Goal: Information Seeking & Learning: Learn about a topic

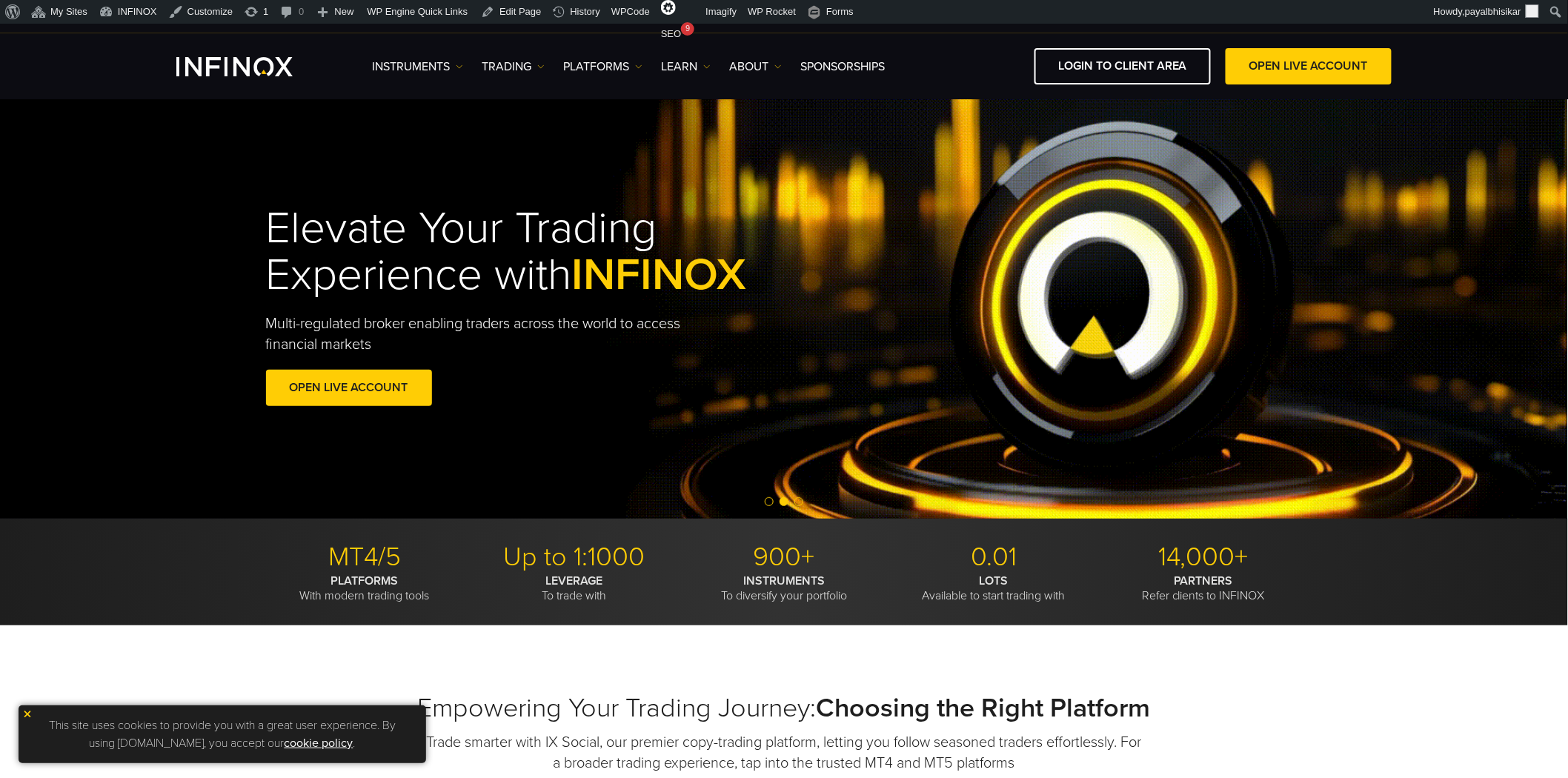
click at [28, 709] on img at bounding box center [27, 715] width 11 height 11
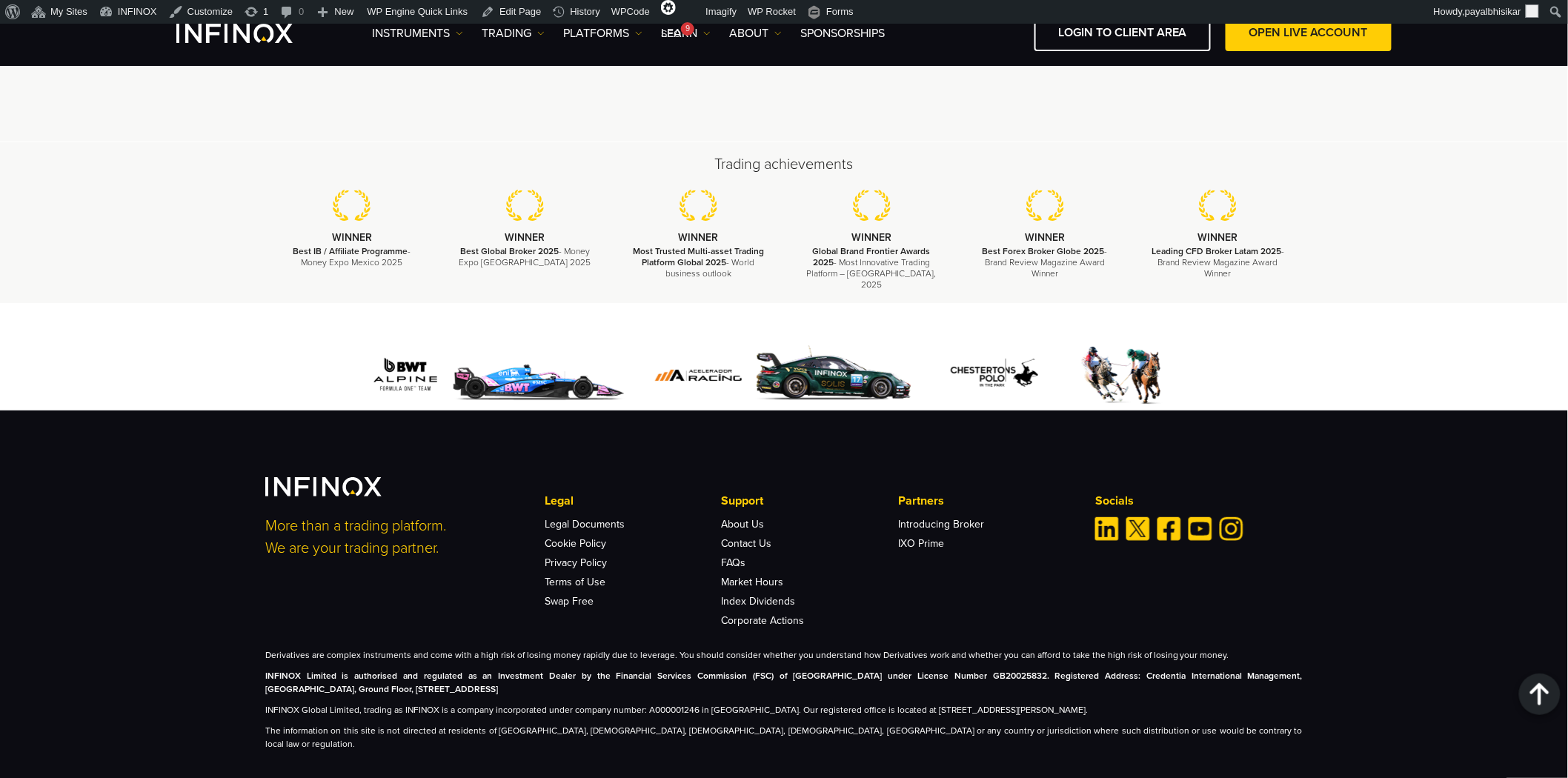
scroll to position [4401, 0]
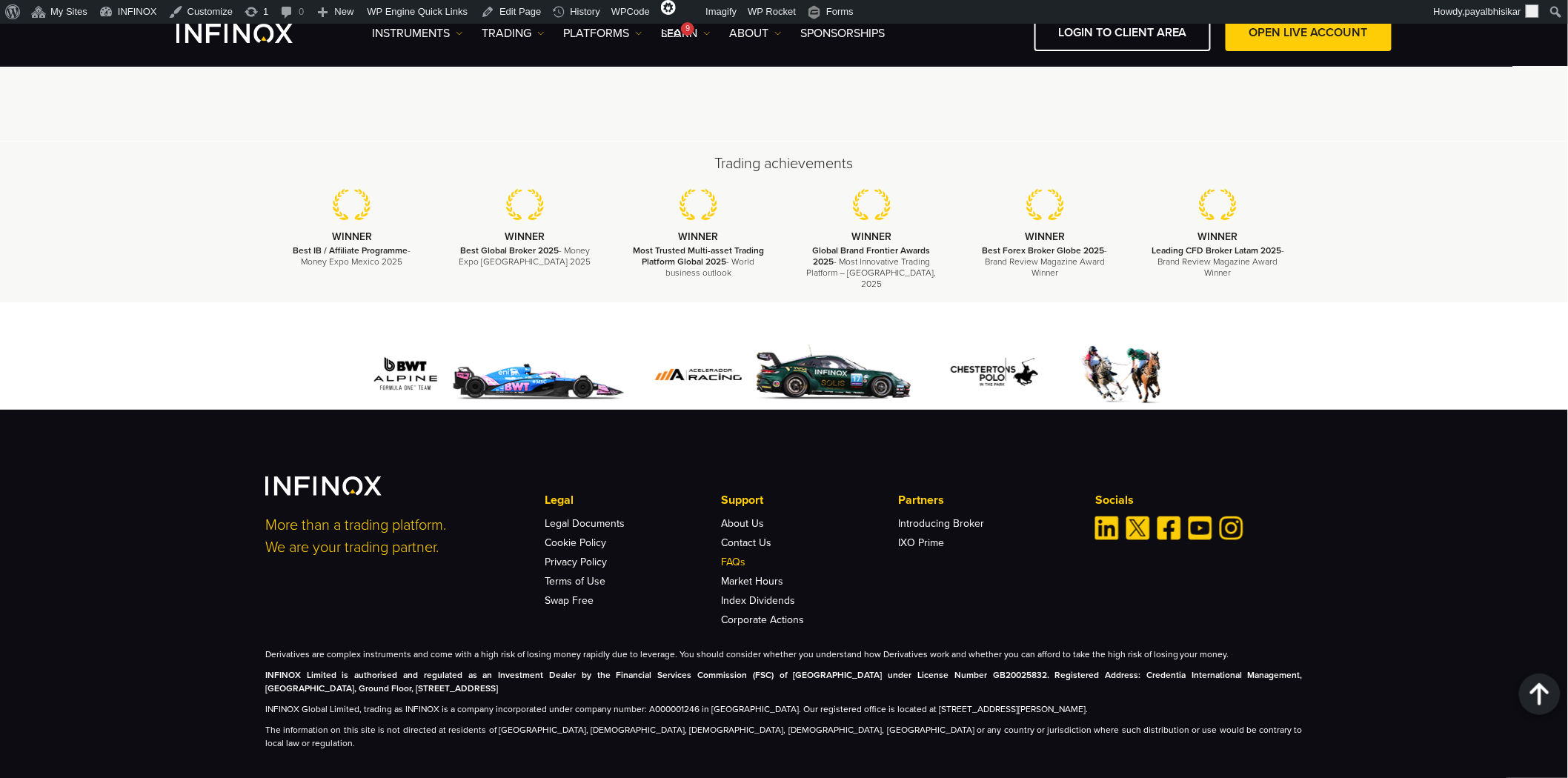
click at [736, 556] on link "FAQs" at bounding box center [734, 562] width 25 height 12
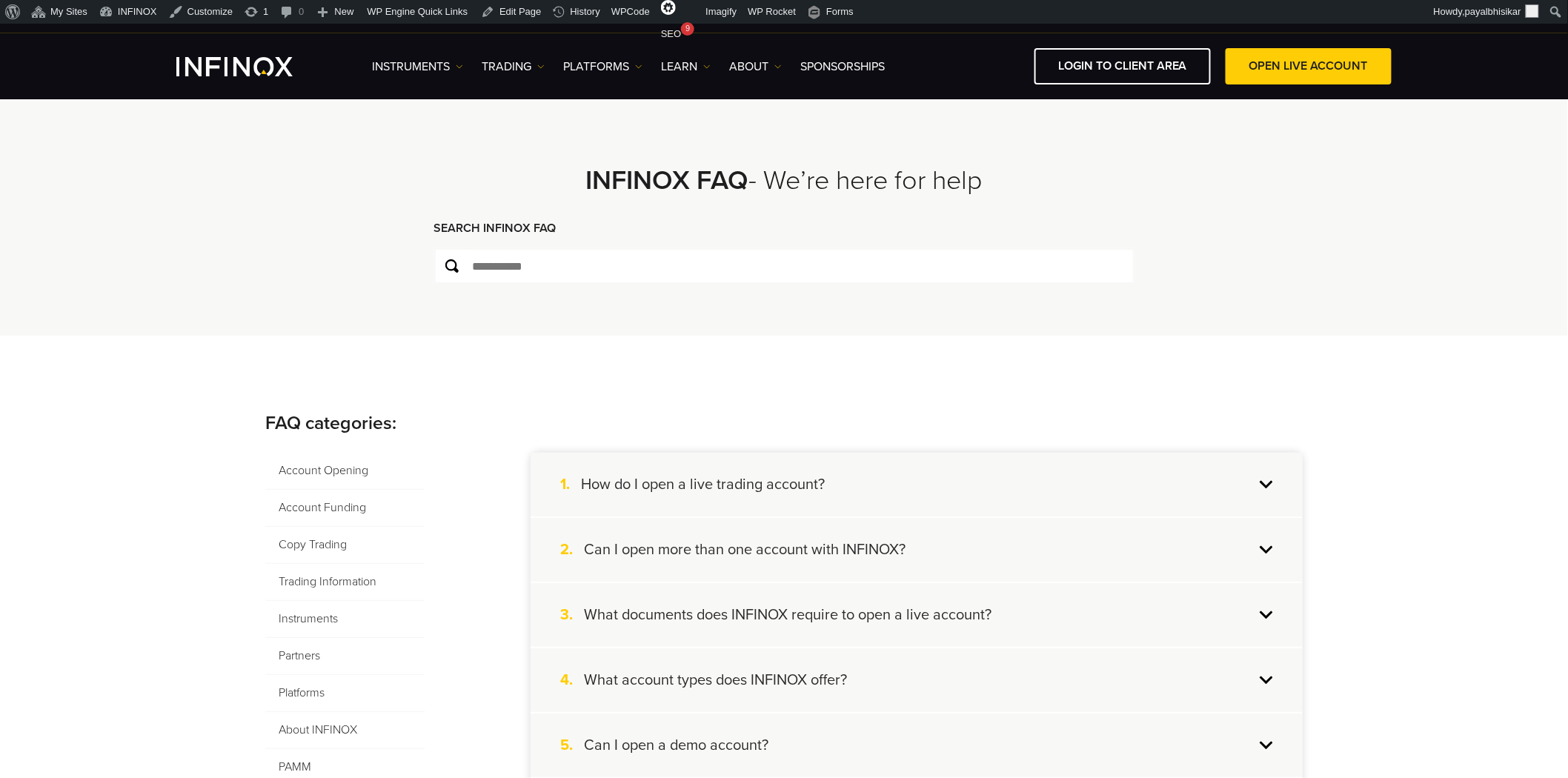
click at [93, 226] on div "**********" at bounding box center [784, 217] width 1568 height 238
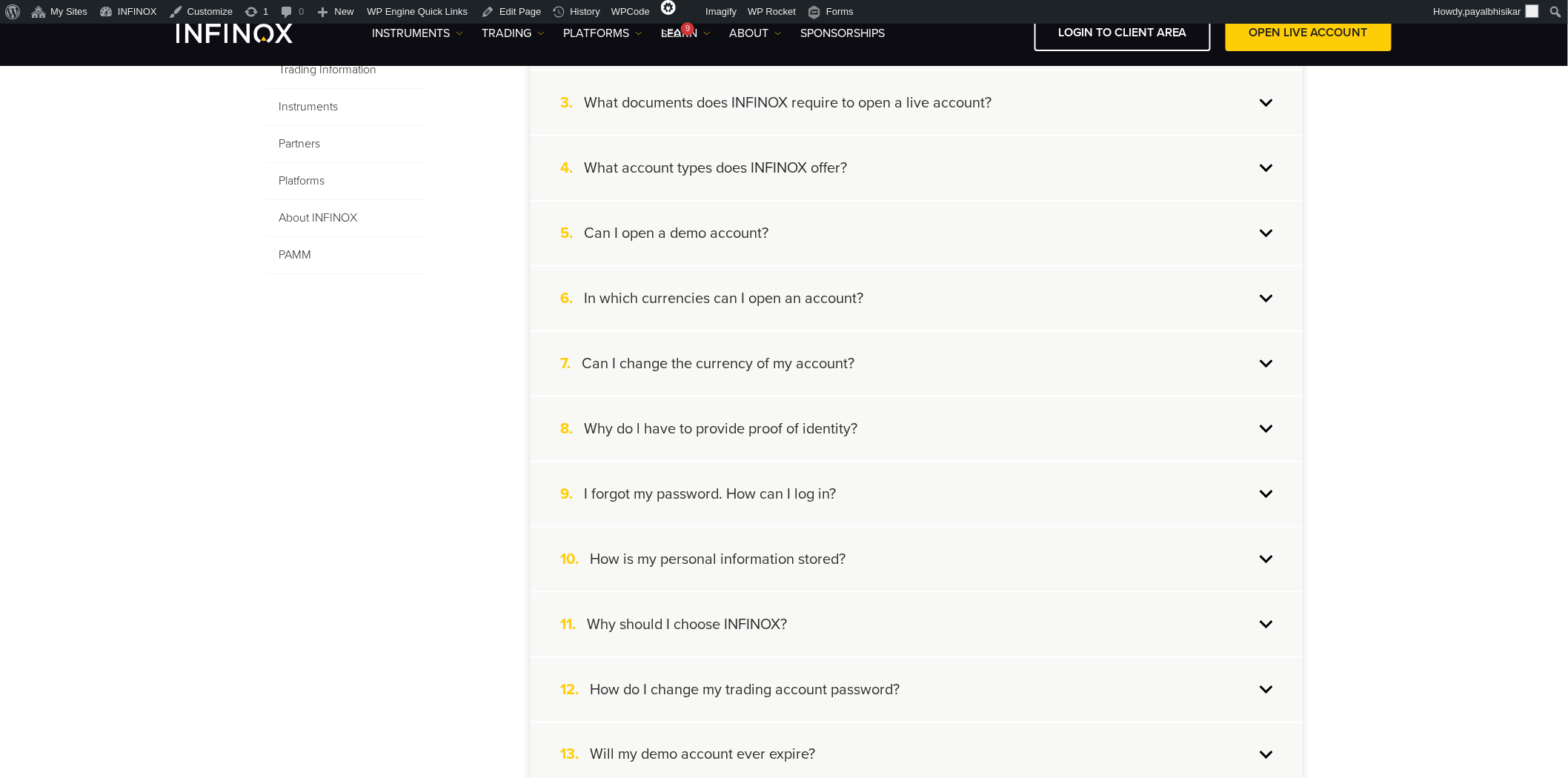
scroll to position [493, 0]
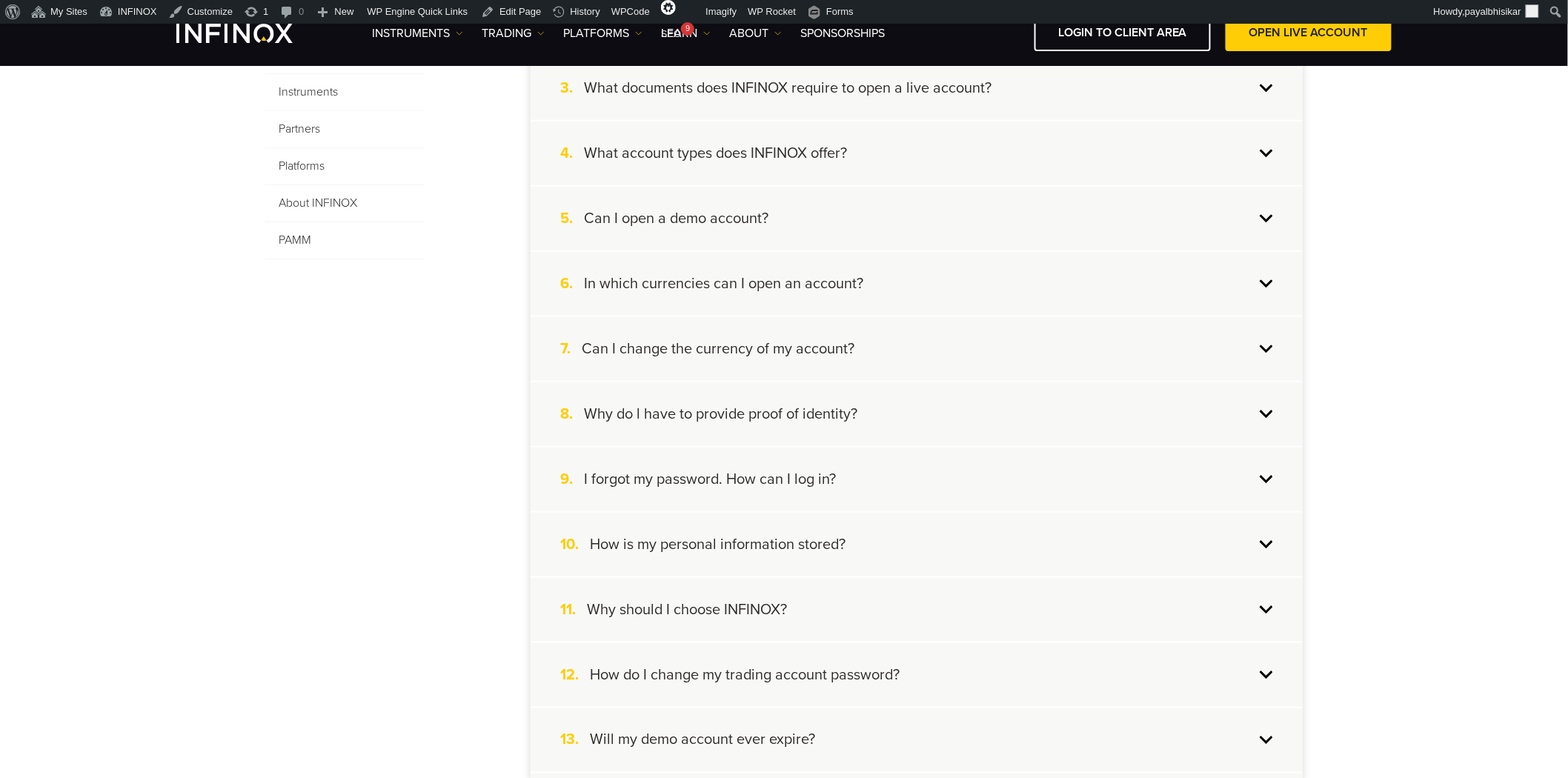
click at [655, 480] on h4 "I forgot my password. How can I log in?" at bounding box center [710, 479] width 252 height 19
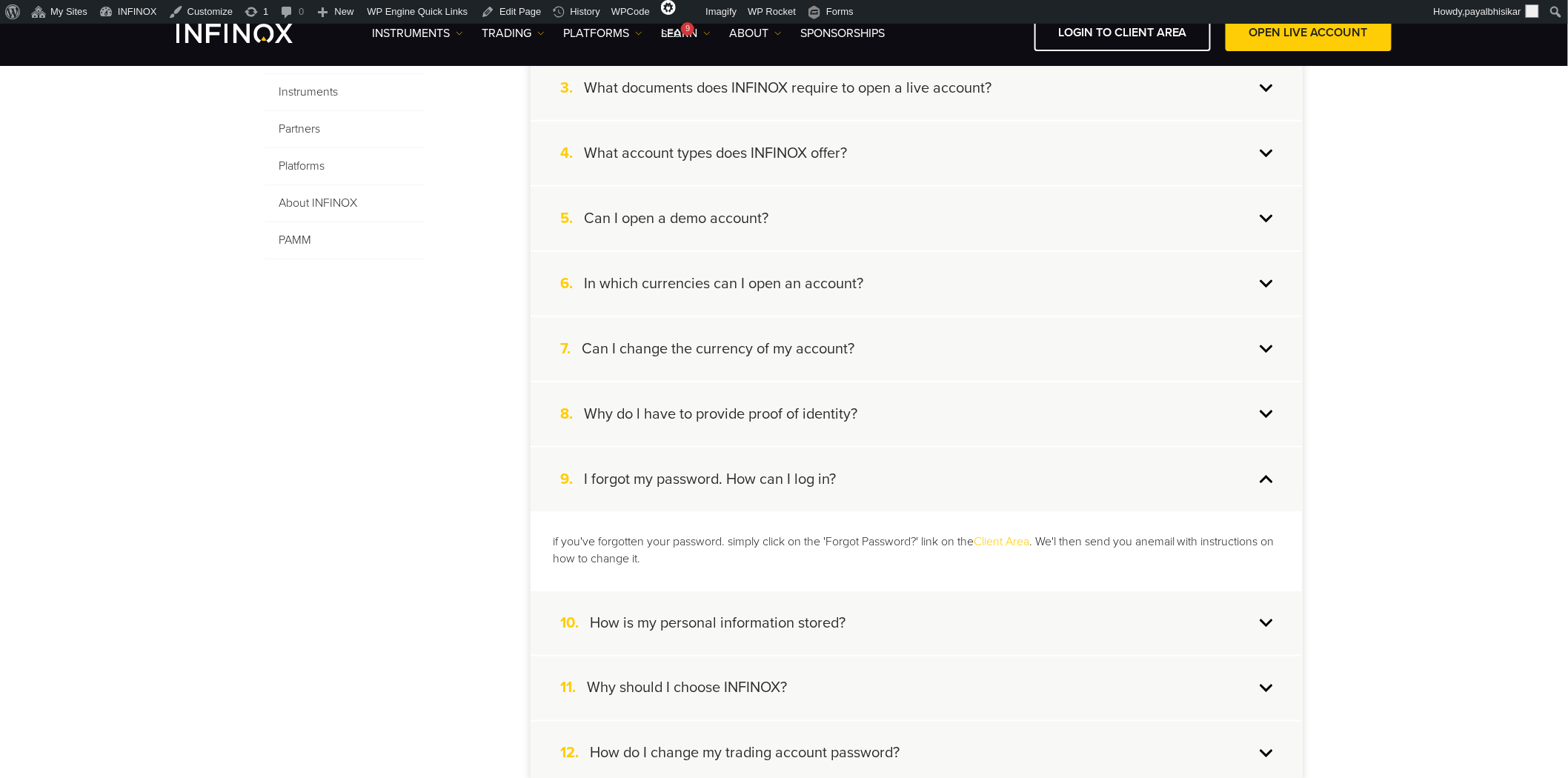
scroll to position [0, 0]
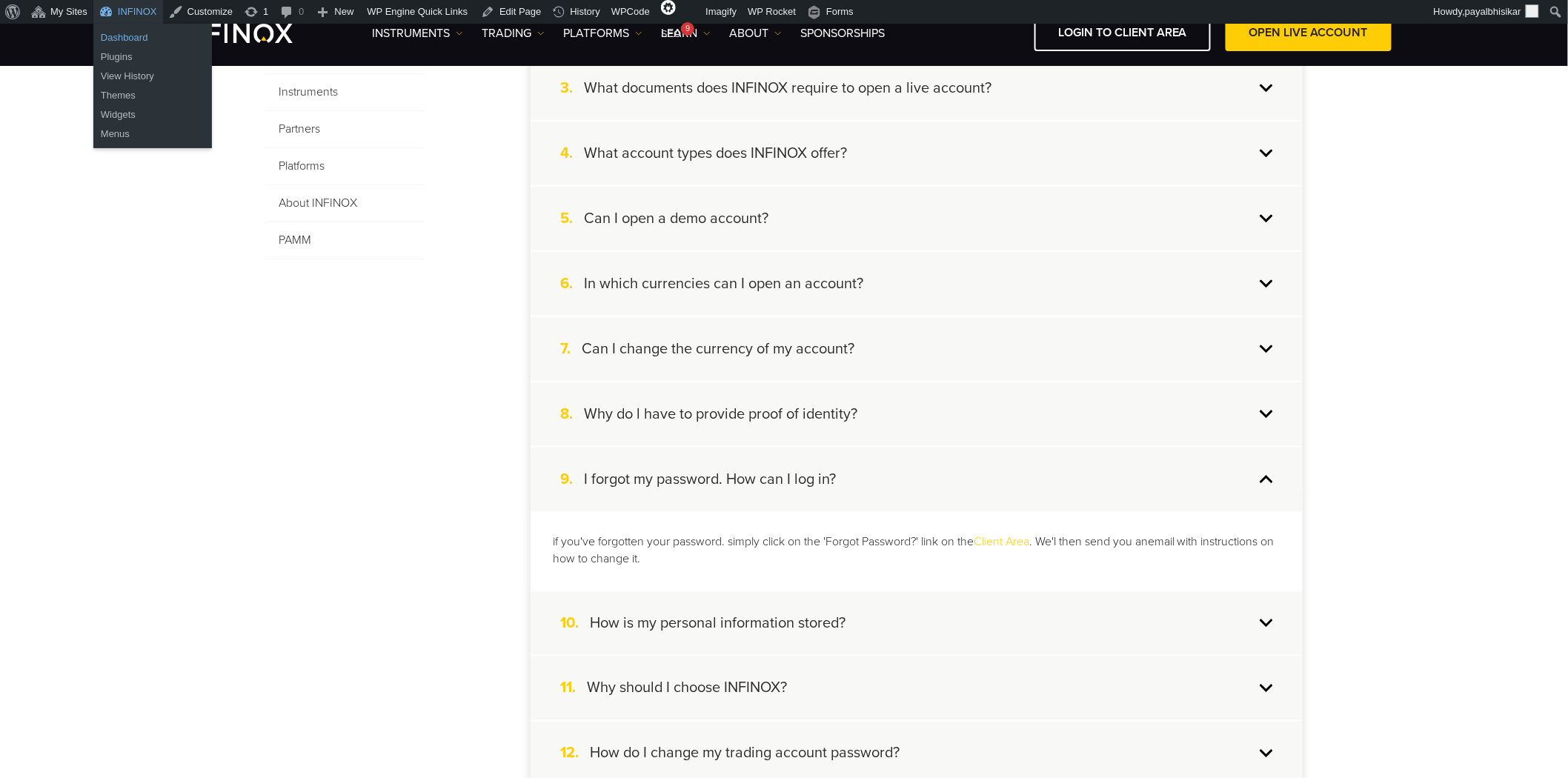
click at [136, 38] on link "Dashboard" at bounding box center [152, 38] width 119 height 19
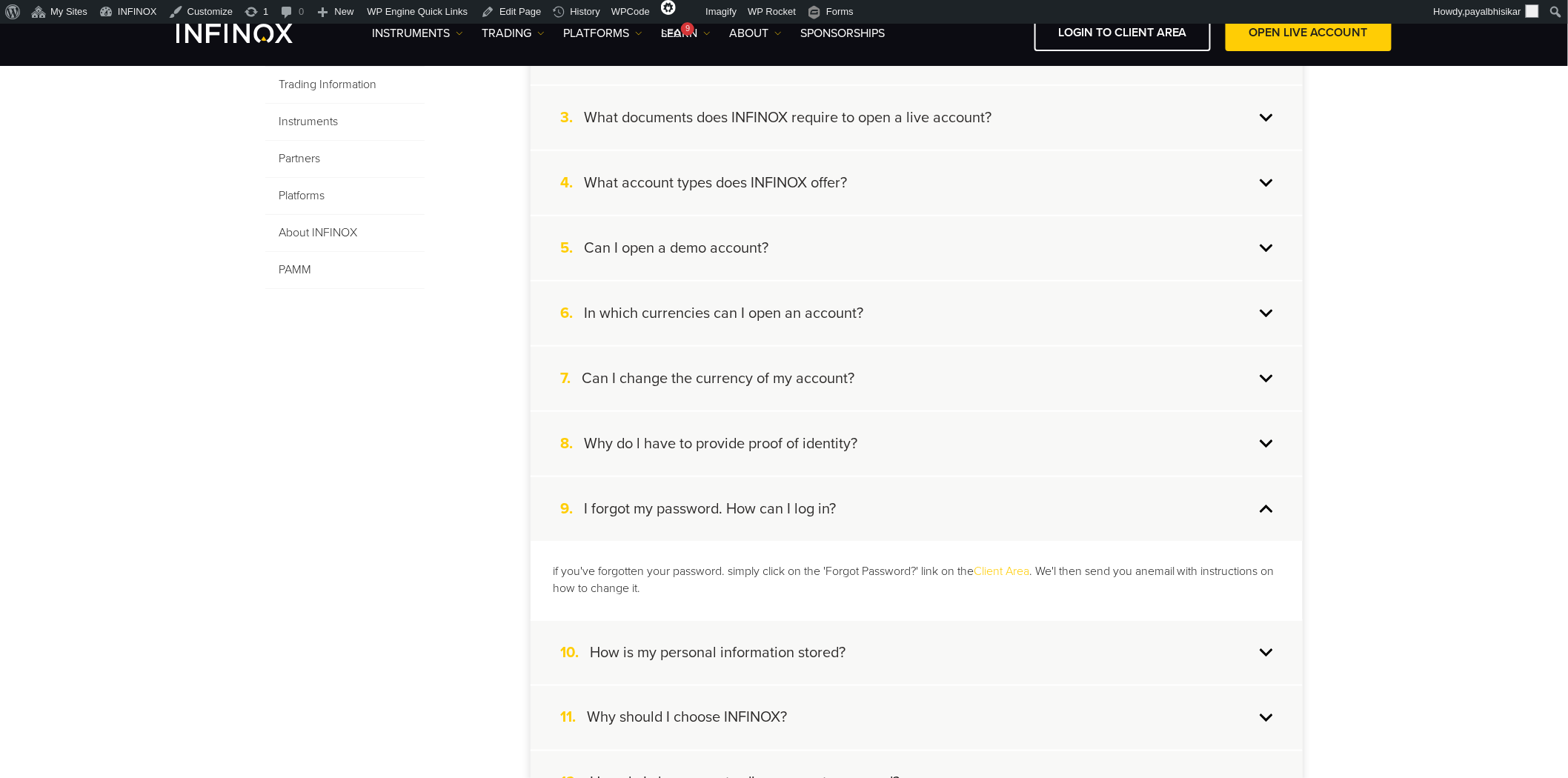
scroll to position [493, 0]
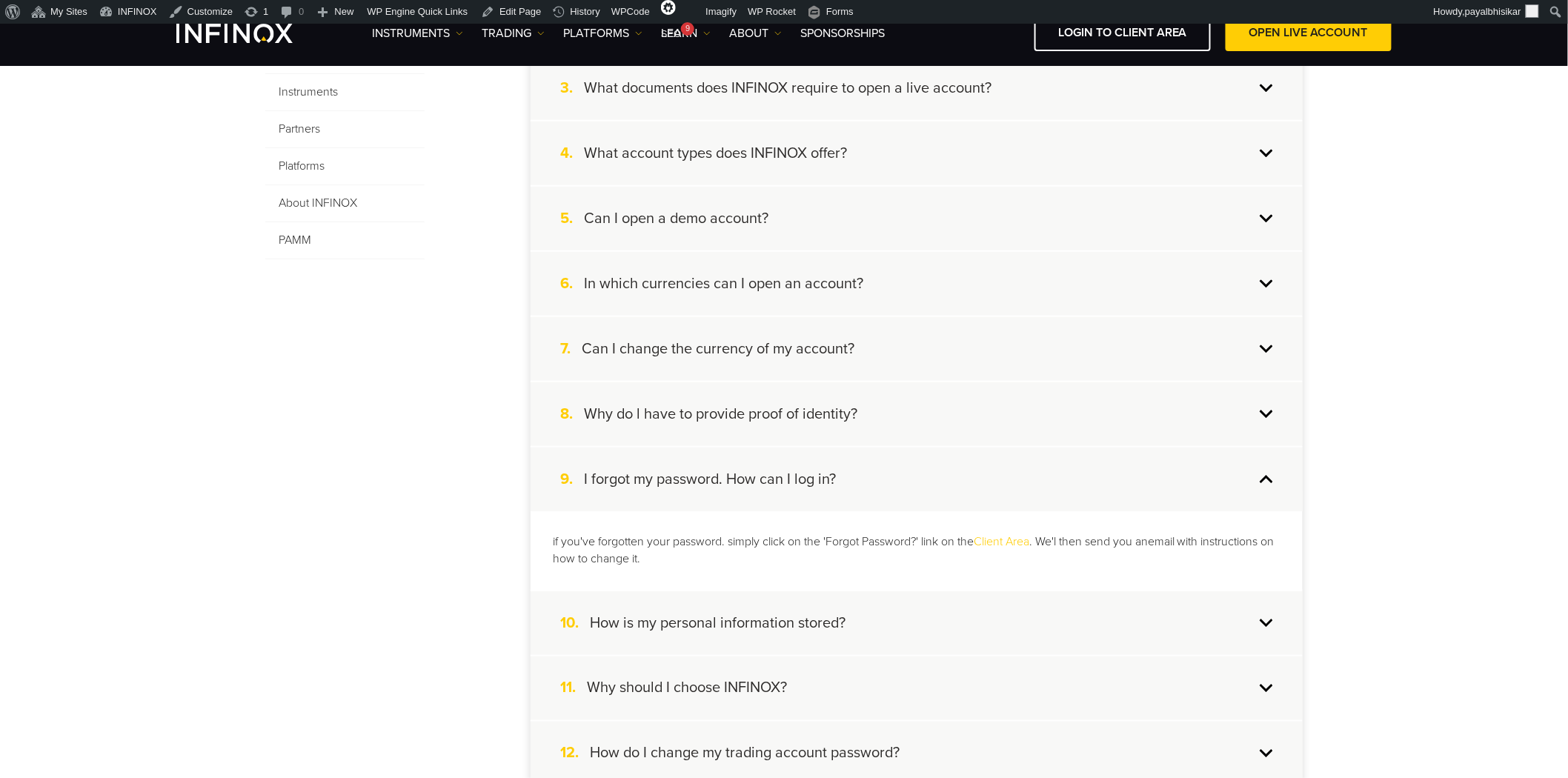
click at [791, 556] on p "if you've forgotten your password. simply click on the 'Forgot Password?' link …" at bounding box center [917, 550] width 728 height 34
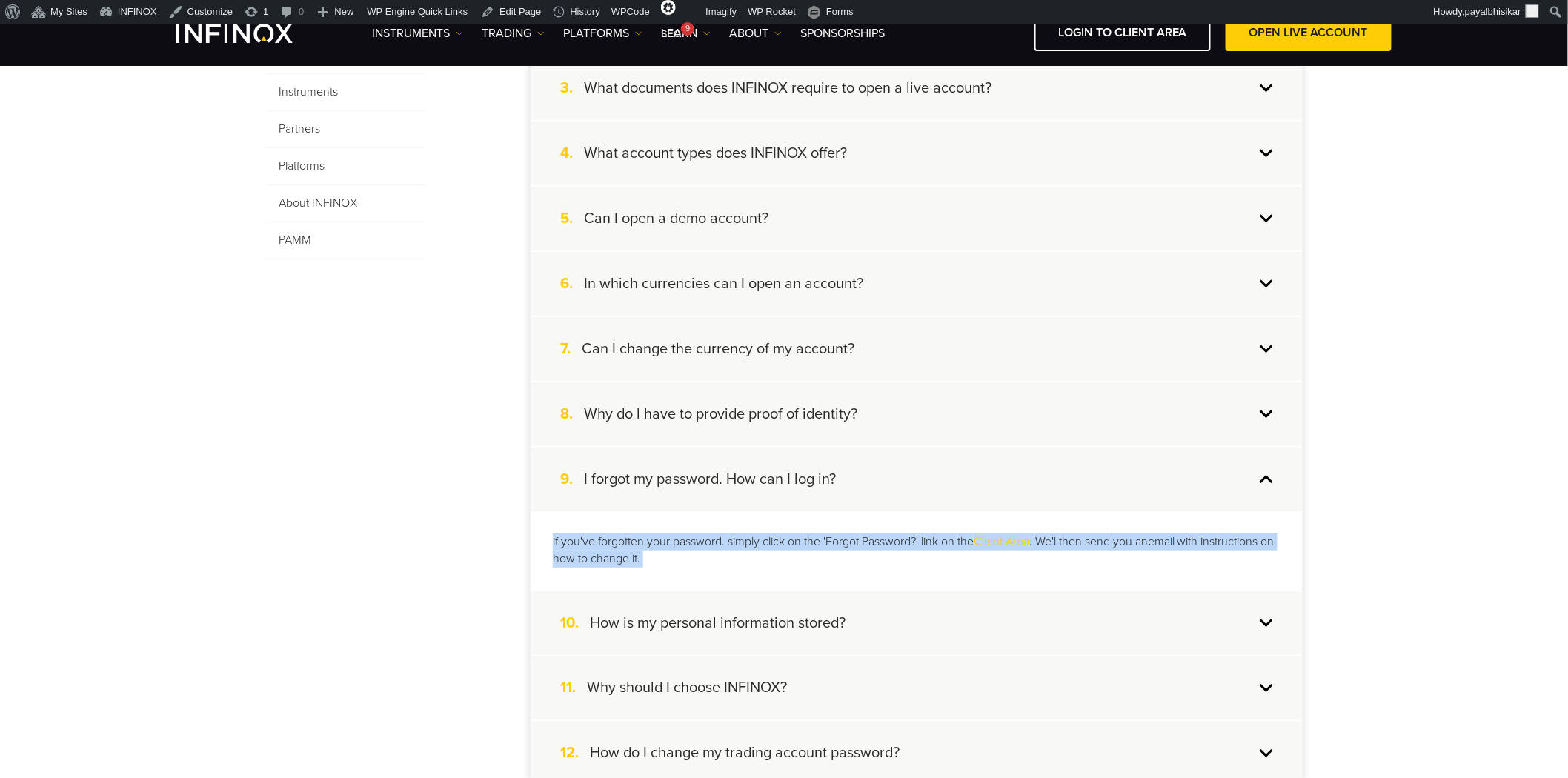
click at [791, 556] on p "if you've forgotten your password. simply click on the 'Forgot Password?' link …" at bounding box center [917, 550] width 728 height 34
drag, startPoint x: 660, startPoint y: 556, endPoint x: 552, endPoint y: 537, distance: 109.7
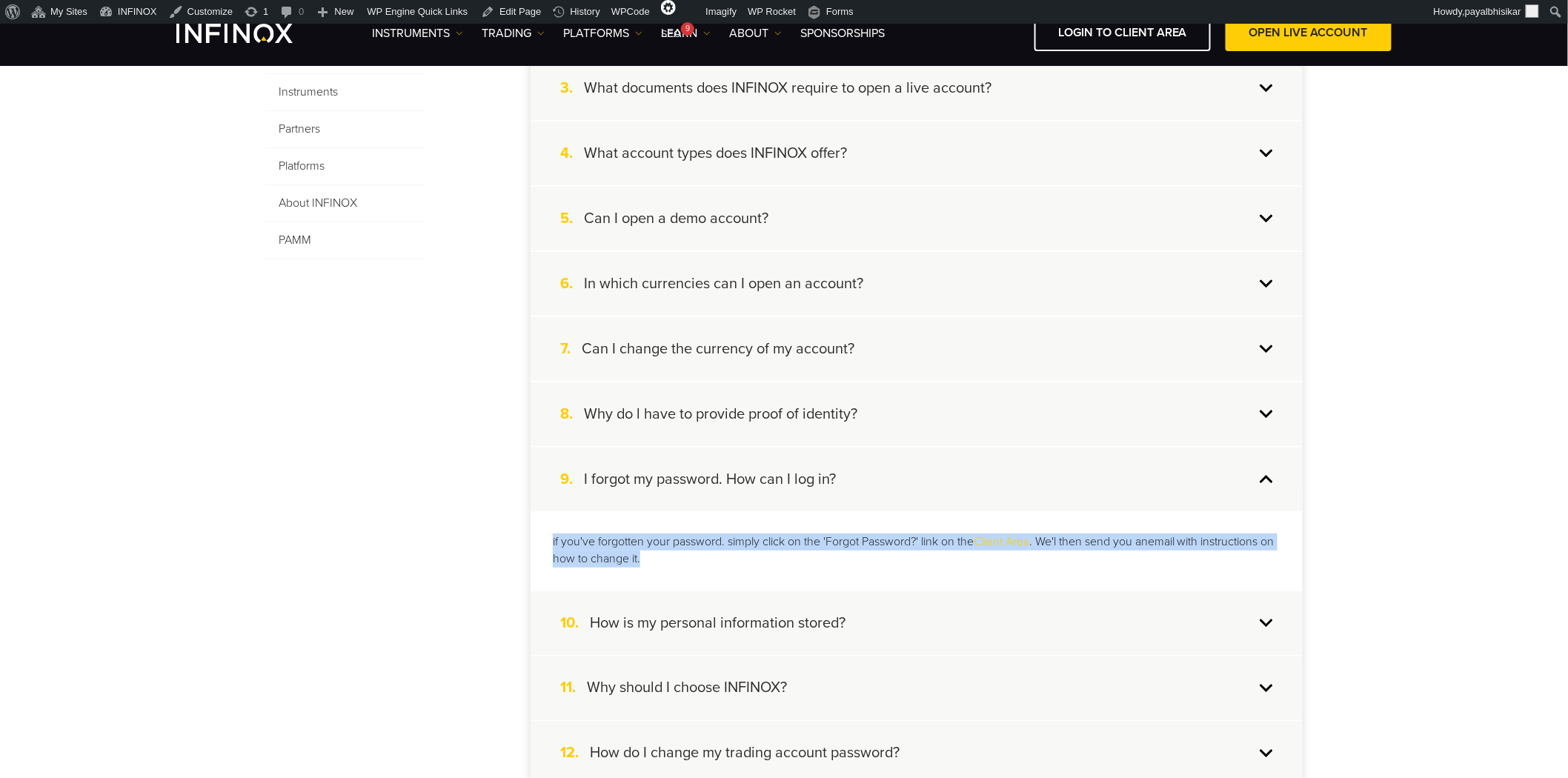
click at [552, 537] on div "if you've forgotten your password. simply click on the 'Forgot Password?' link …" at bounding box center [917, 550] width 772 height 78
copy p "if you've forgotten your password. simply click on the 'Forgot Password?' link …"
click at [633, 569] on div "if you've forgotten your password. simply click on the 'Forgot Password?' link …" at bounding box center [917, 550] width 772 height 78
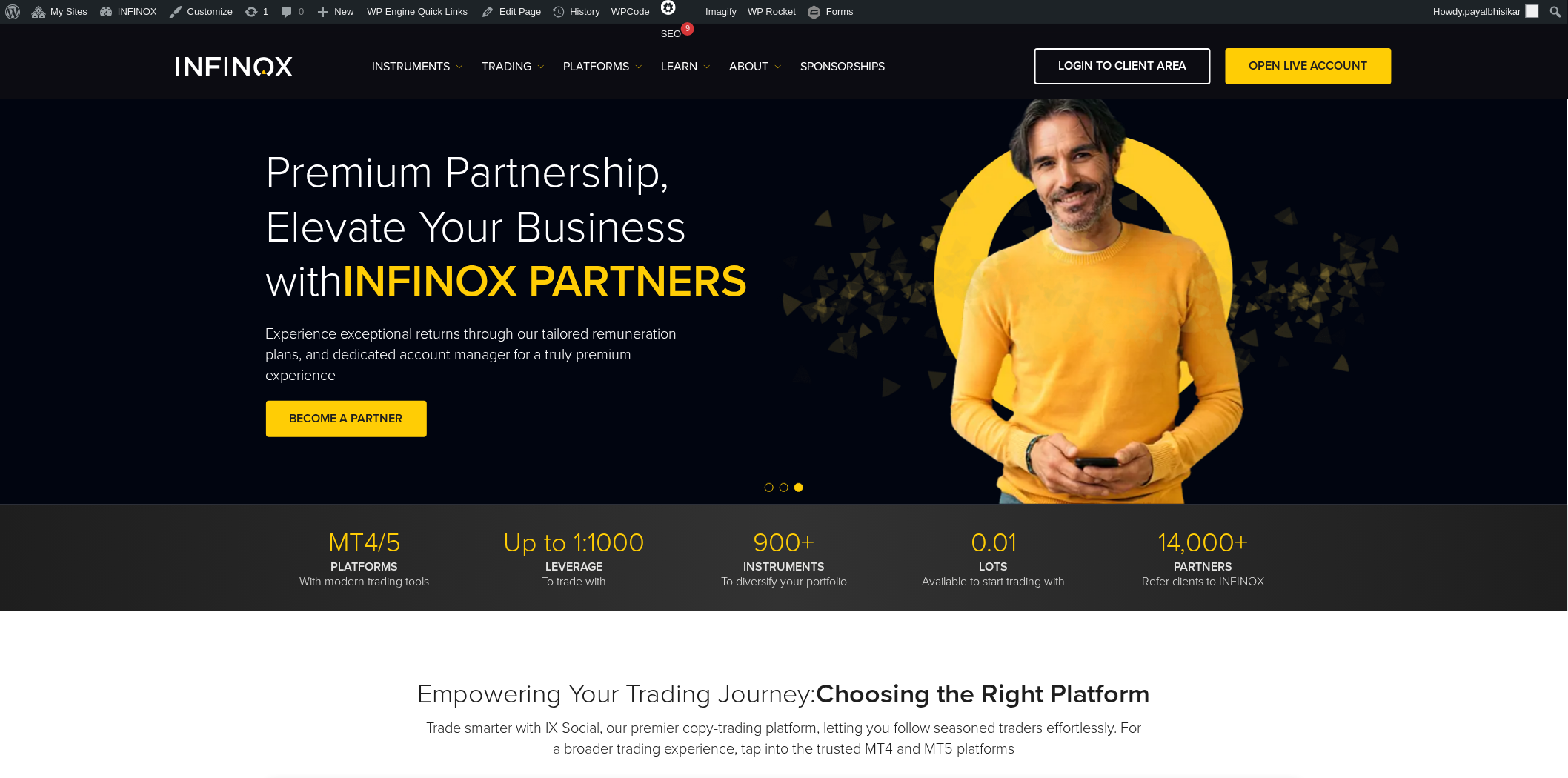
click at [123, 224] on div "Premium Partnership, Elevate Your Business with INFINOX PARTNERS Experience exc…" at bounding box center [784, 294] width 1569 height 421
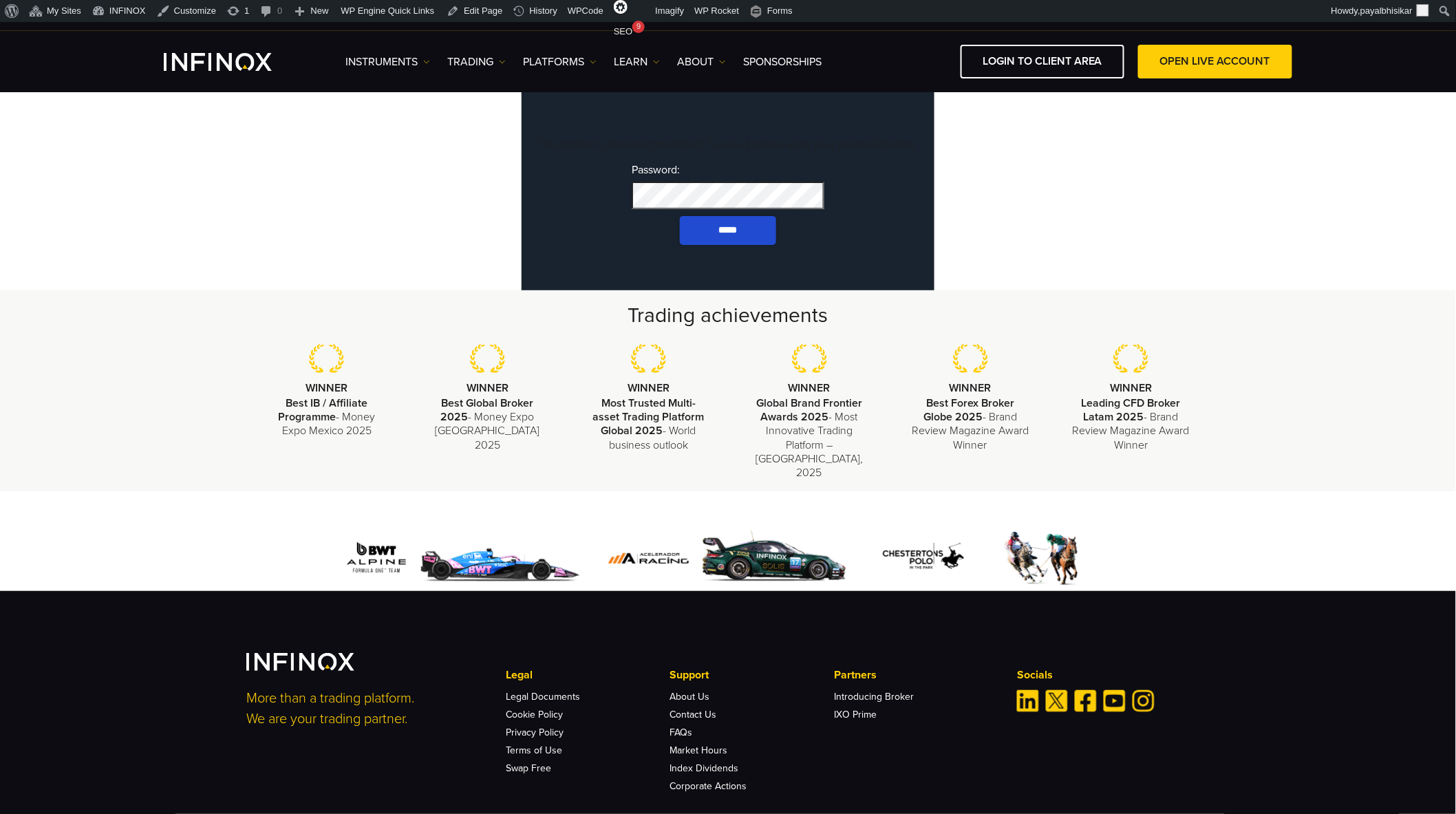
click at [680, 216] on input "*****" at bounding box center [728, 230] width 97 height 29
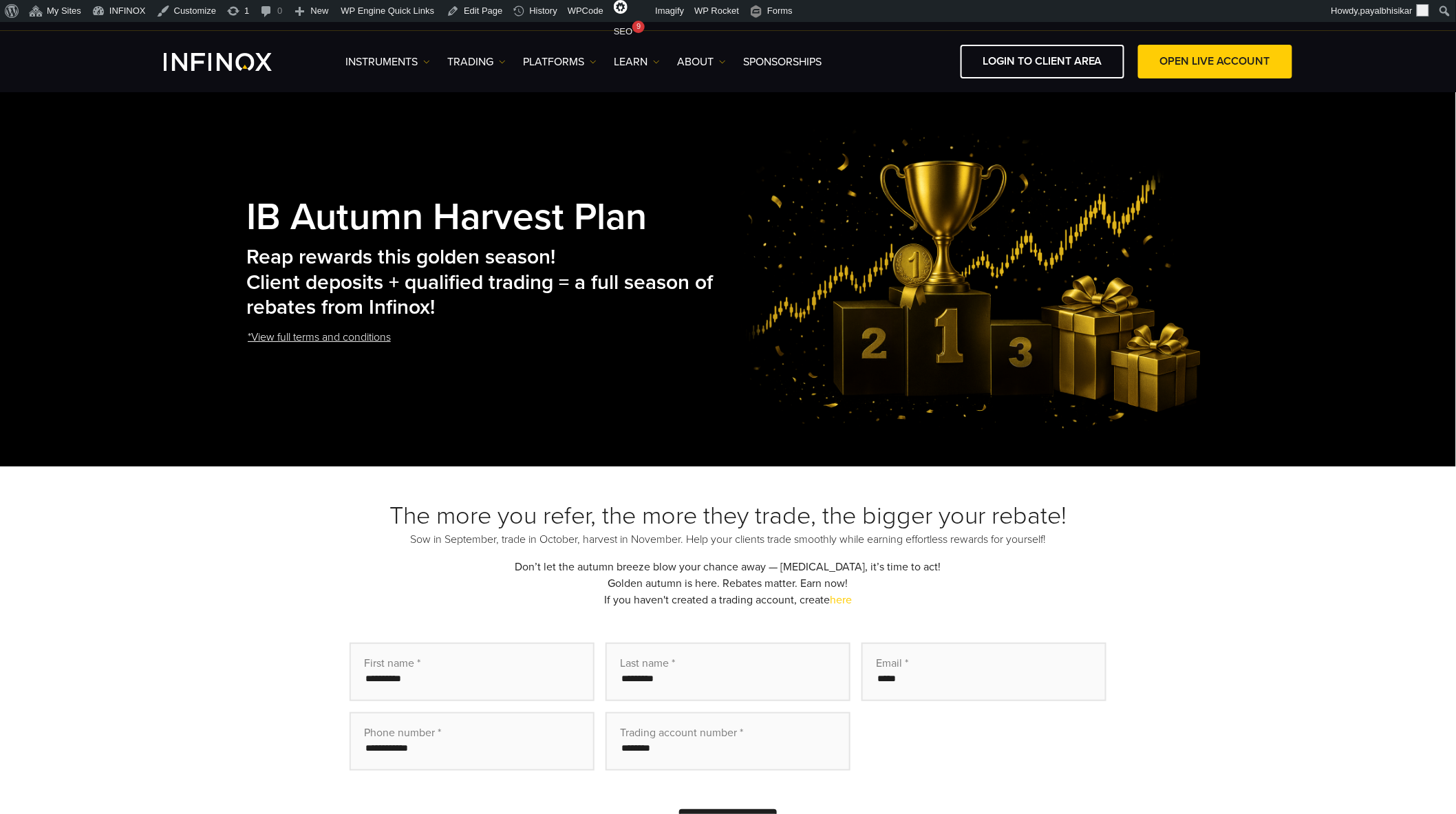
click at [217, 585] on div "The more you refer, the more they trade, the bigger your rebate! Sow in Septemb…" at bounding box center [728, 690] width 1456 height 449
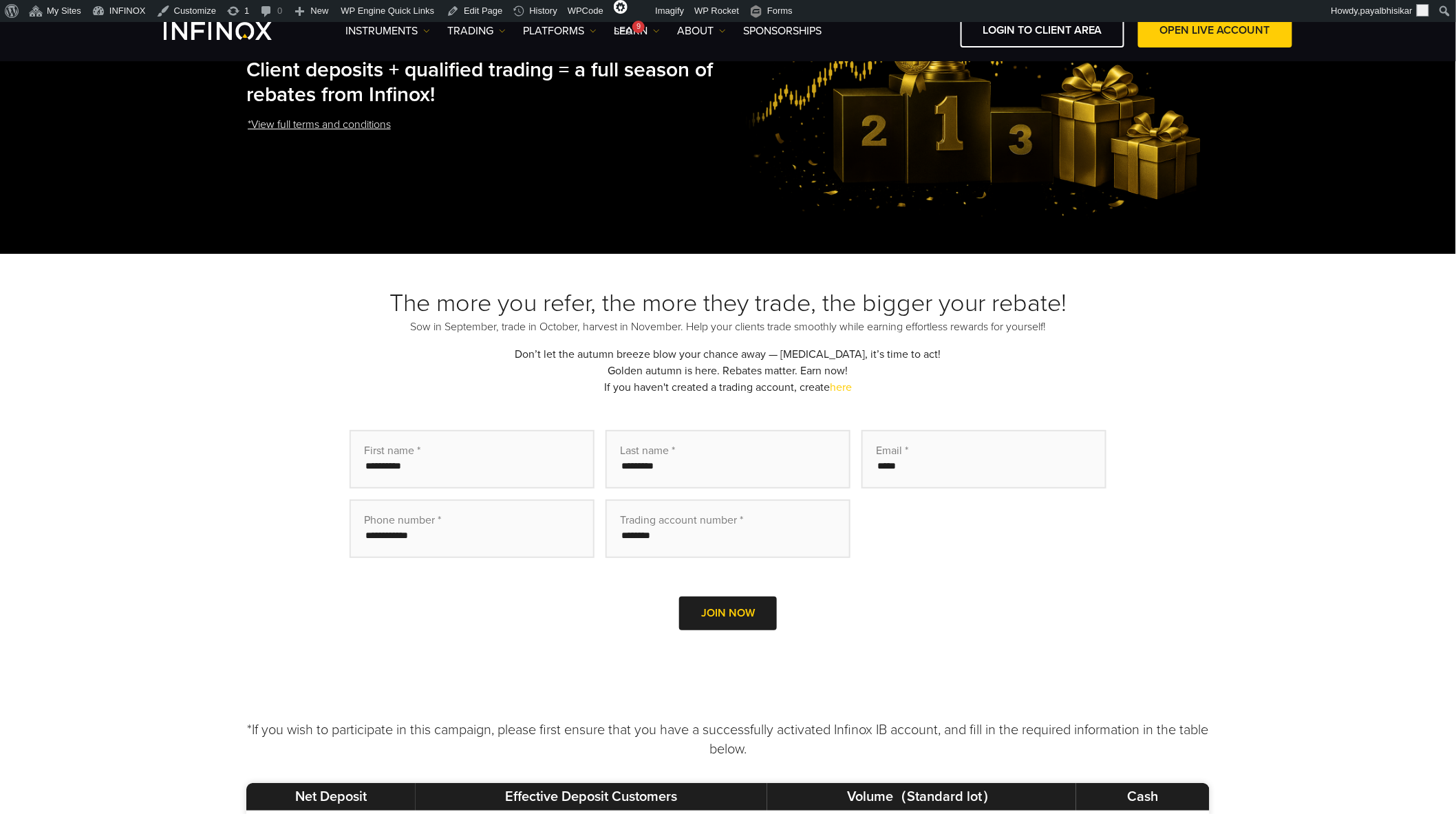
scroll to position [229, 0]
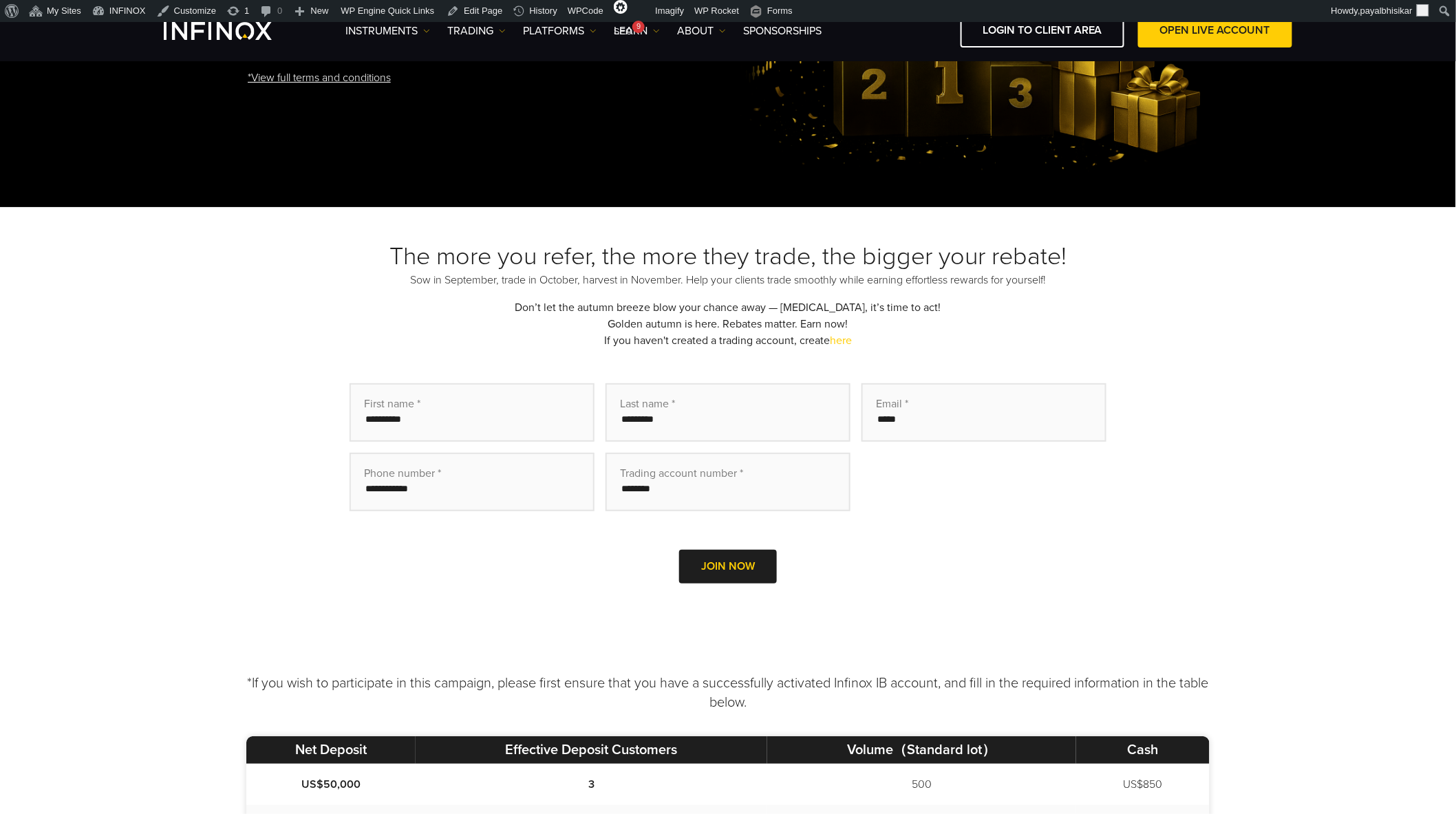
click at [212, 329] on div "The more you refer, the more they trade, the bigger your rebate! Sow in Septemb…" at bounding box center [728, 431] width 1456 height 449
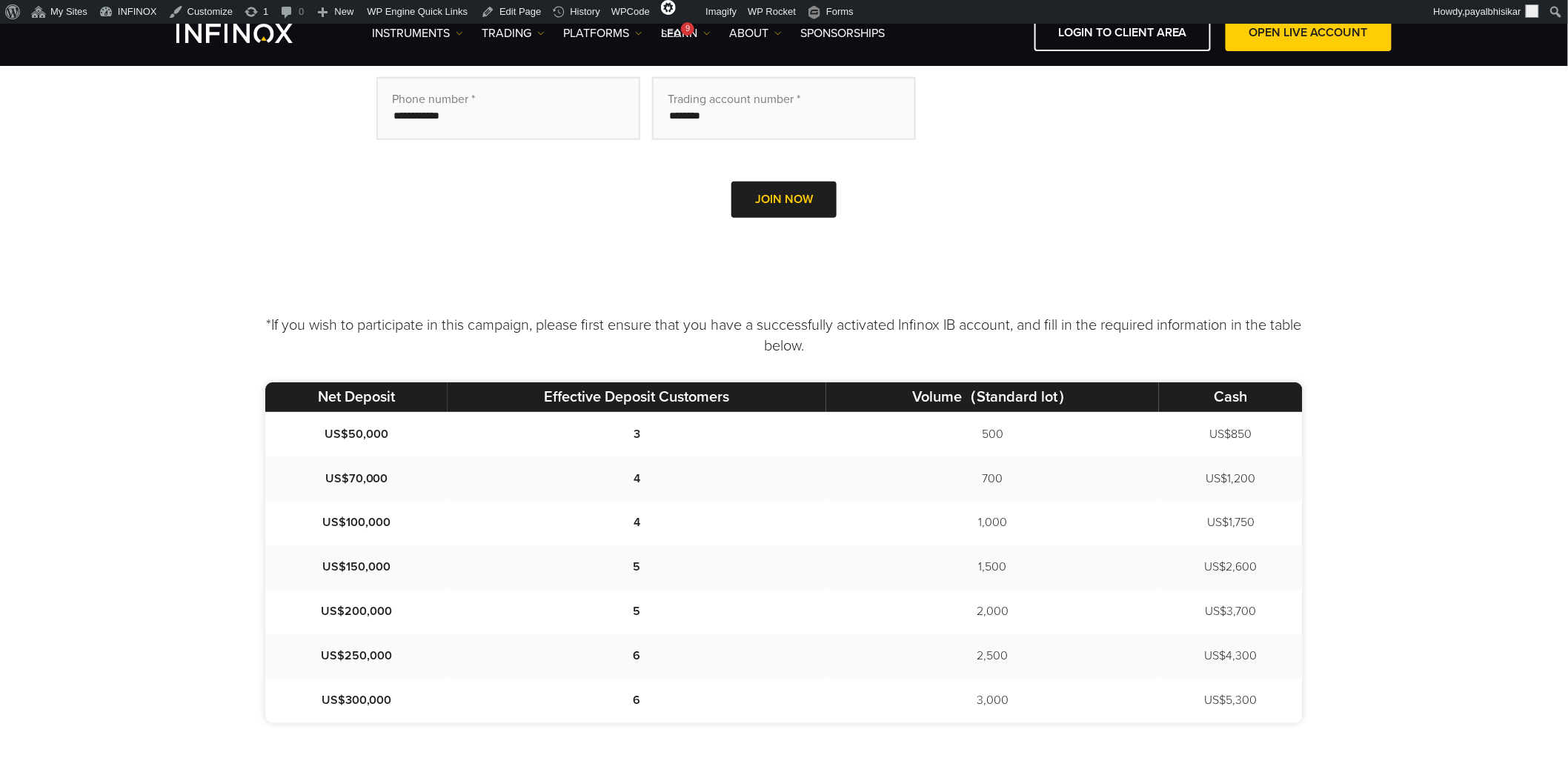
scroll to position [658, 0]
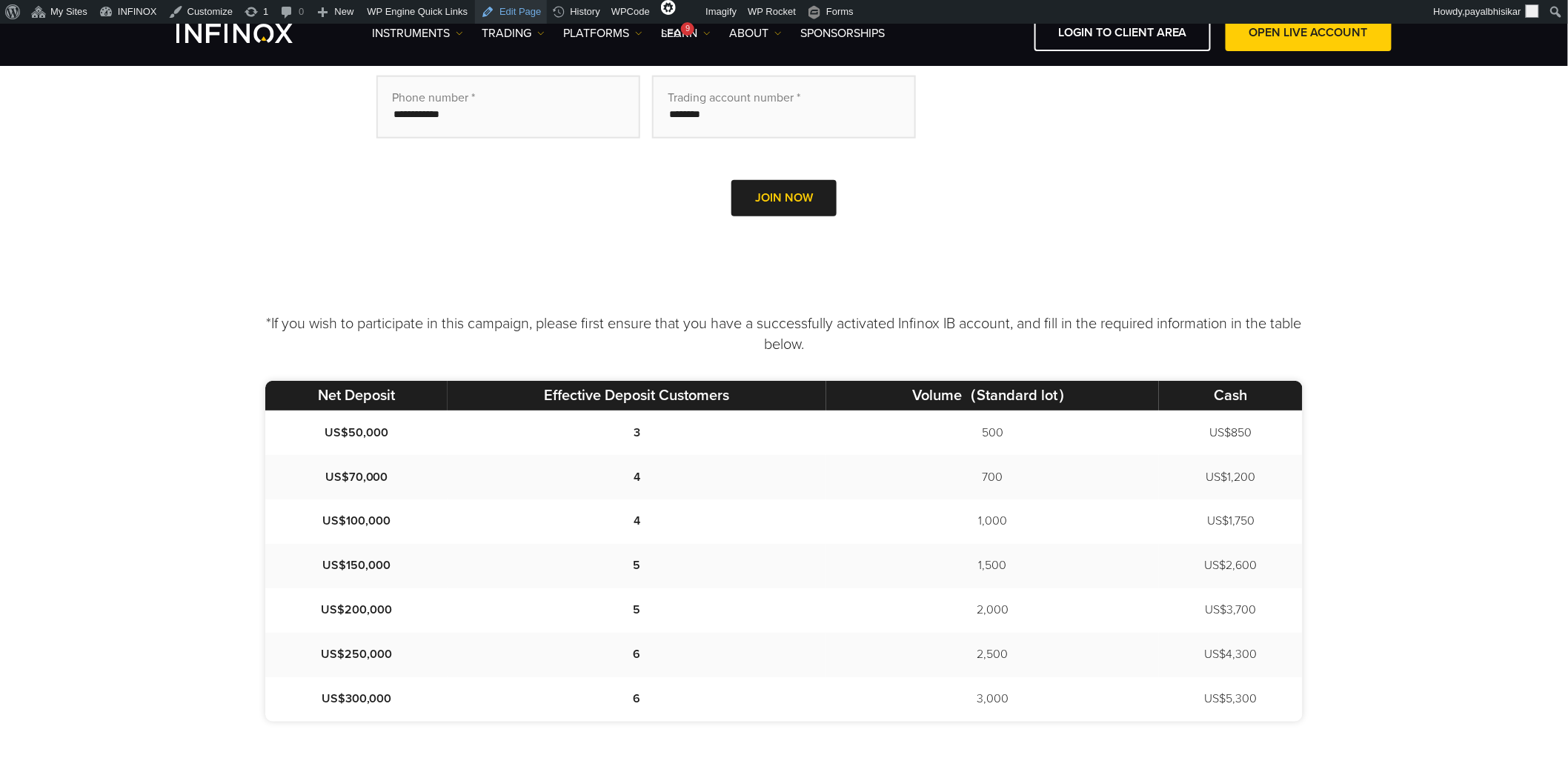
click at [505, 7] on link "Edit Page" at bounding box center [511, 11] width 72 height 24
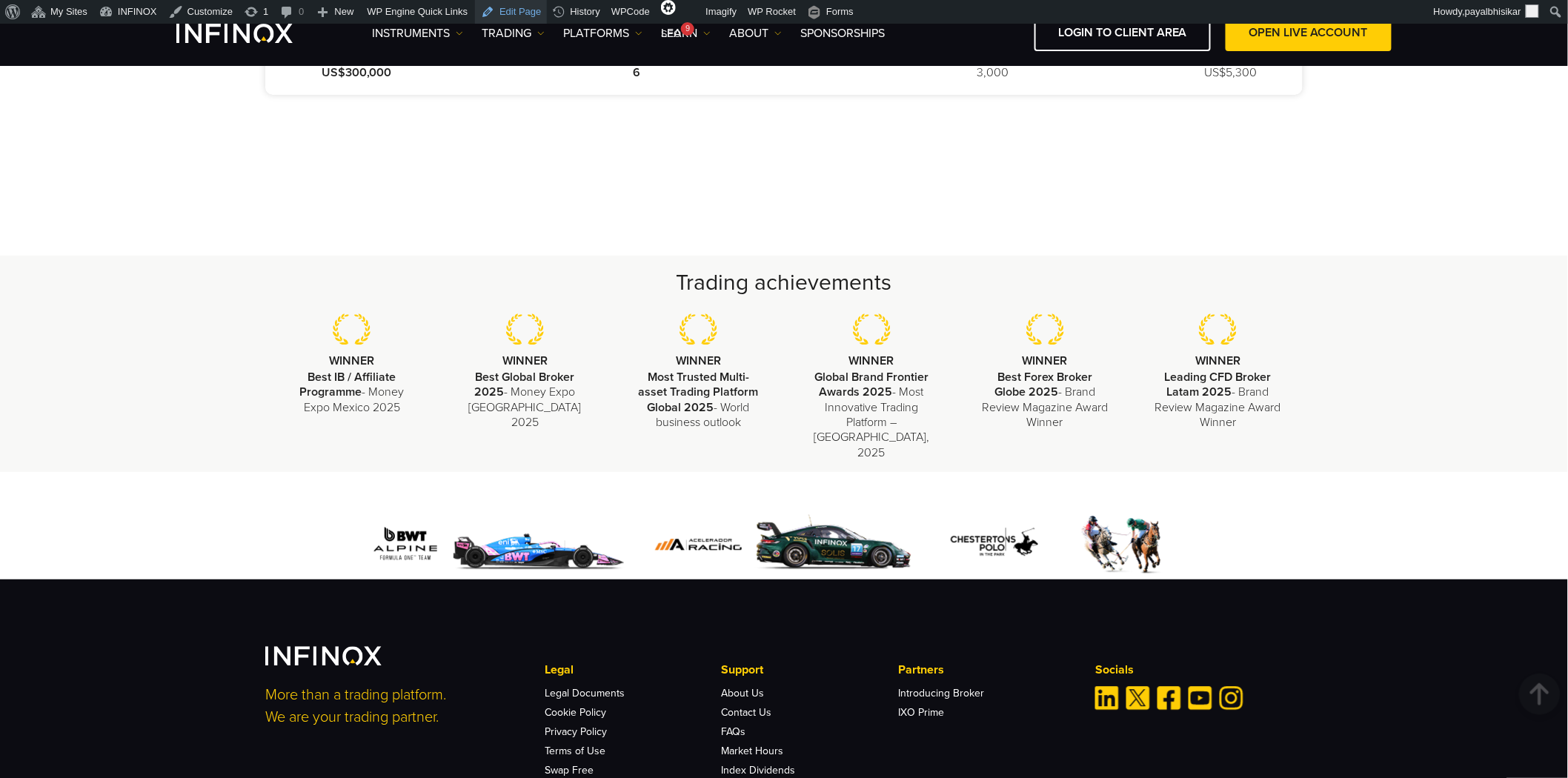
scroll to position [1447, 0]
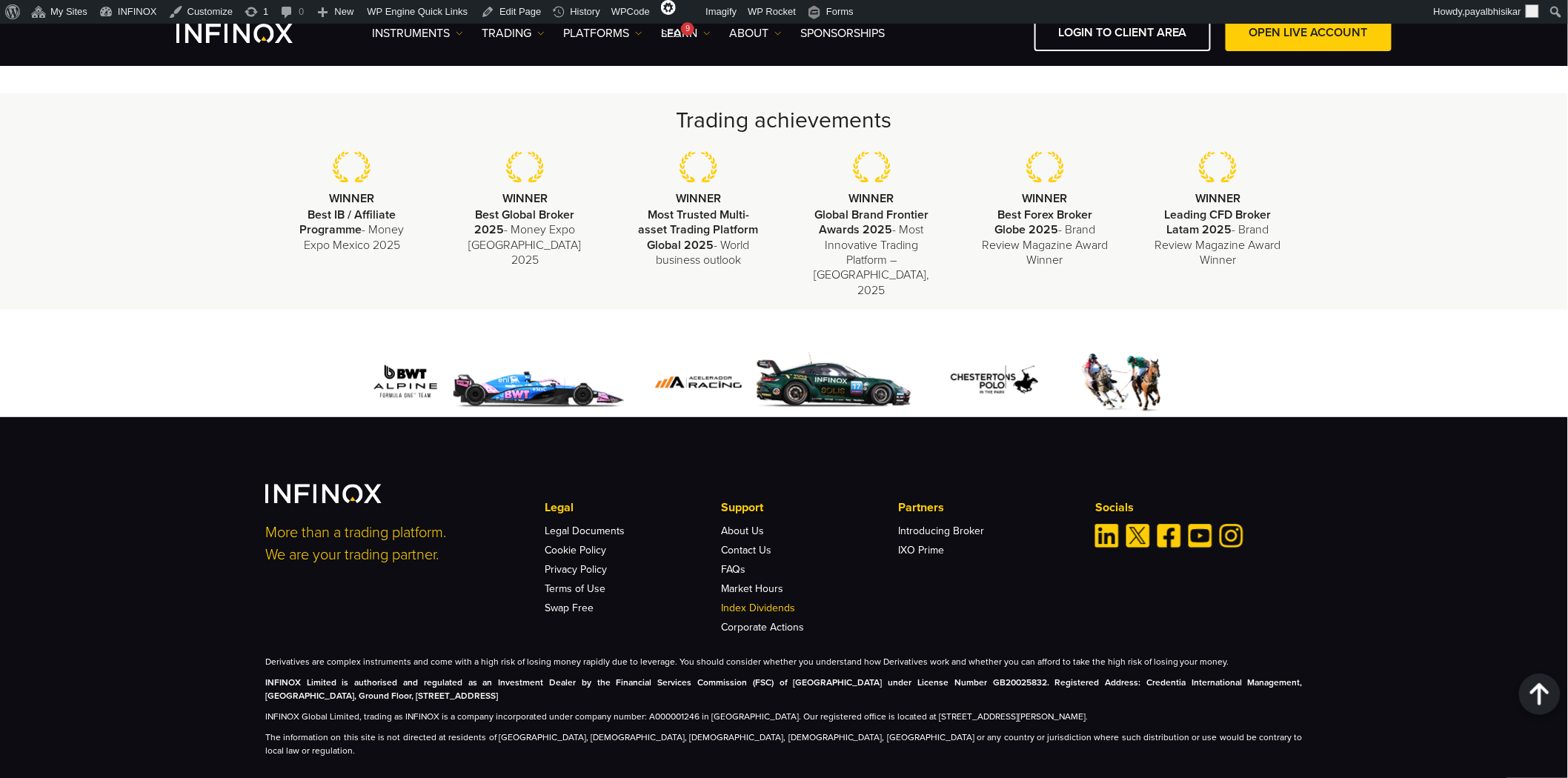
click at [738, 602] on link "Index Dividends" at bounding box center [759, 608] width 74 height 12
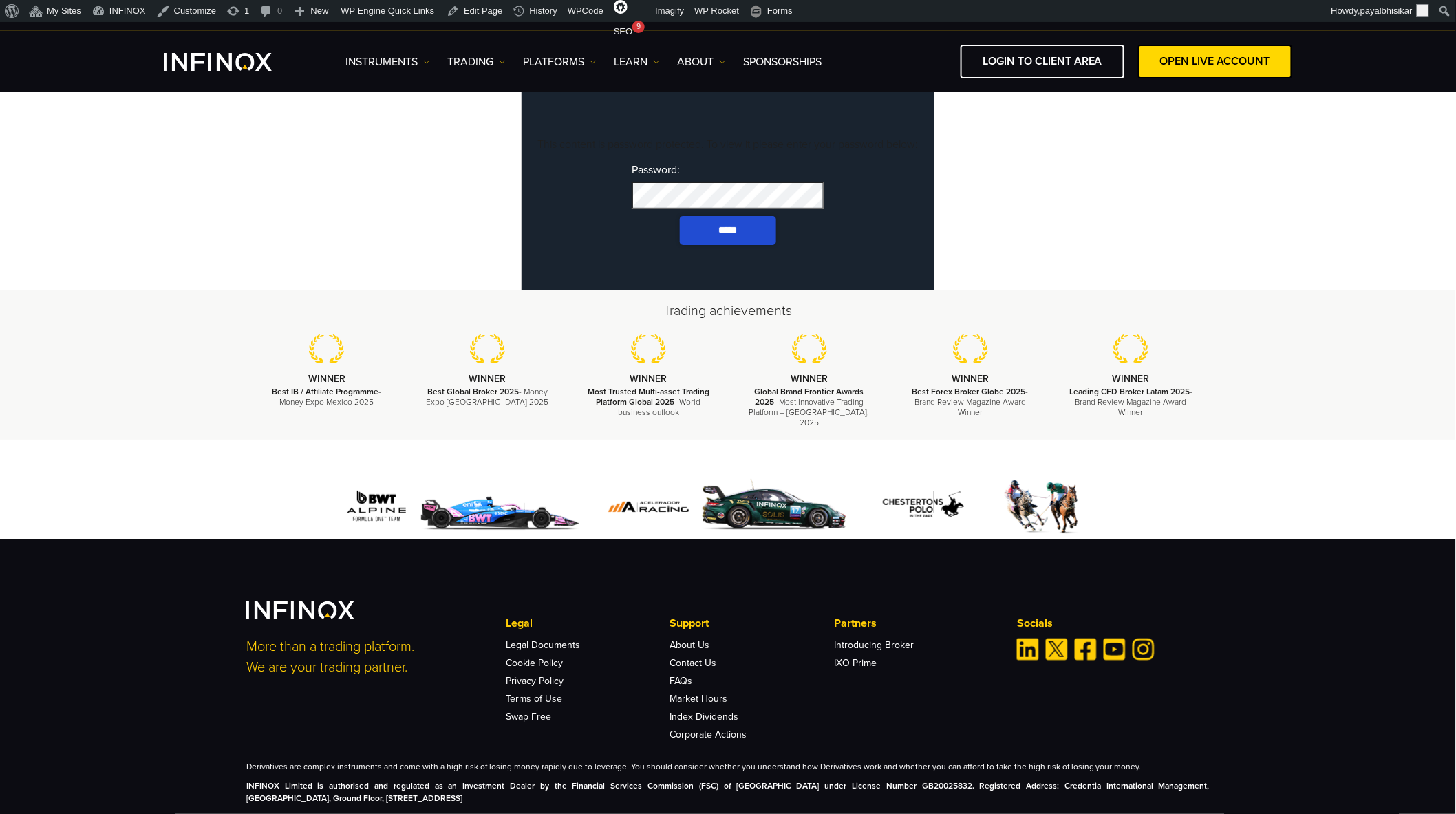
click at [680, 216] on input "*****" at bounding box center [728, 230] width 97 height 29
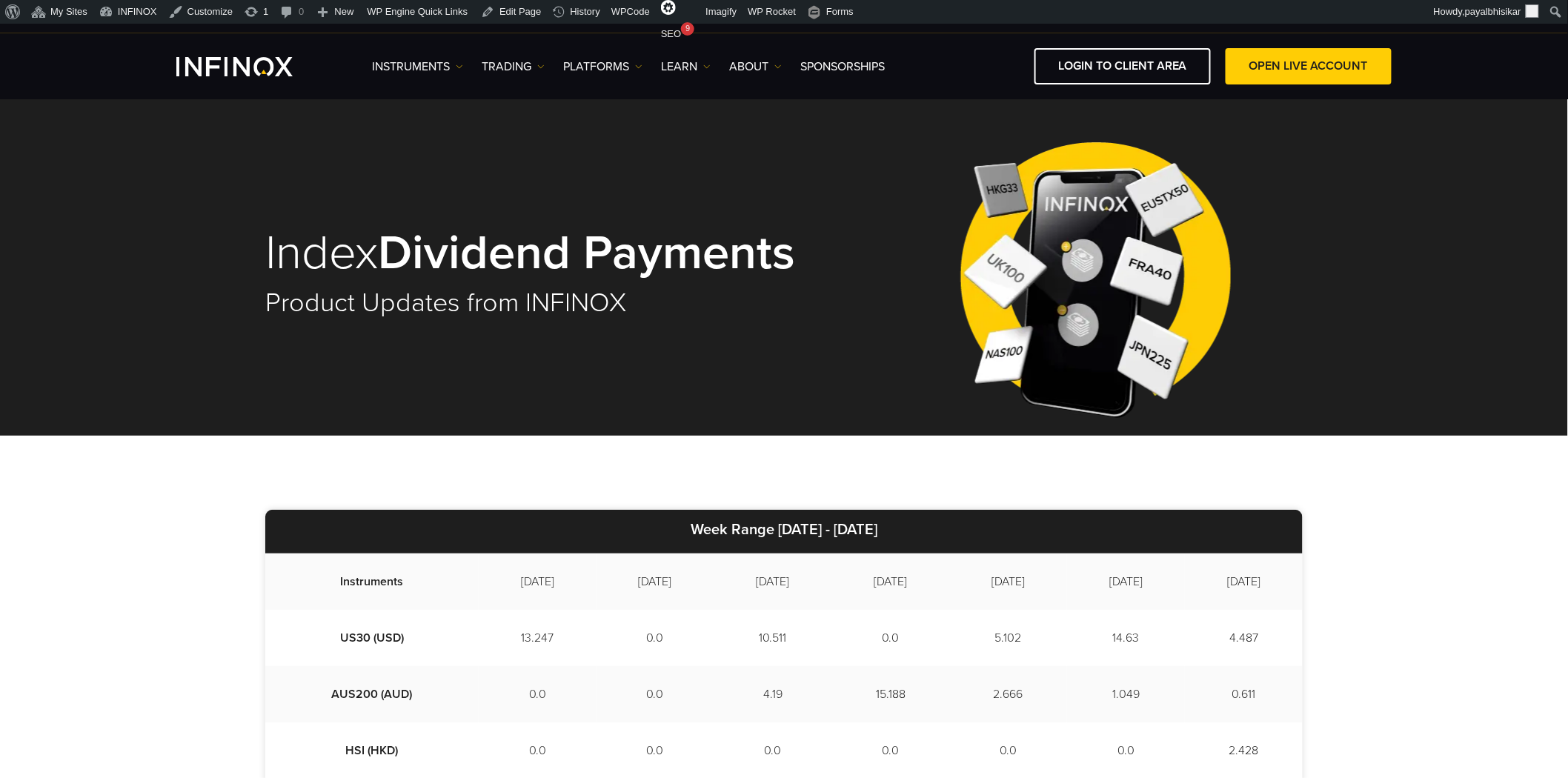
drag, startPoint x: 742, startPoint y: 528, endPoint x: 957, endPoint y: 530, distance: 215.0
click at [957, 530] on p "Week Range 2025/08/15 - 2025/08/25" at bounding box center [784, 531] width 1037 height 44
copy strong "2025/08/15 - 2025/08/25"
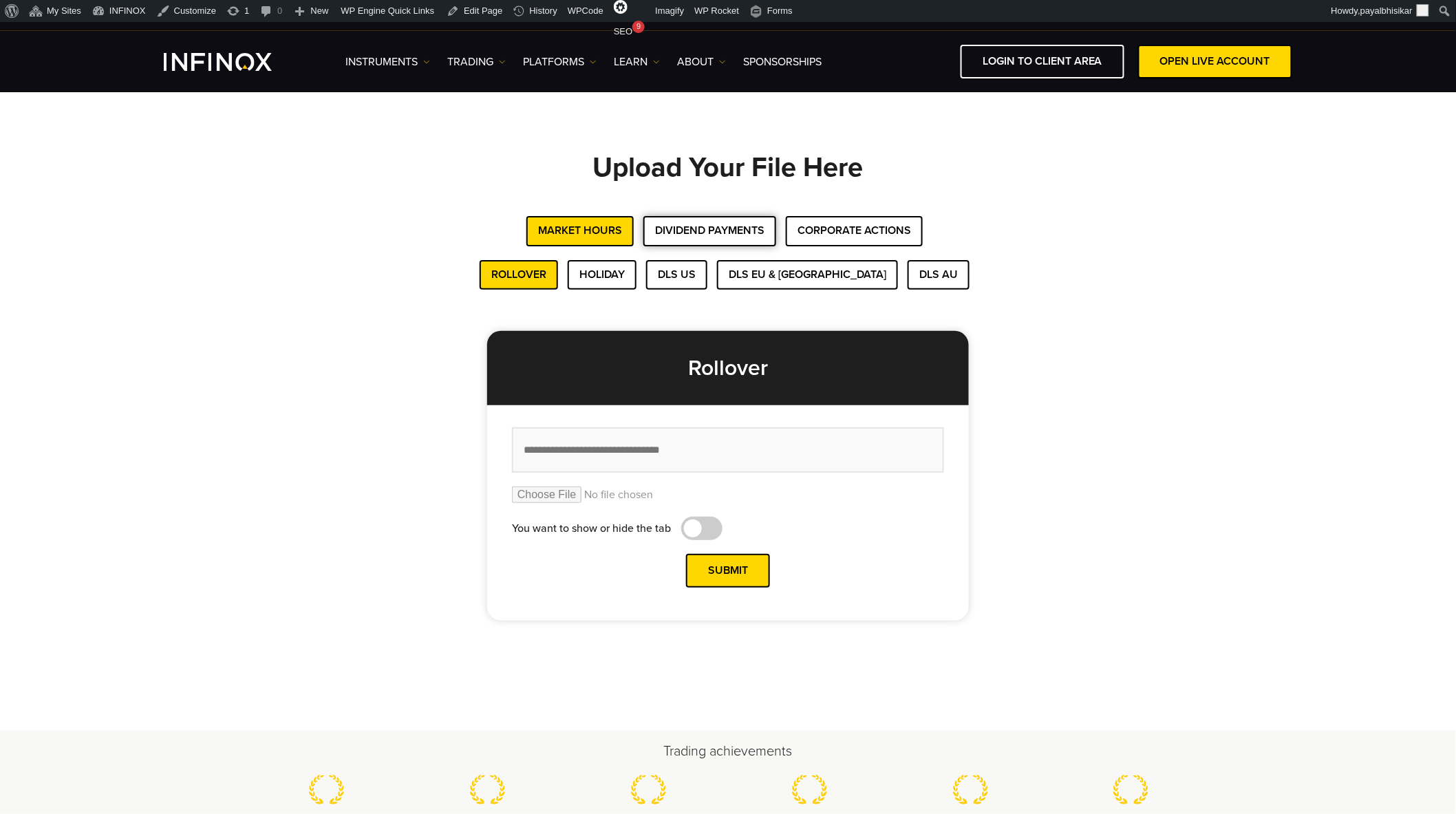
click at [734, 232] on button "Dividend Payments" at bounding box center [710, 231] width 133 height 29
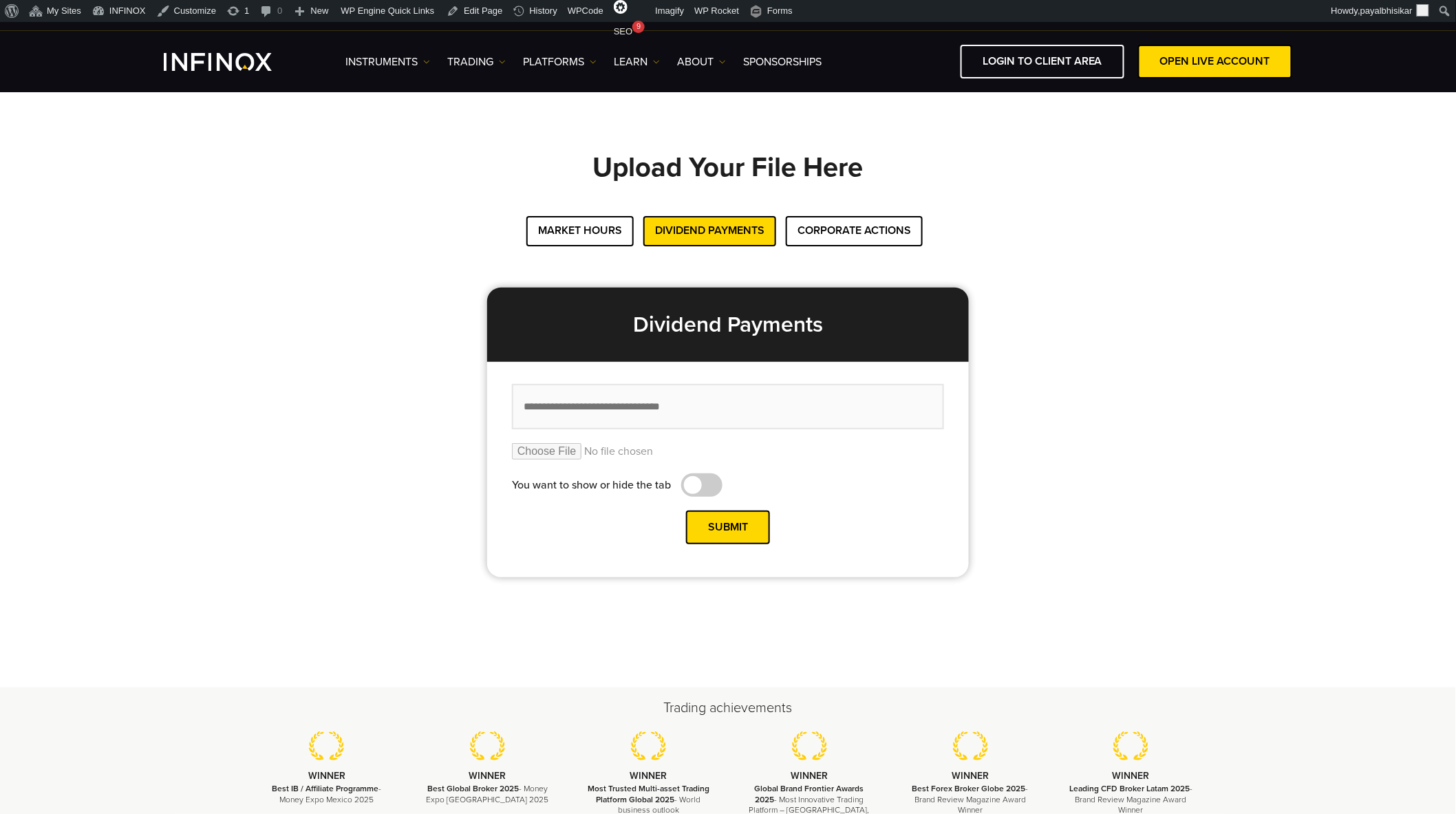
click at [719, 408] on input "text" at bounding box center [728, 407] width 432 height 46
paste input "**********"
type input "**********"
click at [569, 447] on input "file" at bounding box center [728, 451] width 432 height 16
type input "**********"
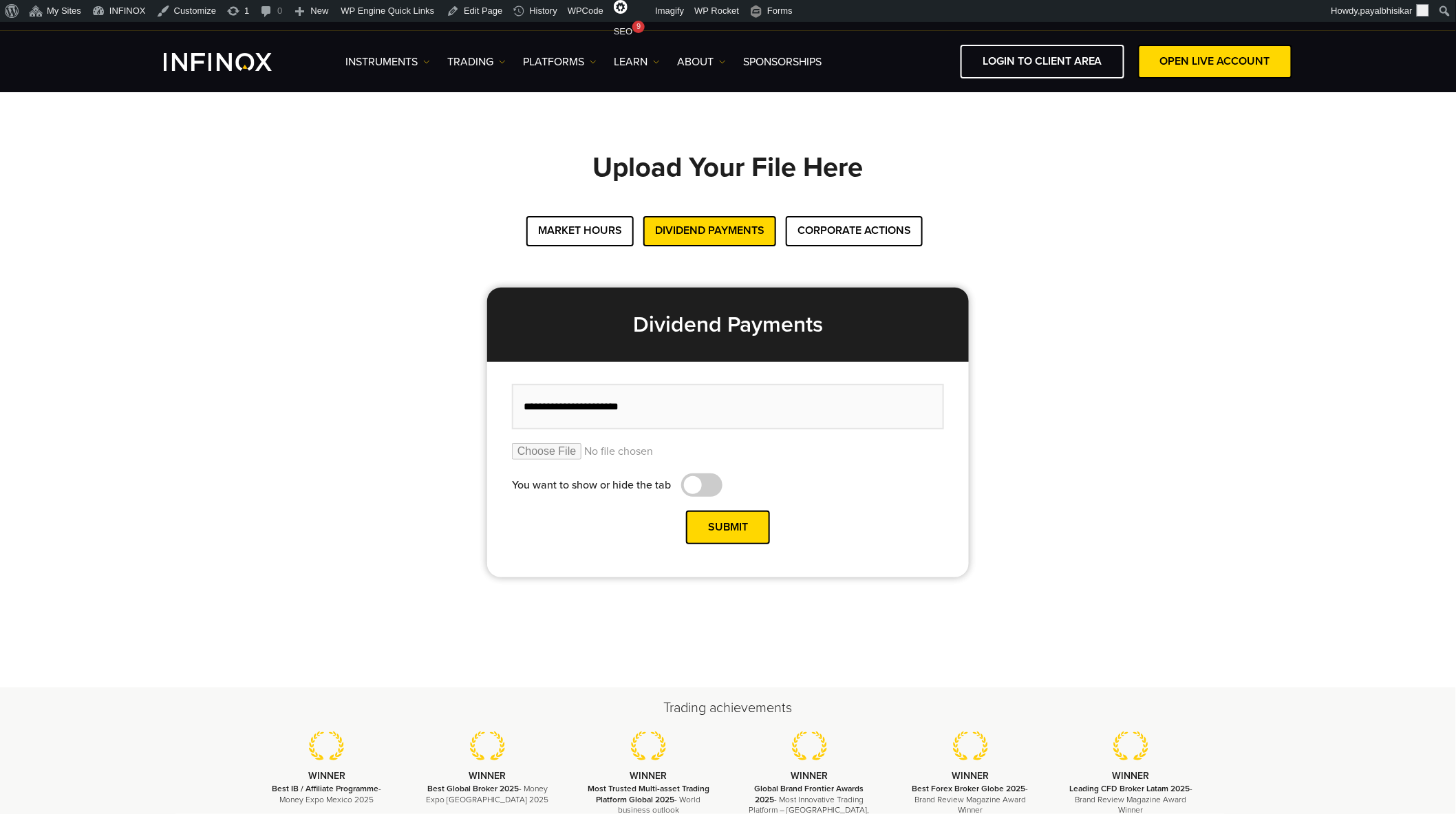
click at [575, 400] on input "**********" at bounding box center [728, 407] width 432 height 46
click at [693, 410] on input "**********" at bounding box center [728, 407] width 432 height 46
type input "**********"
click at [723, 528] on button "Submit" at bounding box center [728, 527] width 84 height 34
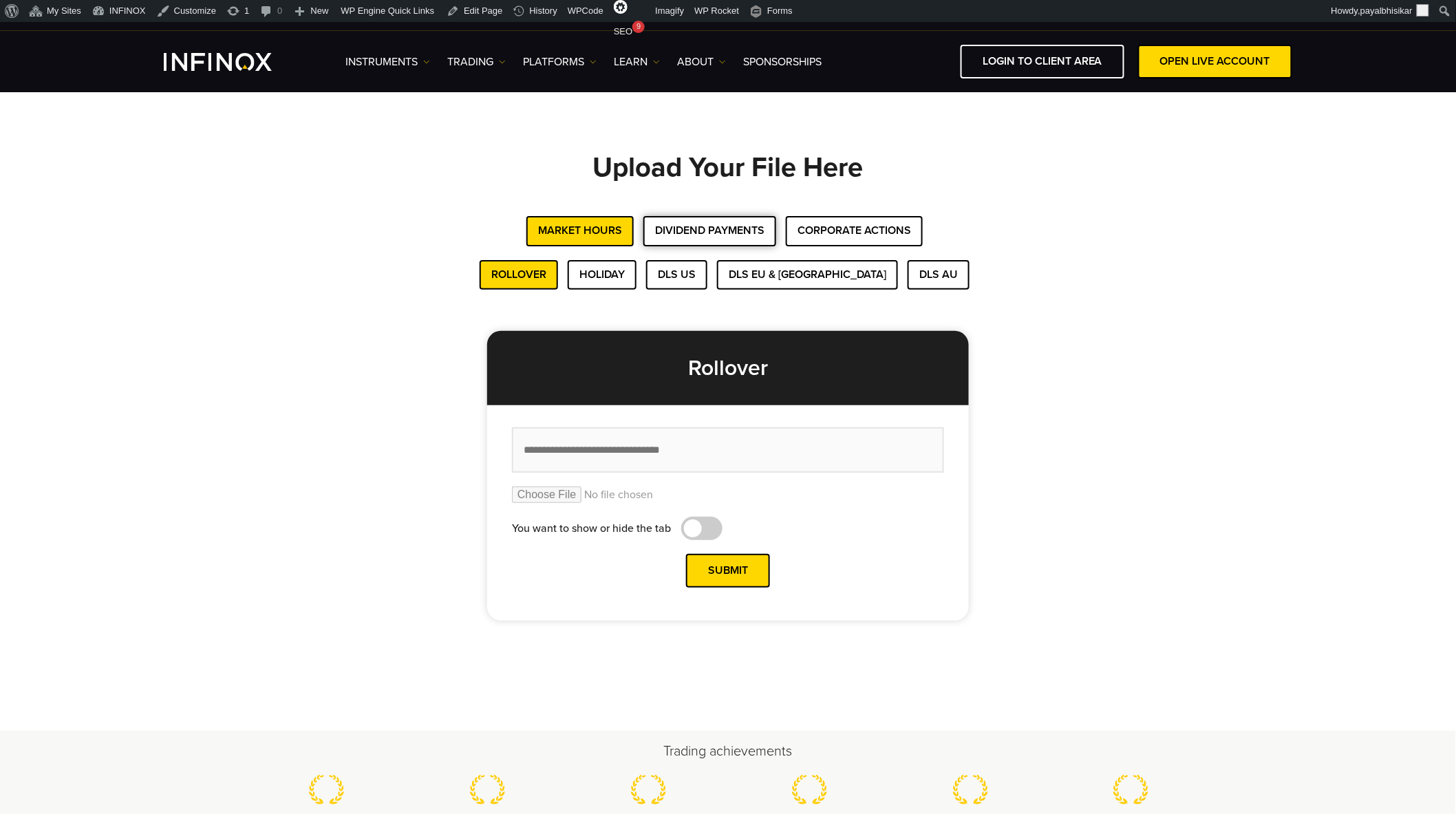
click at [709, 224] on button "Dividend Payments" at bounding box center [710, 231] width 133 height 29
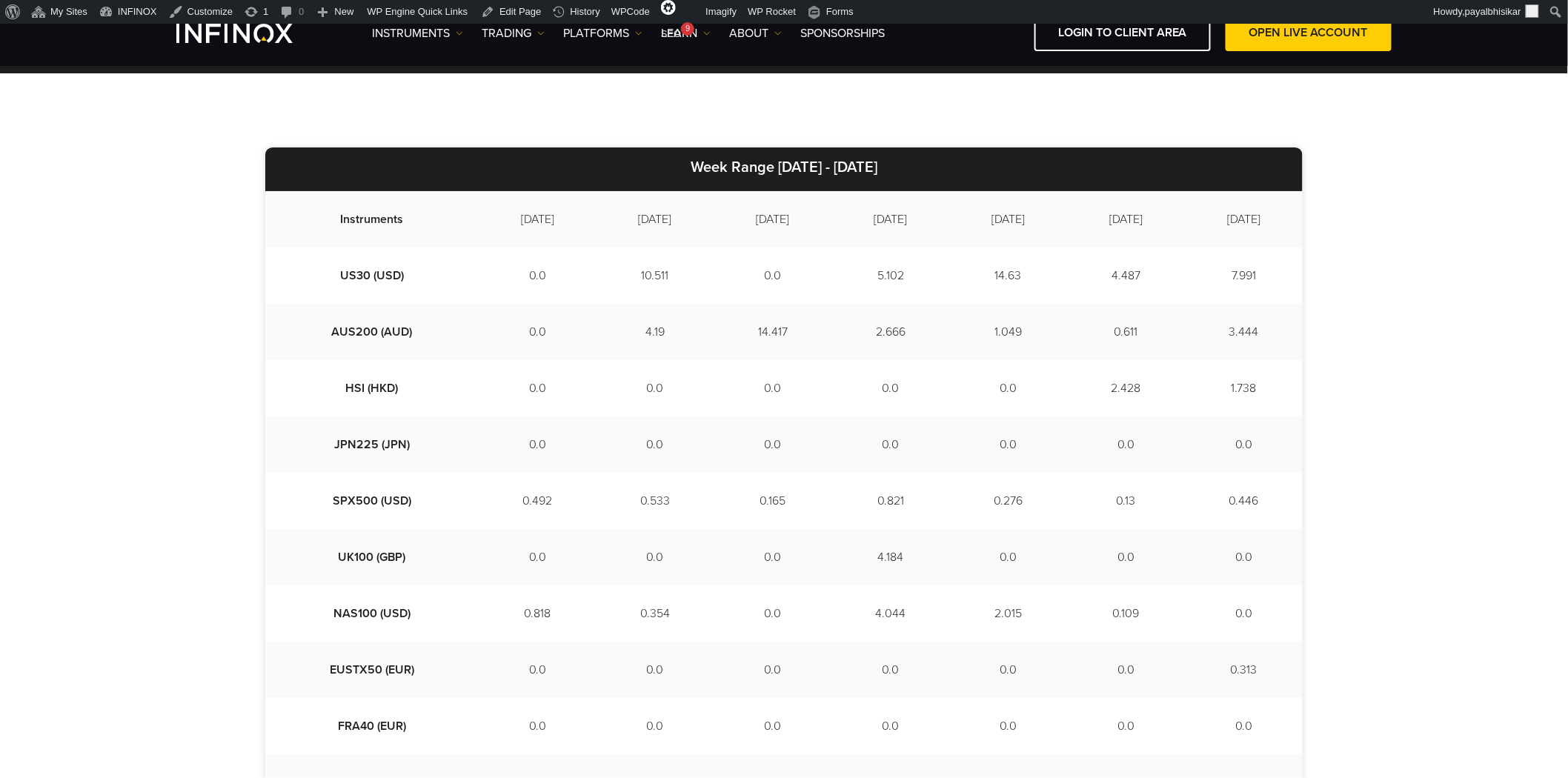
click at [157, 400] on div "Week Range [DATE] - [DATE] Instruments [DATE] [DATE] [DATE] [DATE] [DATE] [DATE…" at bounding box center [784, 606] width 1568 height 1067
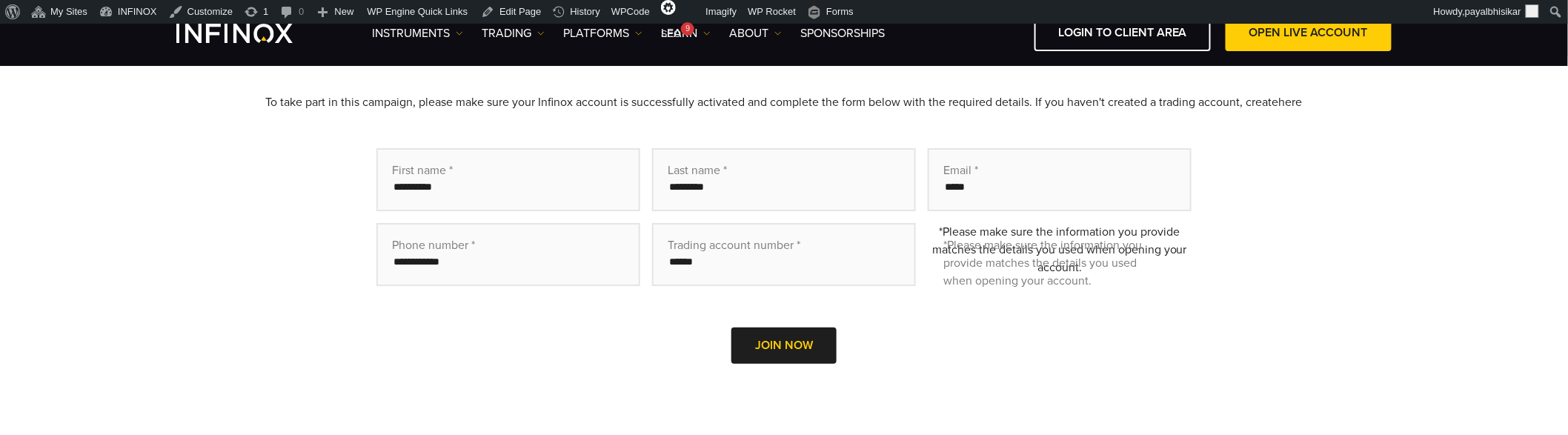
scroll to position [247, 0]
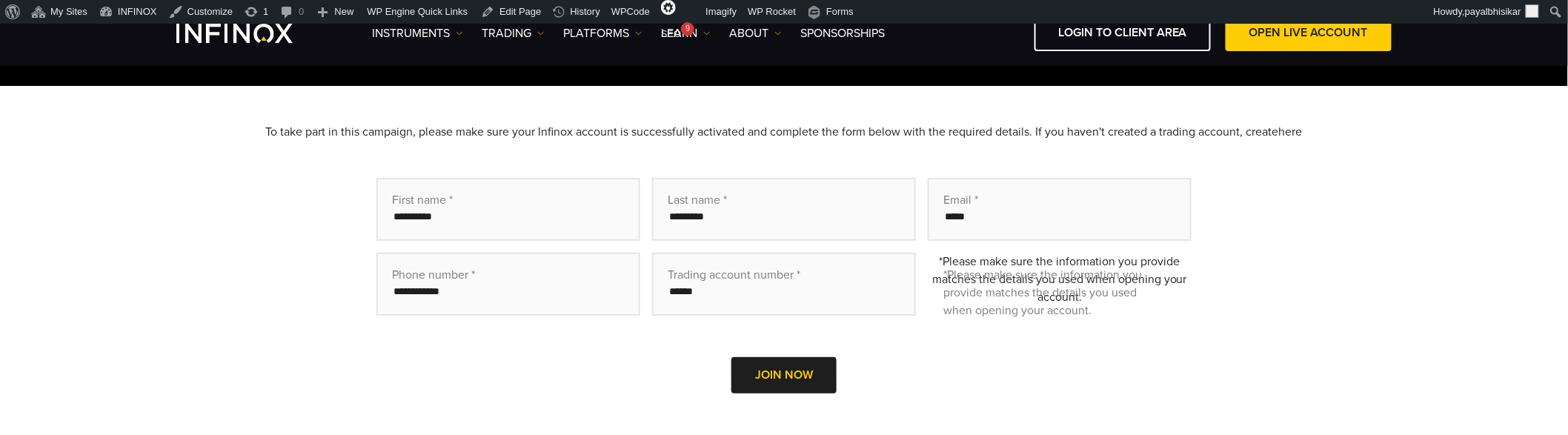
click at [776, 382] on span "JOIN NOW" at bounding box center [784, 374] width 58 height 15
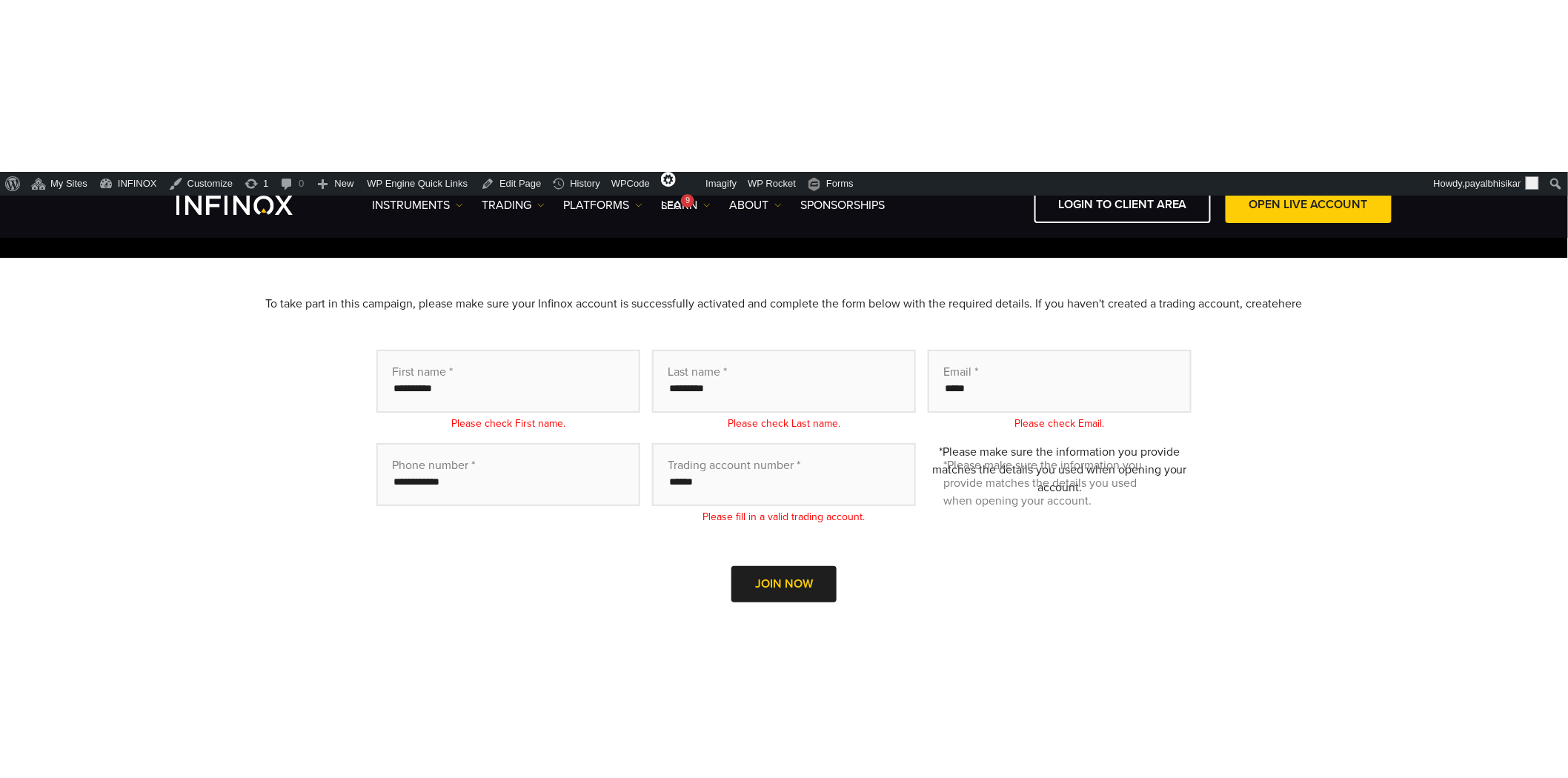
scroll to position [0, 0]
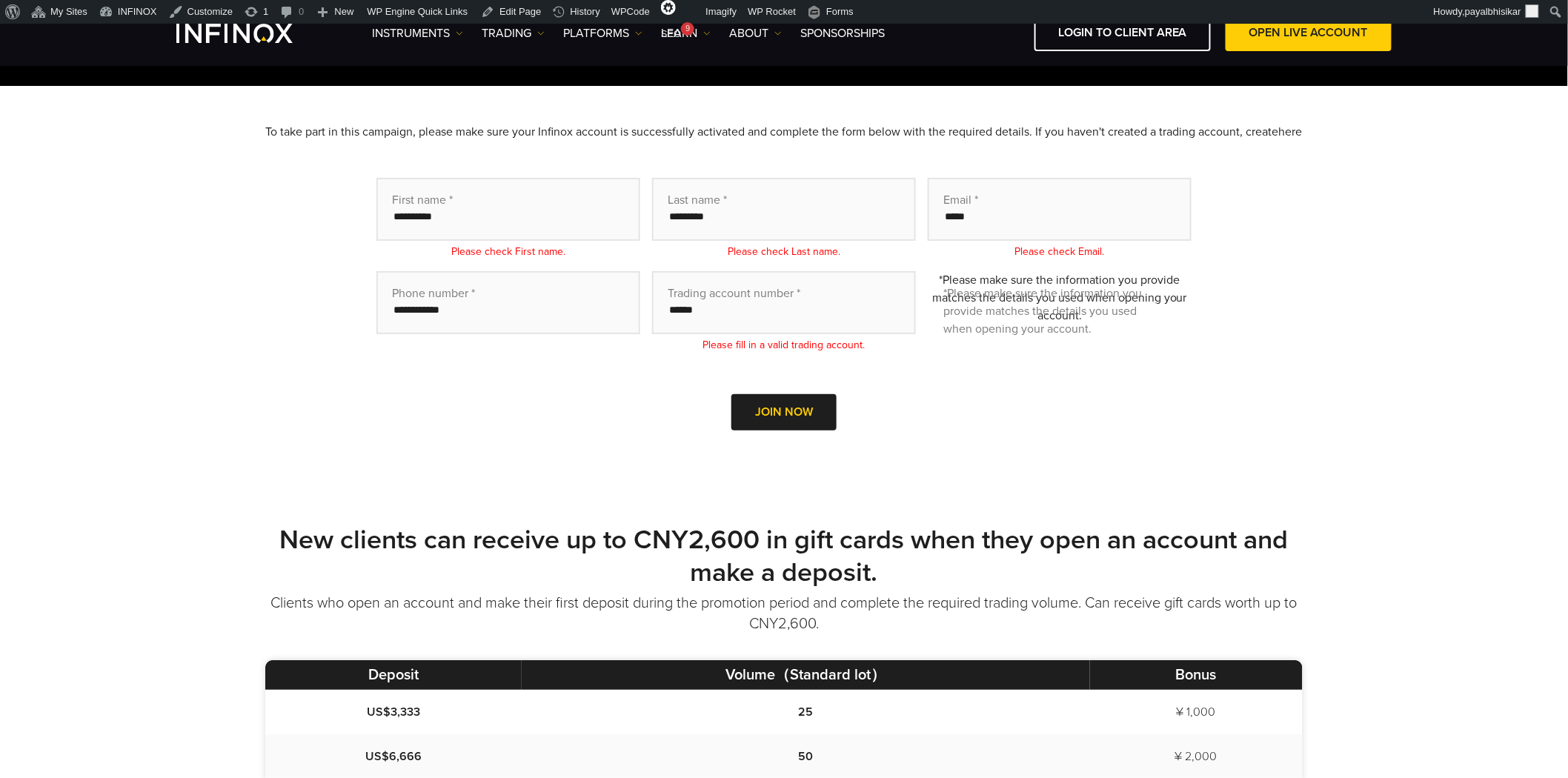
click at [1428, 404] on div "To take part in this campaign, please make sure your Infinox account is success…" at bounding box center [784, 298] width 1568 height 423
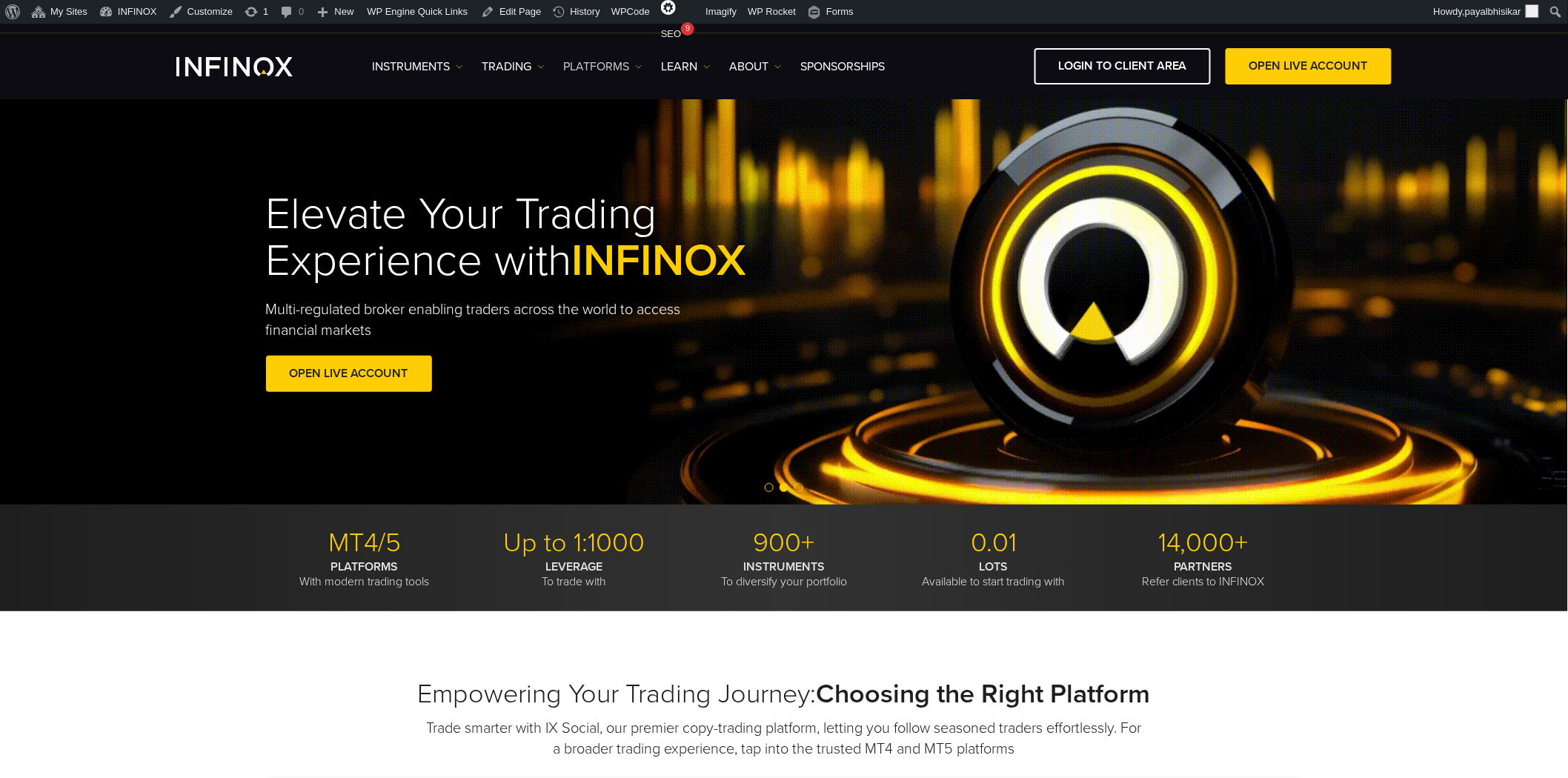
click at [634, 62] on link "PLATFORMS" at bounding box center [603, 67] width 79 height 18
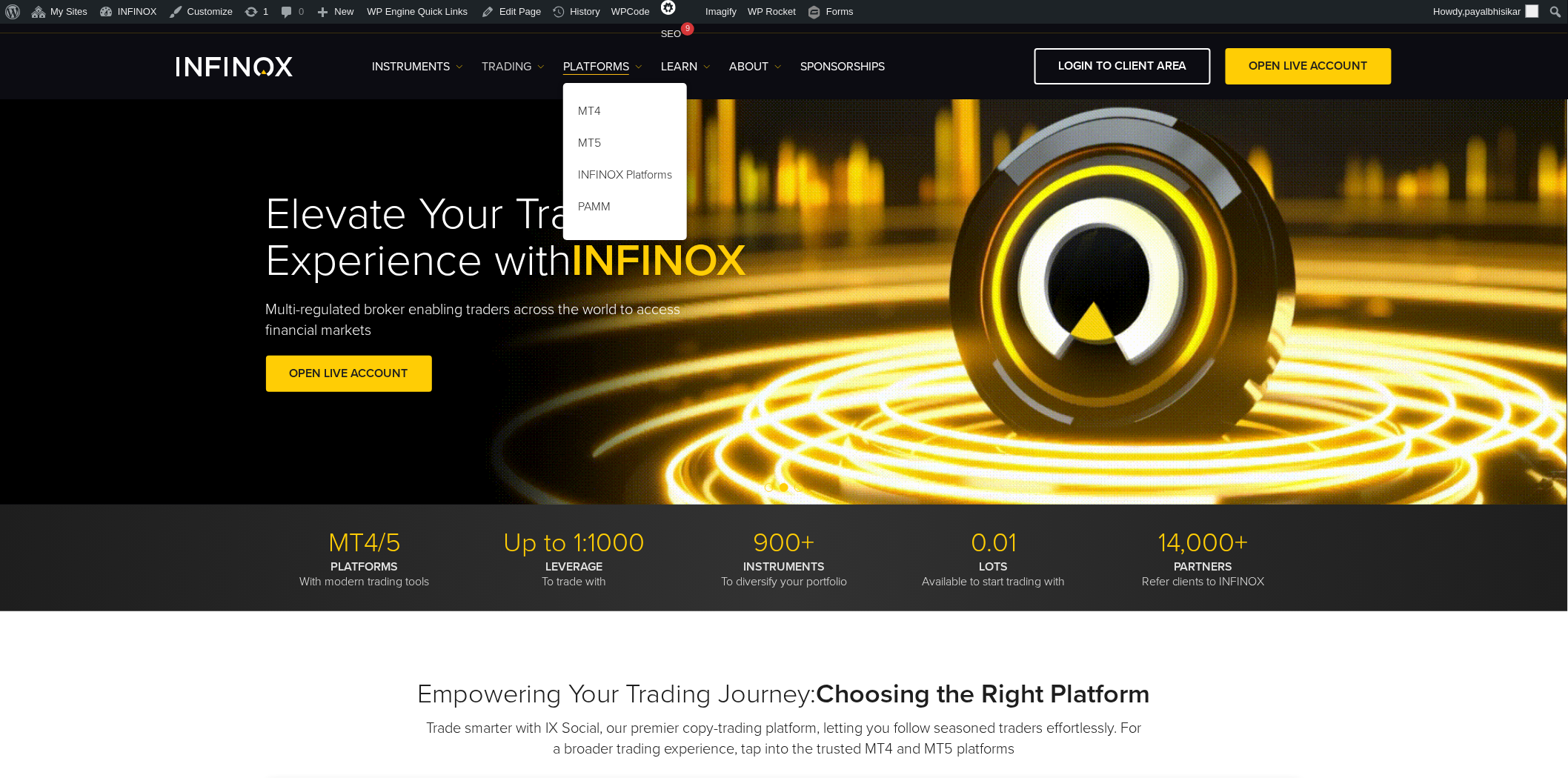
click at [539, 65] on img at bounding box center [541, 66] width 7 height 7
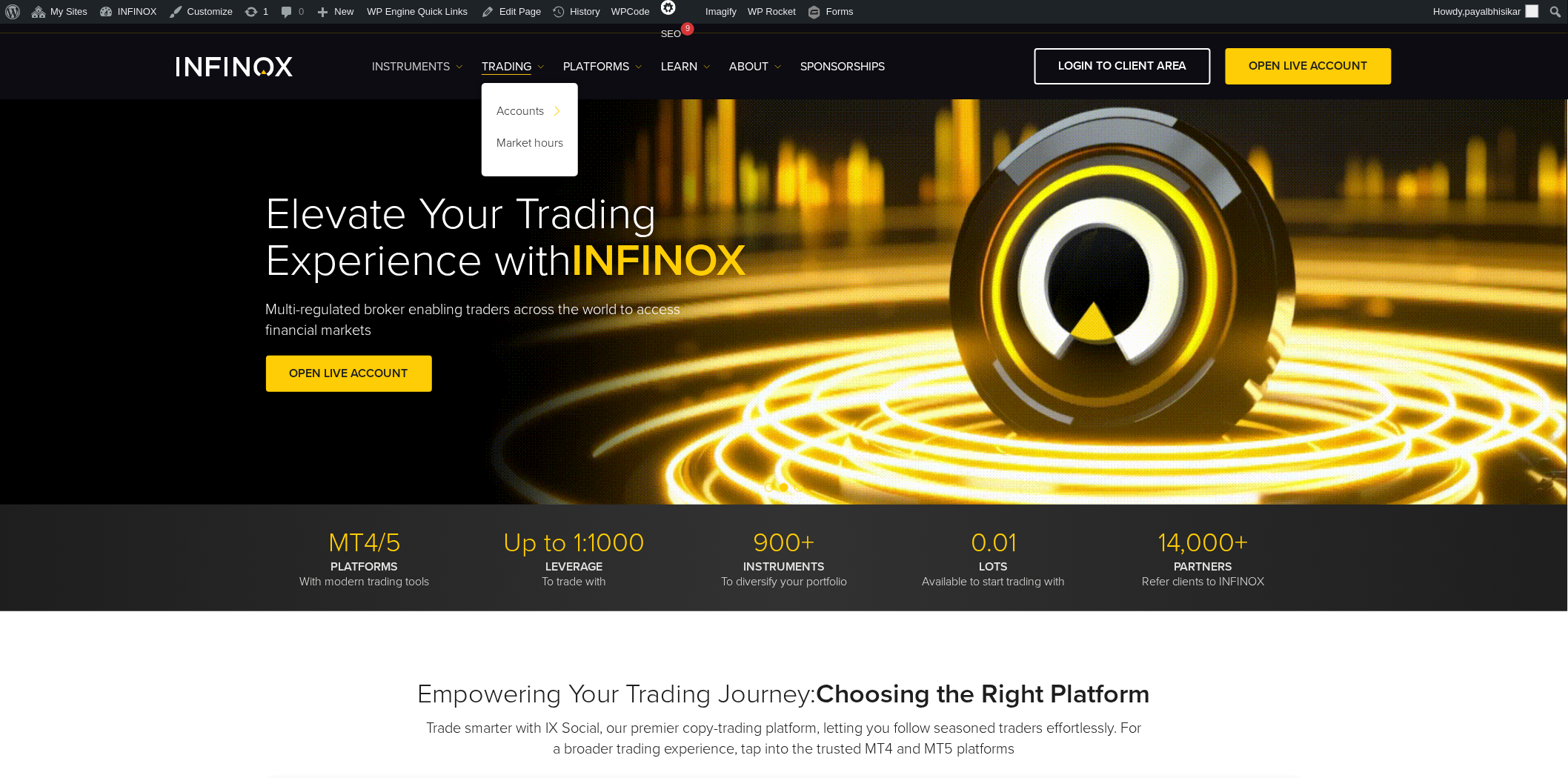
click at [457, 63] on img at bounding box center [459, 66] width 7 height 7
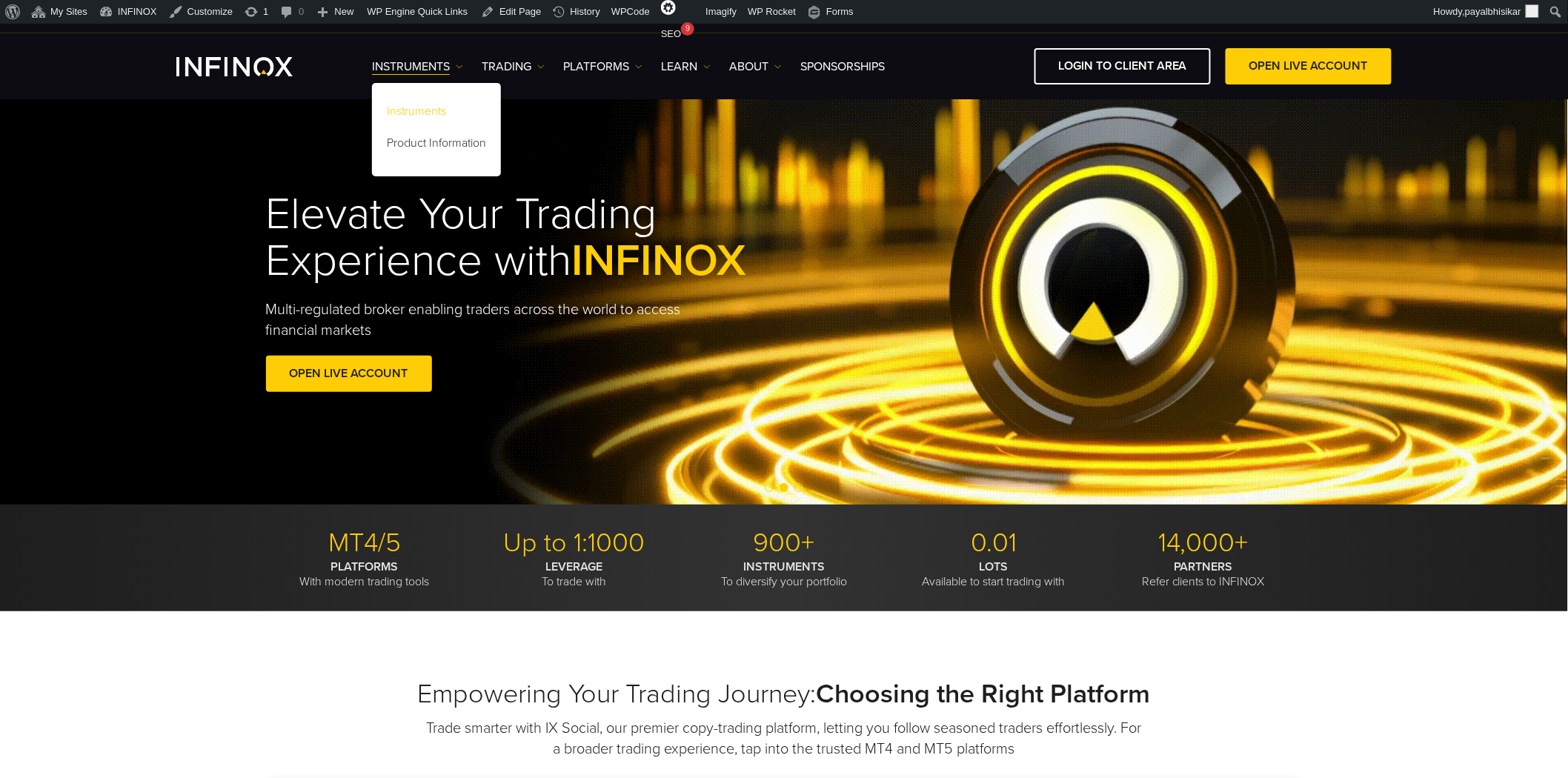
click at [413, 106] on link "Instruments" at bounding box center [436, 114] width 129 height 32
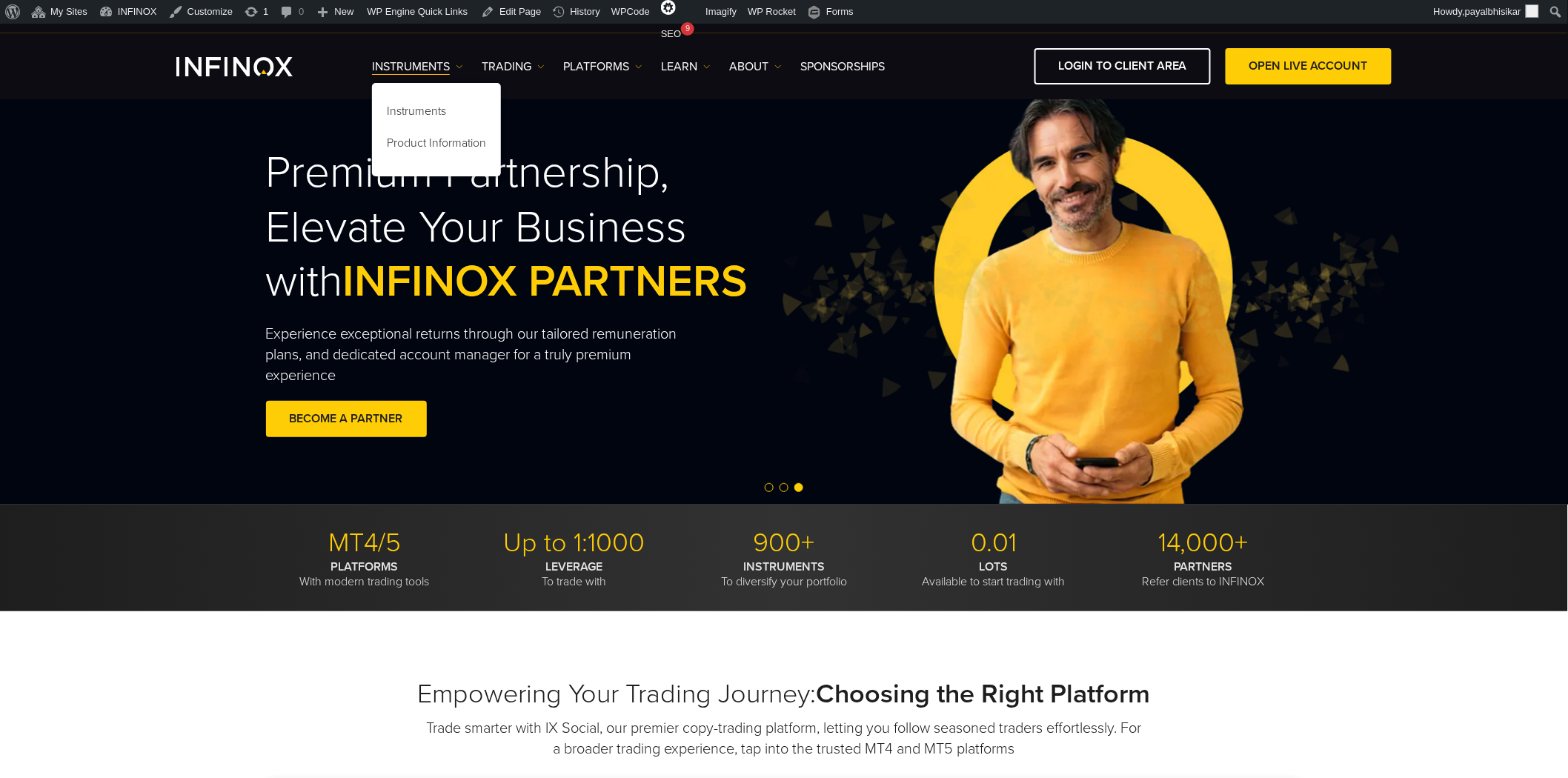
click at [189, 205] on div "Premium Partnership, Elevate Your Business with INFINOX PARTNERS Experience exc…" at bounding box center [784, 294] width 1569 height 421
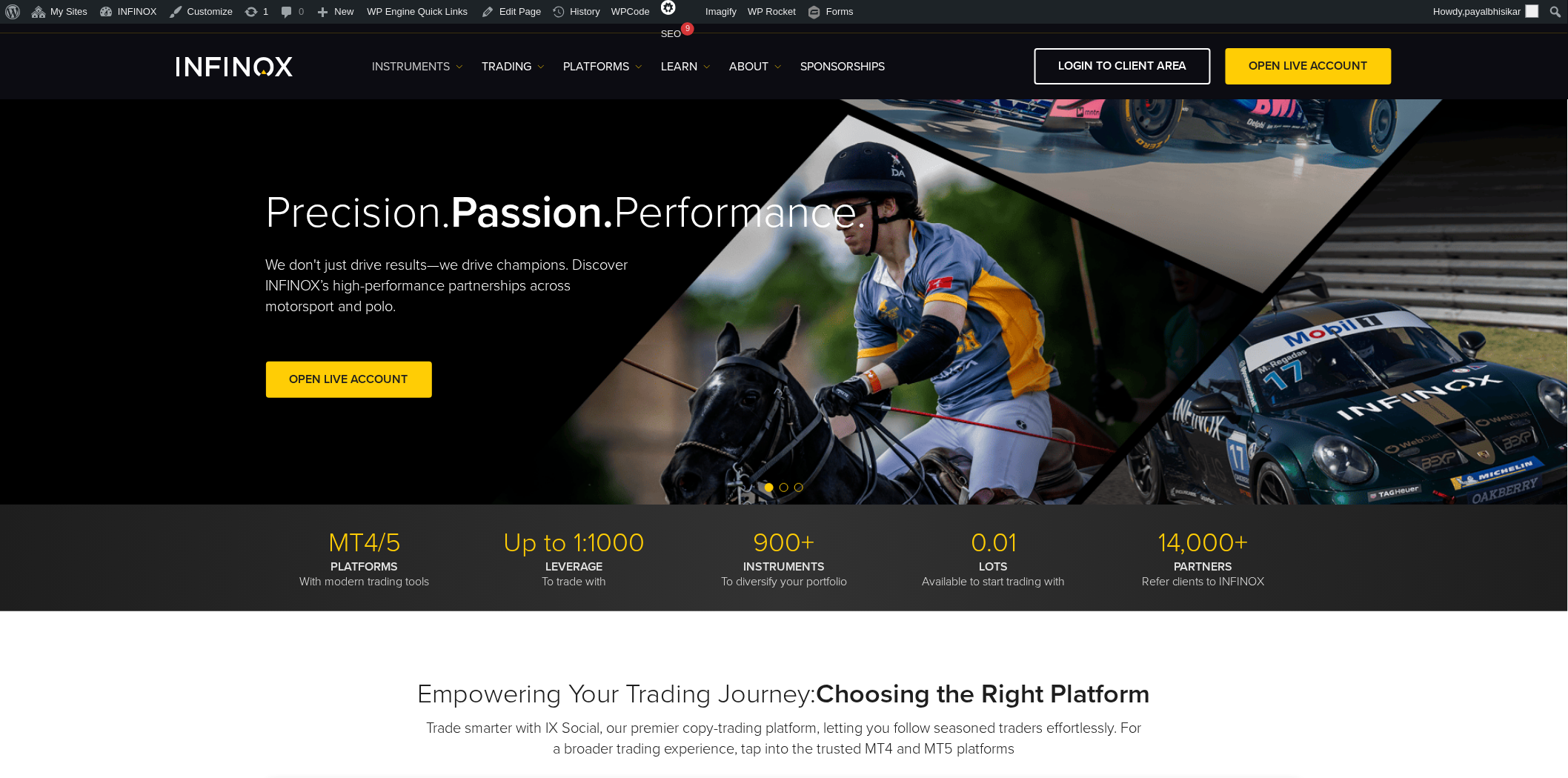
click at [454, 63] on link "Instruments" at bounding box center [417, 67] width 91 height 18
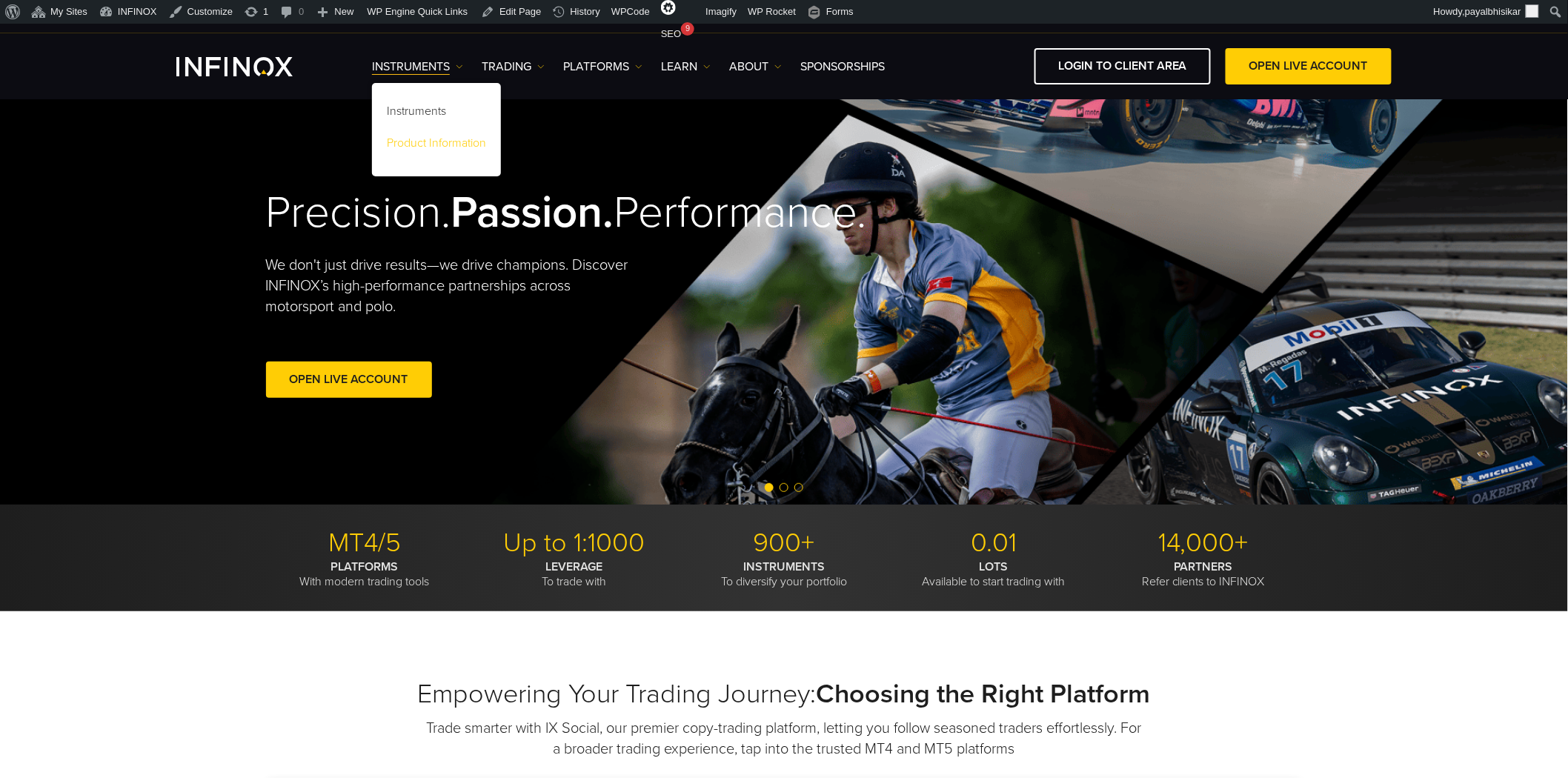
click at [427, 141] on link "Product Information" at bounding box center [436, 145] width 129 height 32
click at [542, 63] on img at bounding box center [541, 66] width 7 height 7
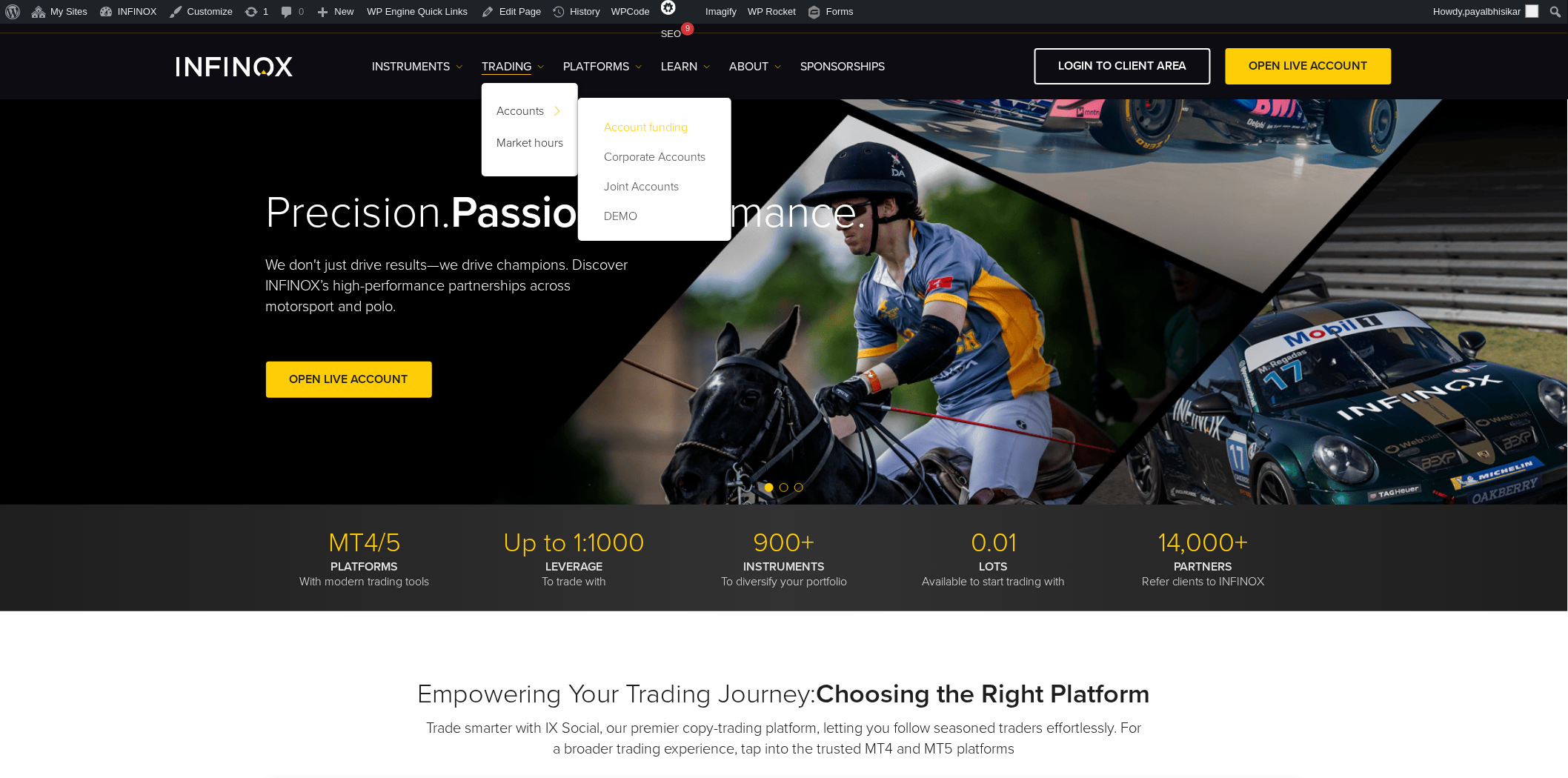
click at [644, 126] on link "Account funding" at bounding box center [655, 128] width 123 height 30
click at [643, 158] on link "Corporate Accounts" at bounding box center [655, 157] width 123 height 30
click at [639, 184] on link "Joint Accounts" at bounding box center [655, 187] width 123 height 30
click at [625, 211] on link "DEMO" at bounding box center [655, 217] width 123 height 30
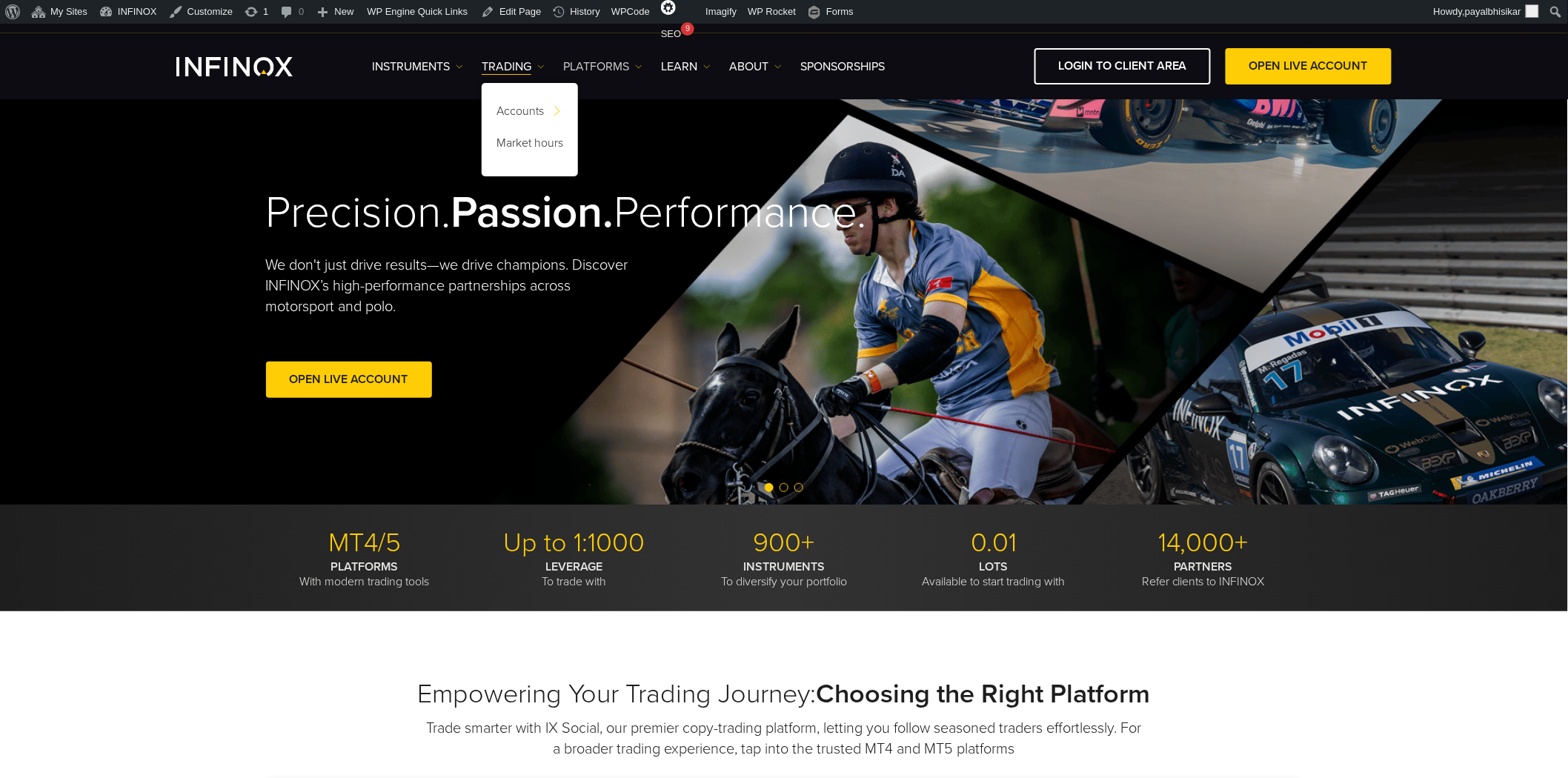
click at [635, 63] on link "PLATFORMS" at bounding box center [603, 67] width 79 height 18
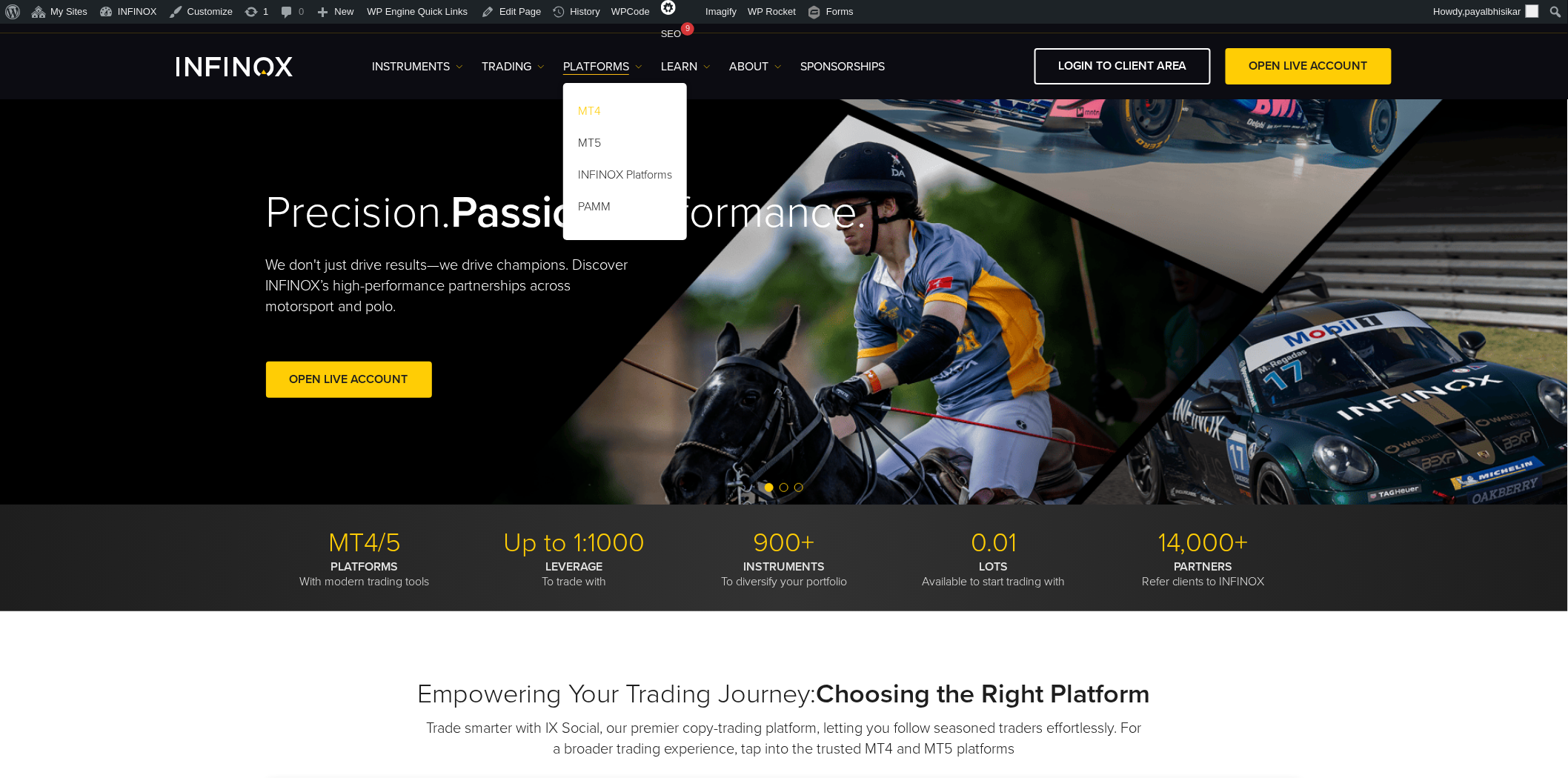
drag, startPoint x: 595, startPoint y: 109, endPoint x: 597, endPoint y: 117, distance: 8.2
click at [596, 109] on link "MT4" at bounding box center [625, 114] width 123 height 32
click at [596, 135] on link "MT5" at bounding box center [625, 145] width 123 height 32
click at [609, 173] on link "INFINOX Platforms" at bounding box center [625, 177] width 123 height 32
click at [602, 204] on link "PAMM" at bounding box center [625, 209] width 123 height 32
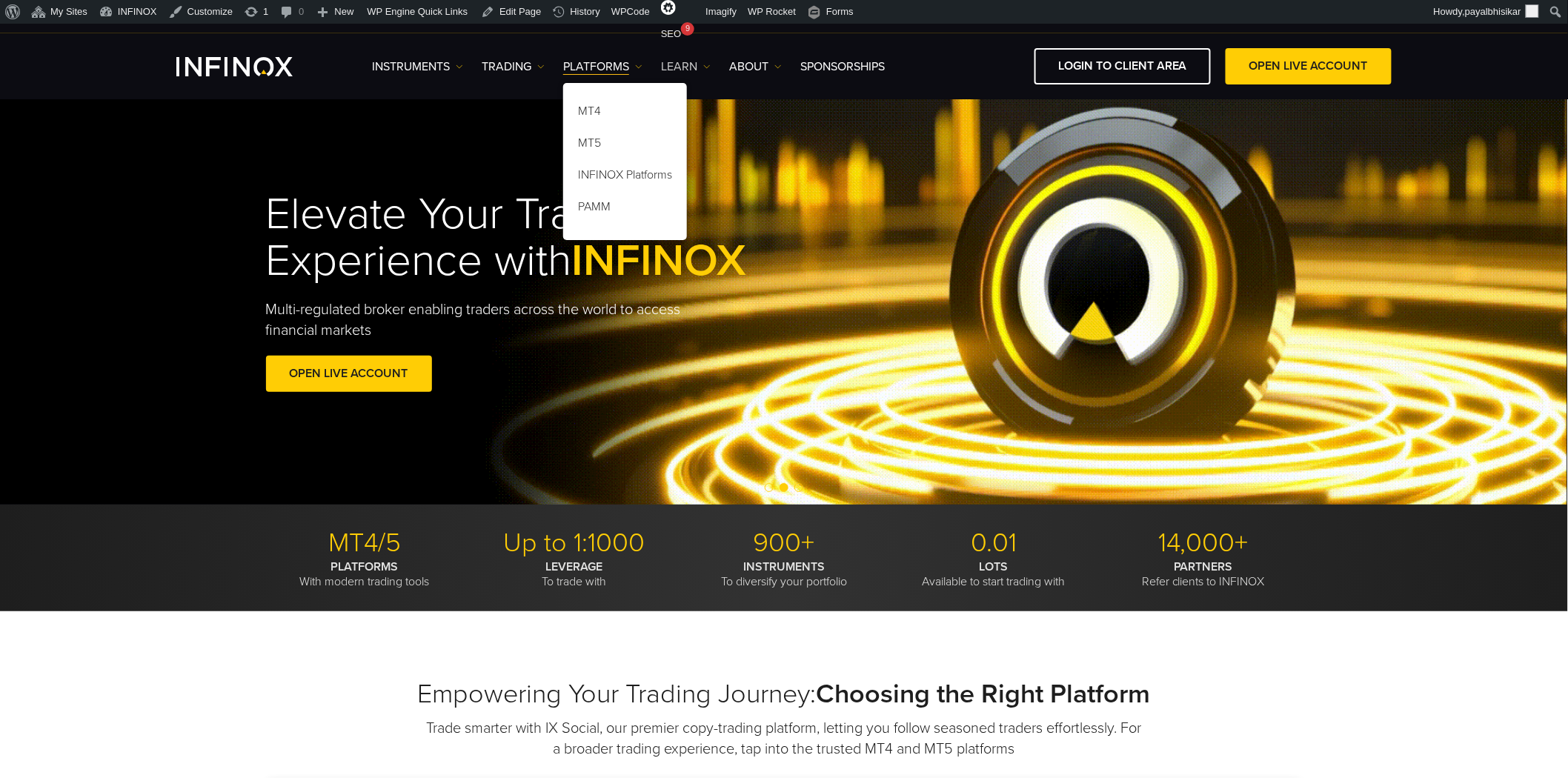
click at [705, 61] on link "Learn" at bounding box center [686, 67] width 49 height 18
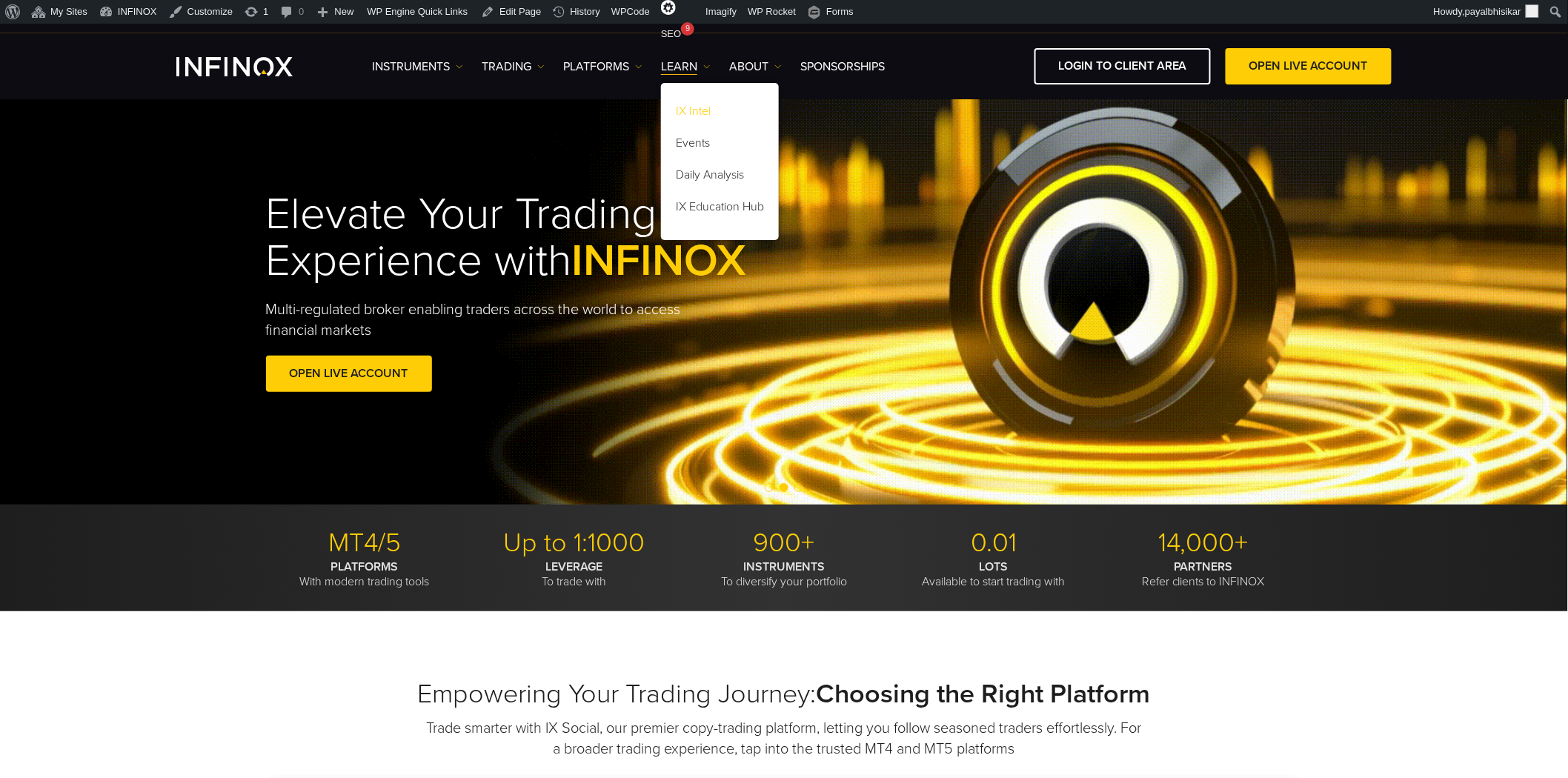
click at [701, 109] on link "IX Intel" at bounding box center [720, 114] width 118 height 32
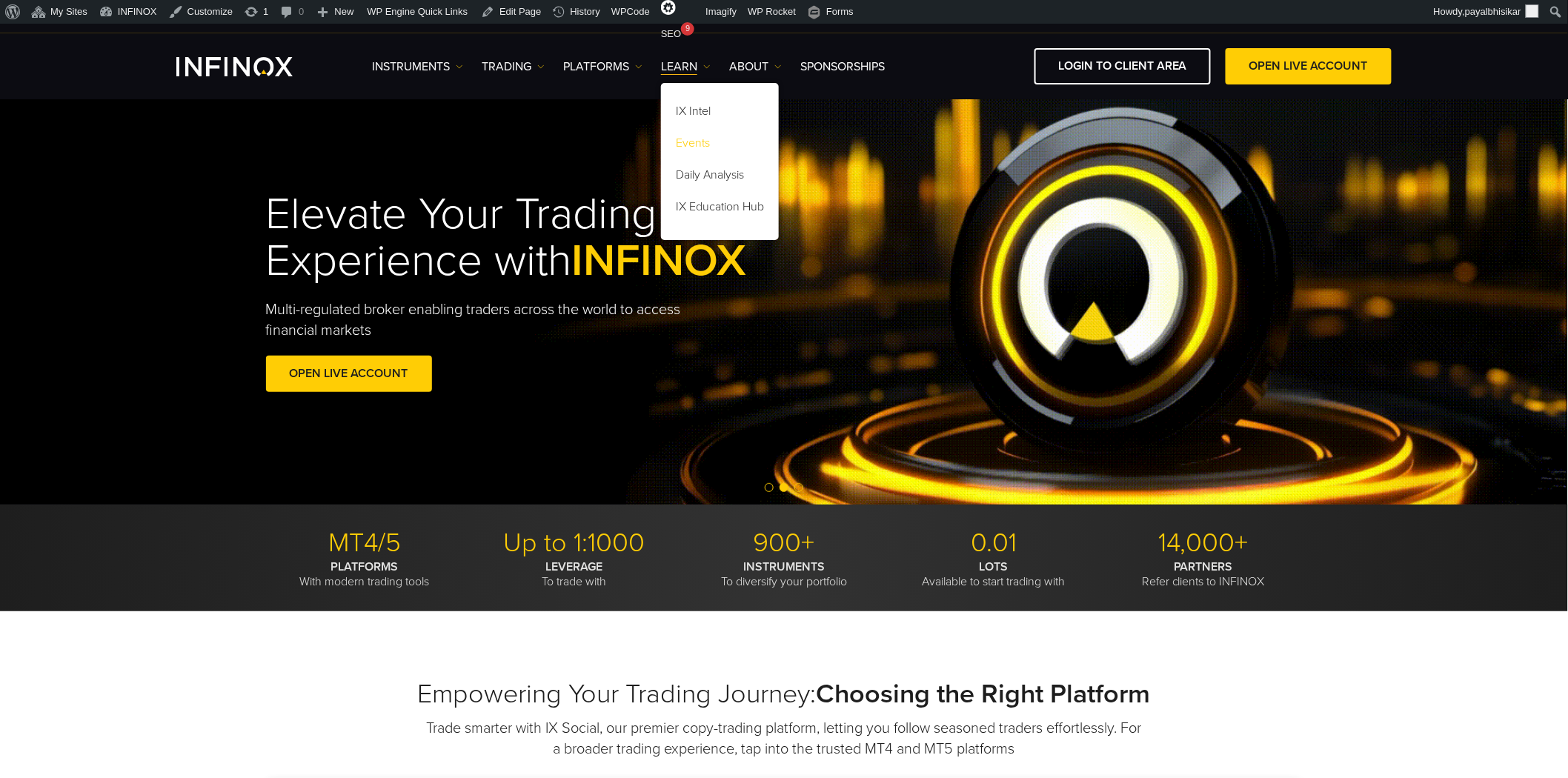
click at [693, 139] on link "Events" at bounding box center [720, 145] width 118 height 32
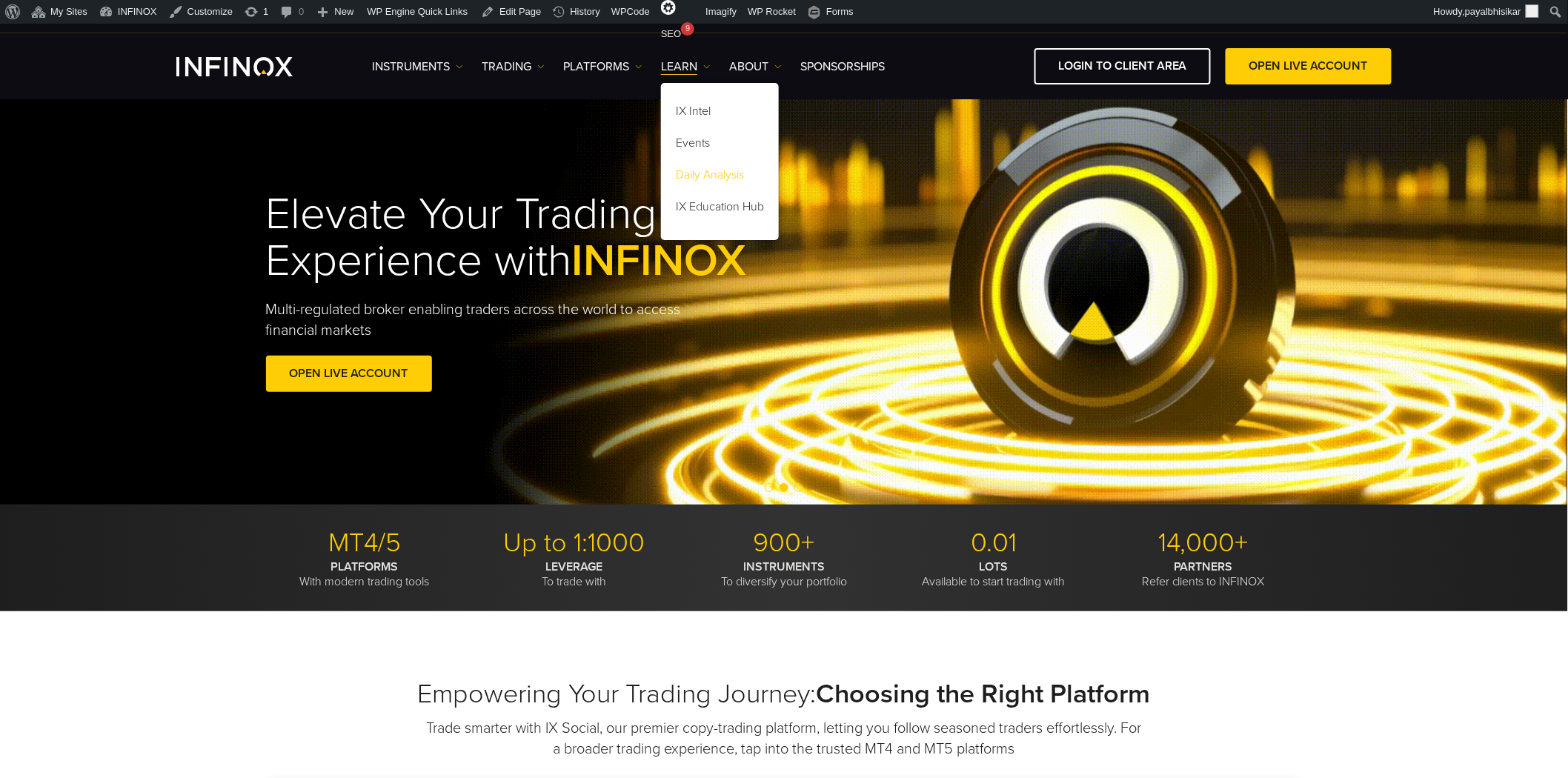
click at [699, 168] on link "Daily Analysis" at bounding box center [720, 177] width 118 height 32
click at [704, 203] on link "IX Education Hub" at bounding box center [720, 209] width 118 height 32
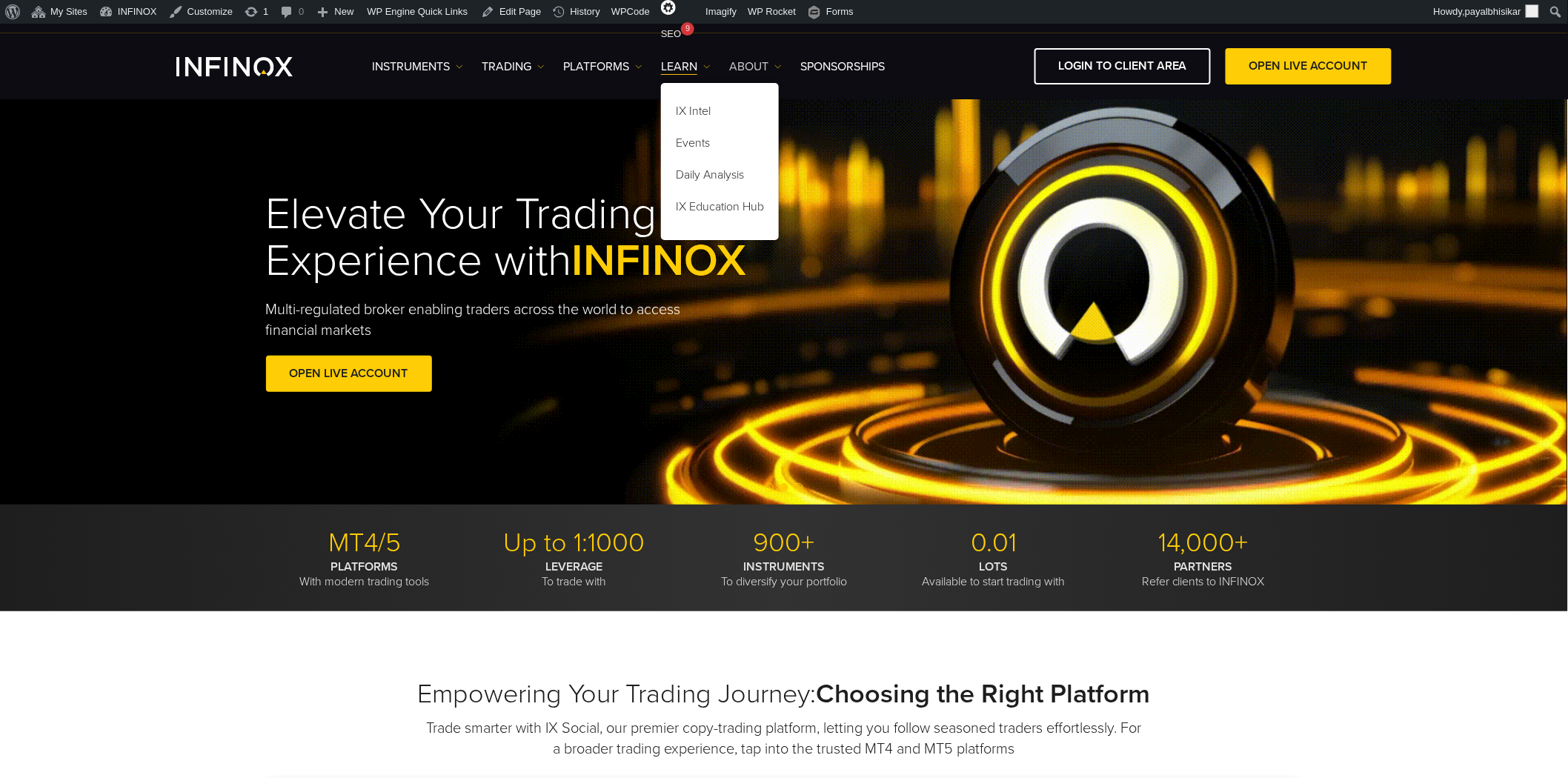
click at [778, 69] on img at bounding box center [778, 66] width 7 height 7
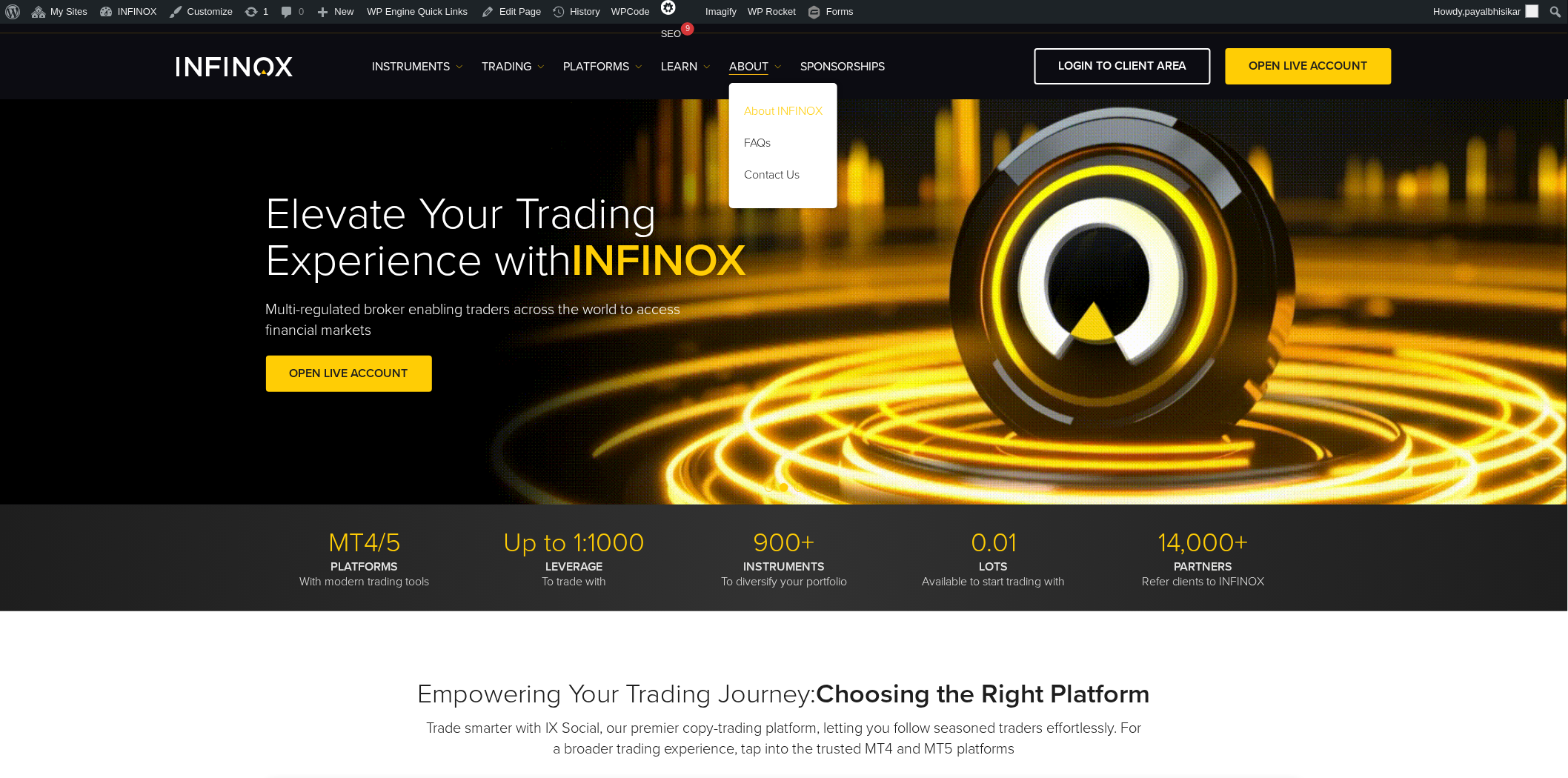
click at [774, 109] on link "About INFINOX" at bounding box center [783, 114] width 108 height 32
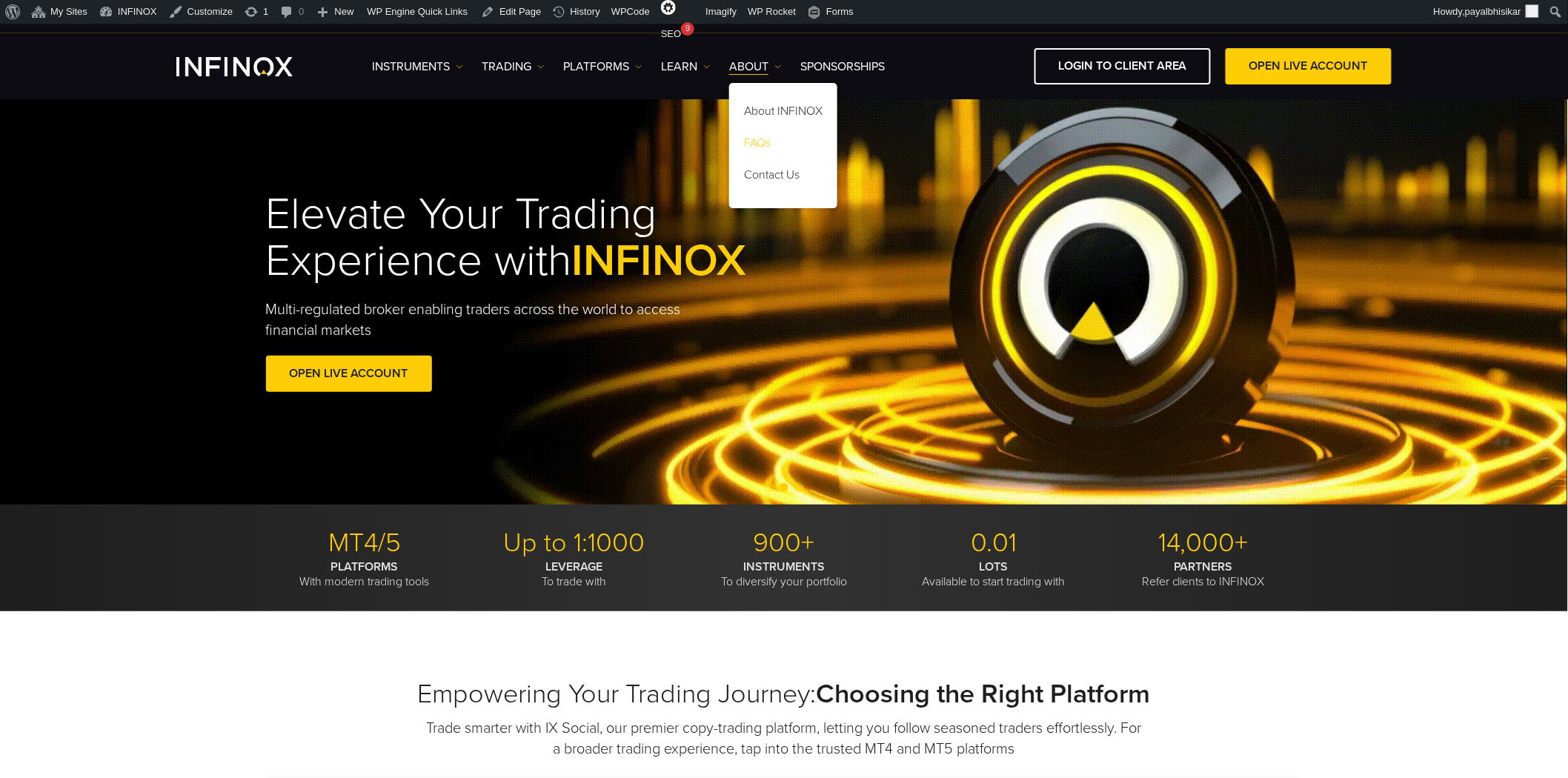
click at [757, 139] on link "FAQs" at bounding box center [783, 145] width 108 height 32
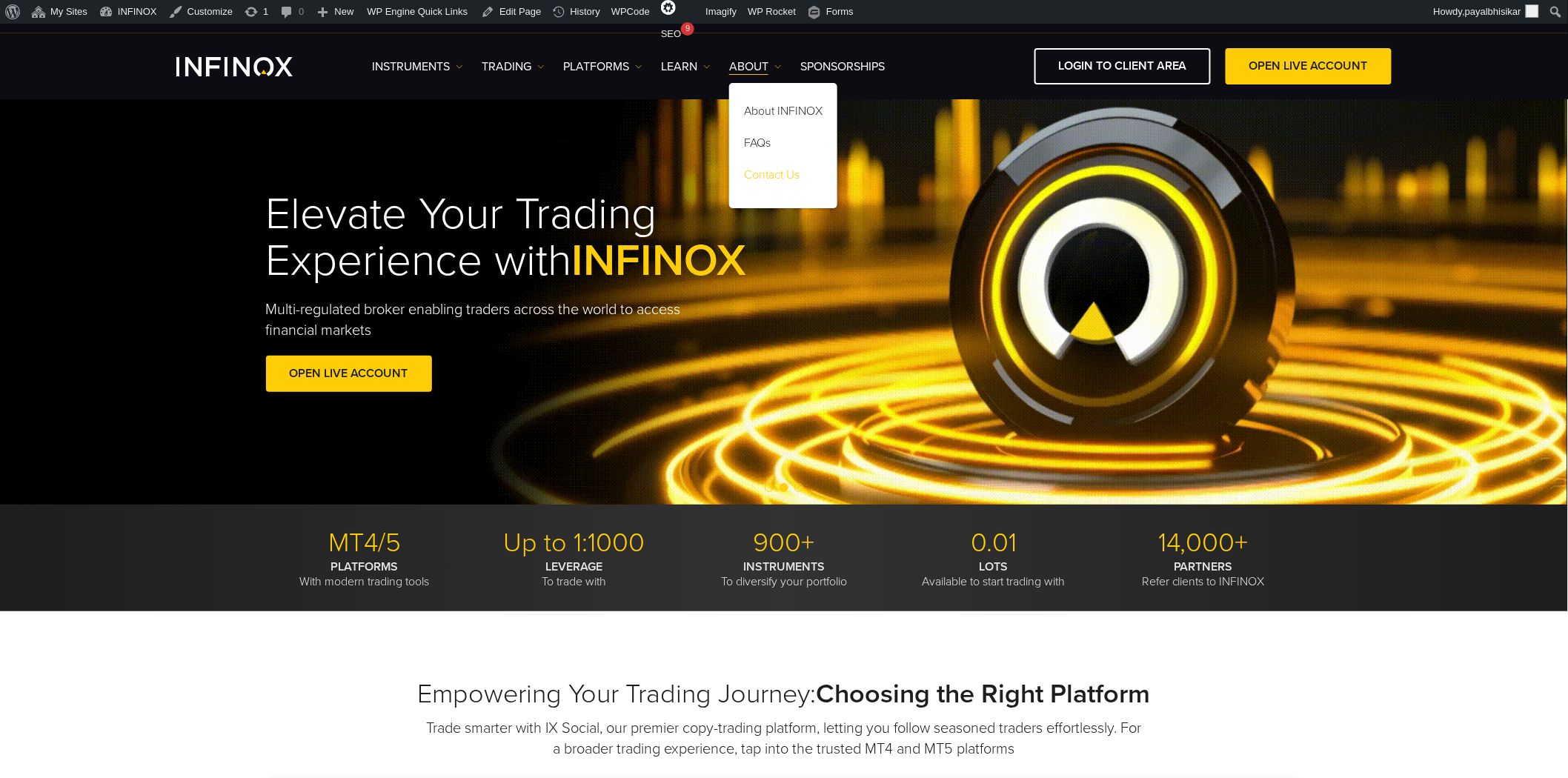
click at [766, 181] on link "Contact Us" at bounding box center [783, 177] width 108 height 32
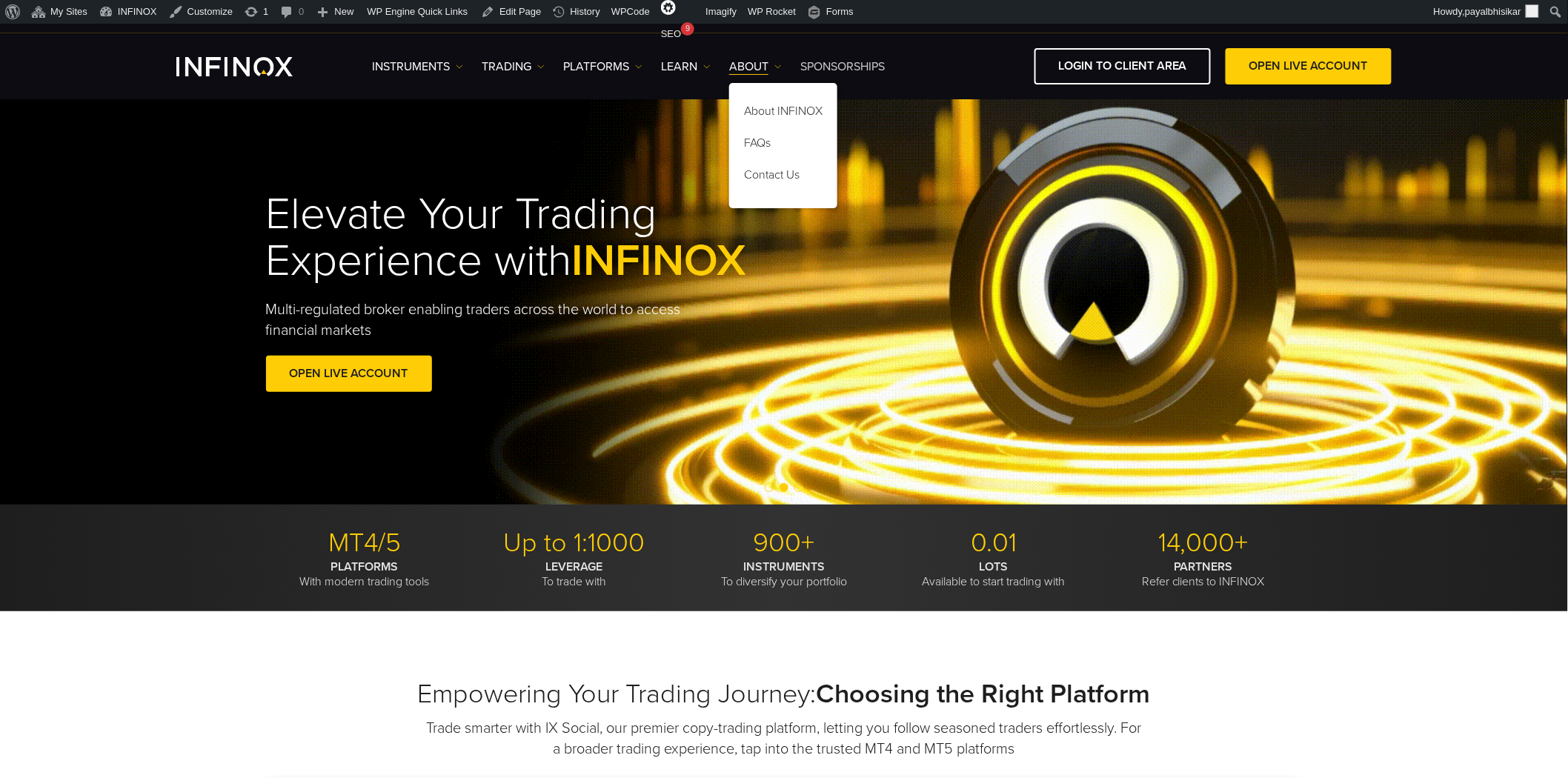
click at [855, 64] on link "SPONSORSHIPS" at bounding box center [843, 67] width 85 height 18
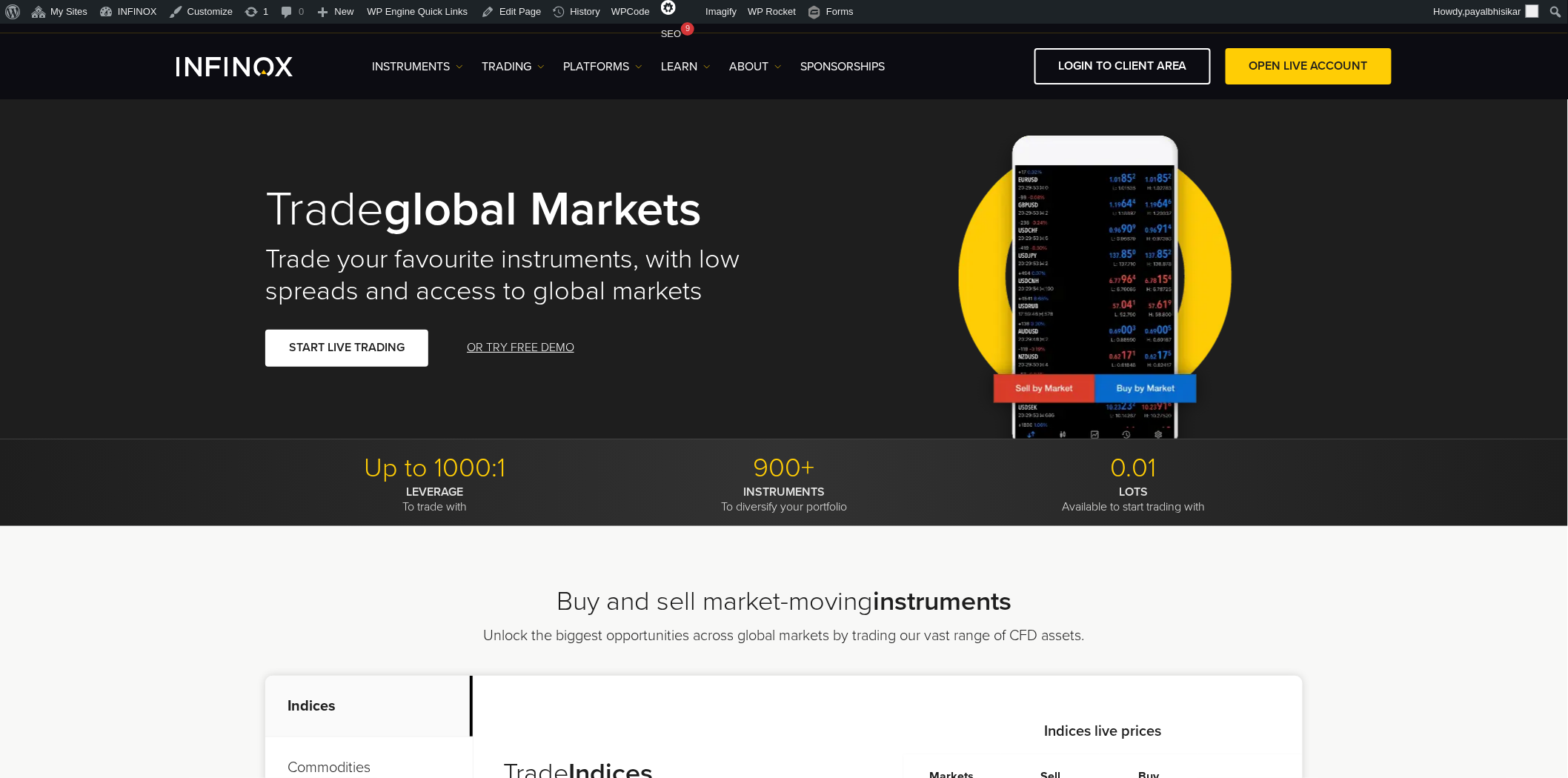
click at [76, 195] on div "Trade global markets Trade your favourite instruments, with low spreads and acc…" at bounding box center [784, 269] width 1568 height 342
click at [505, 10] on link "Edit Page" at bounding box center [511, 11] width 72 height 24
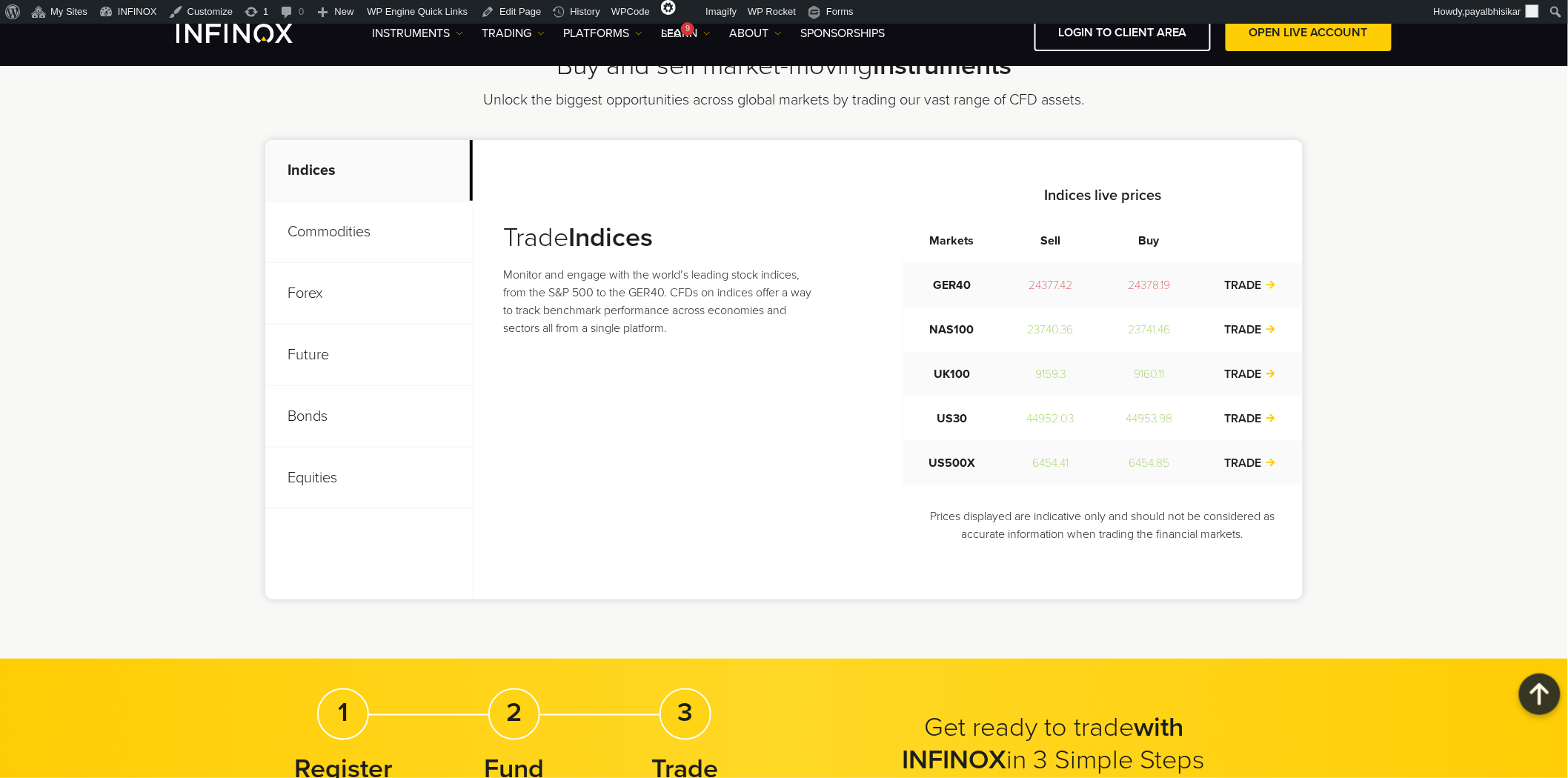
scroll to position [493, 0]
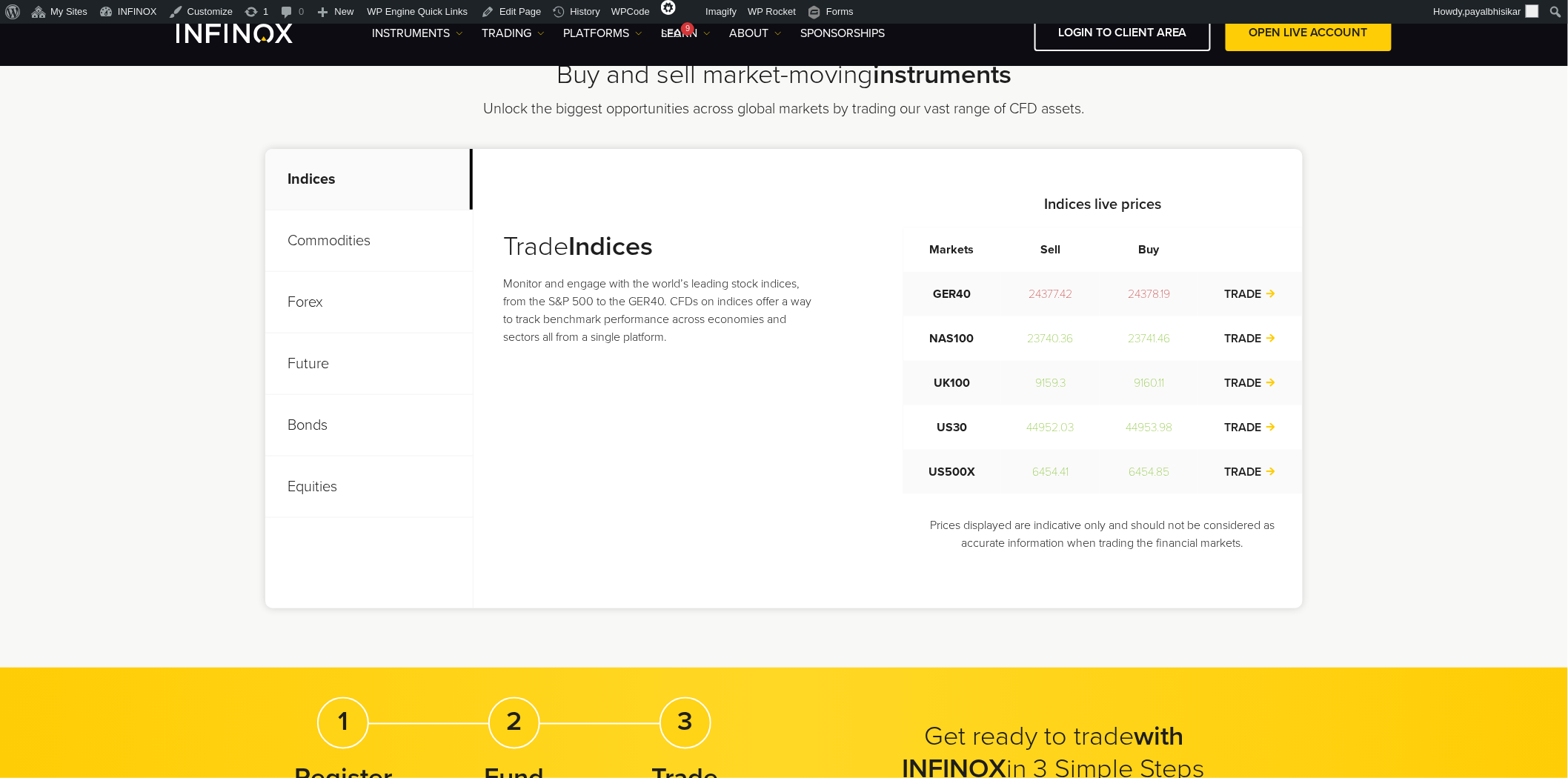
click at [383, 247] on p "Commodities" at bounding box center [368, 241] width 207 height 62
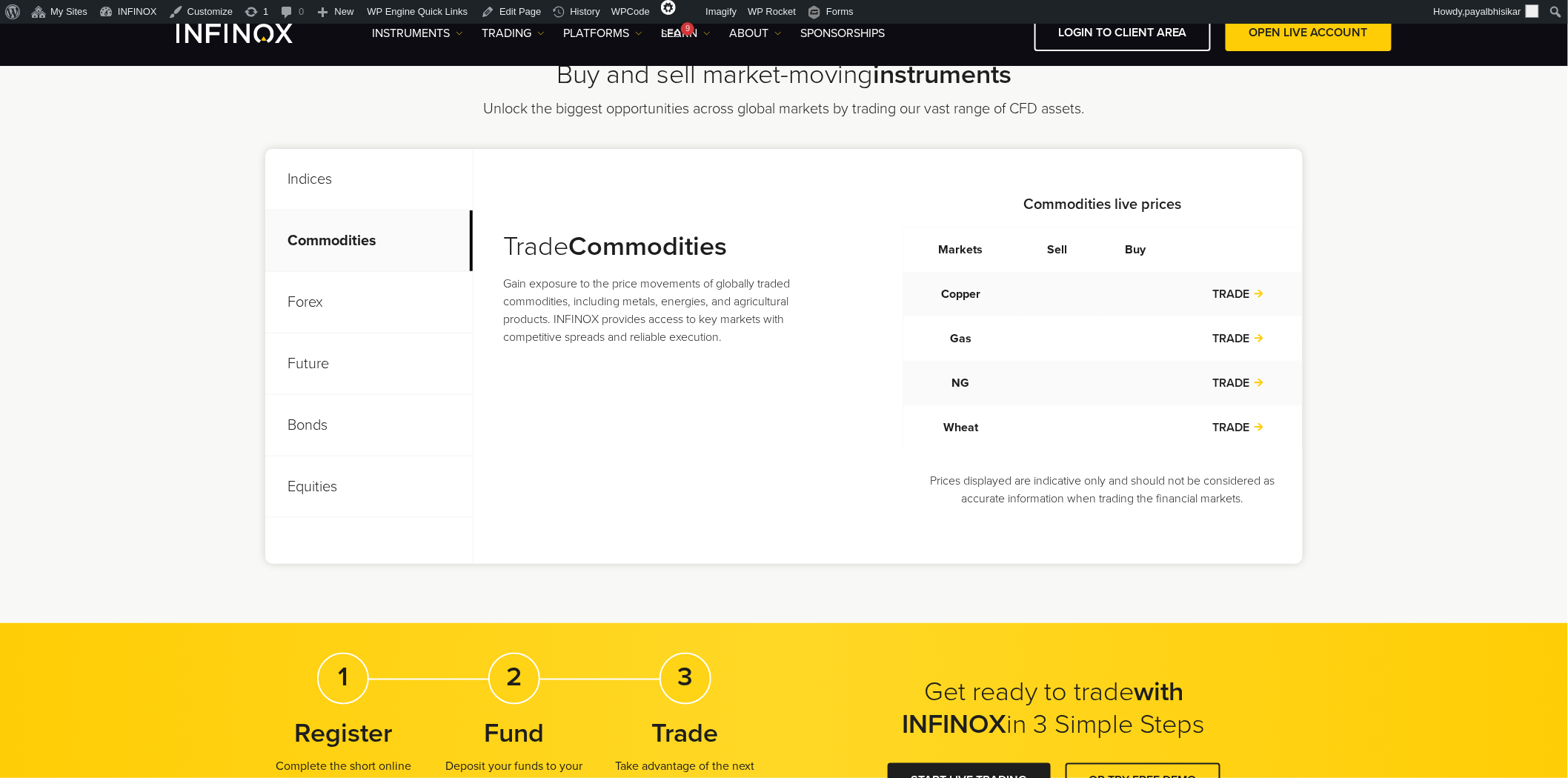
click at [386, 296] on p "Forex" at bounding box center [368, 303] width 207 height 62
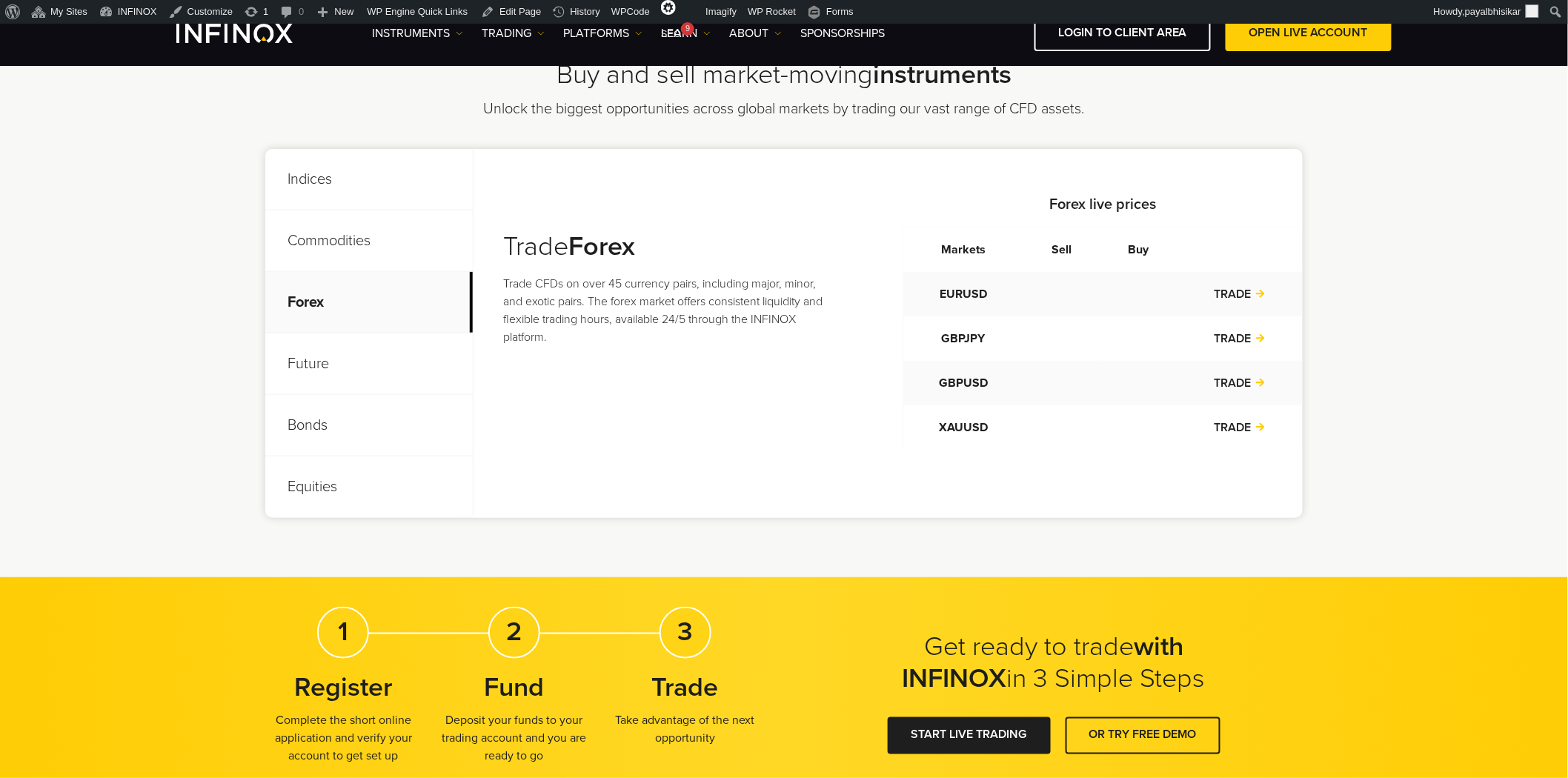
click at [386, 356] on p "Future" at bounding box center [368, 364] width 207 height 62
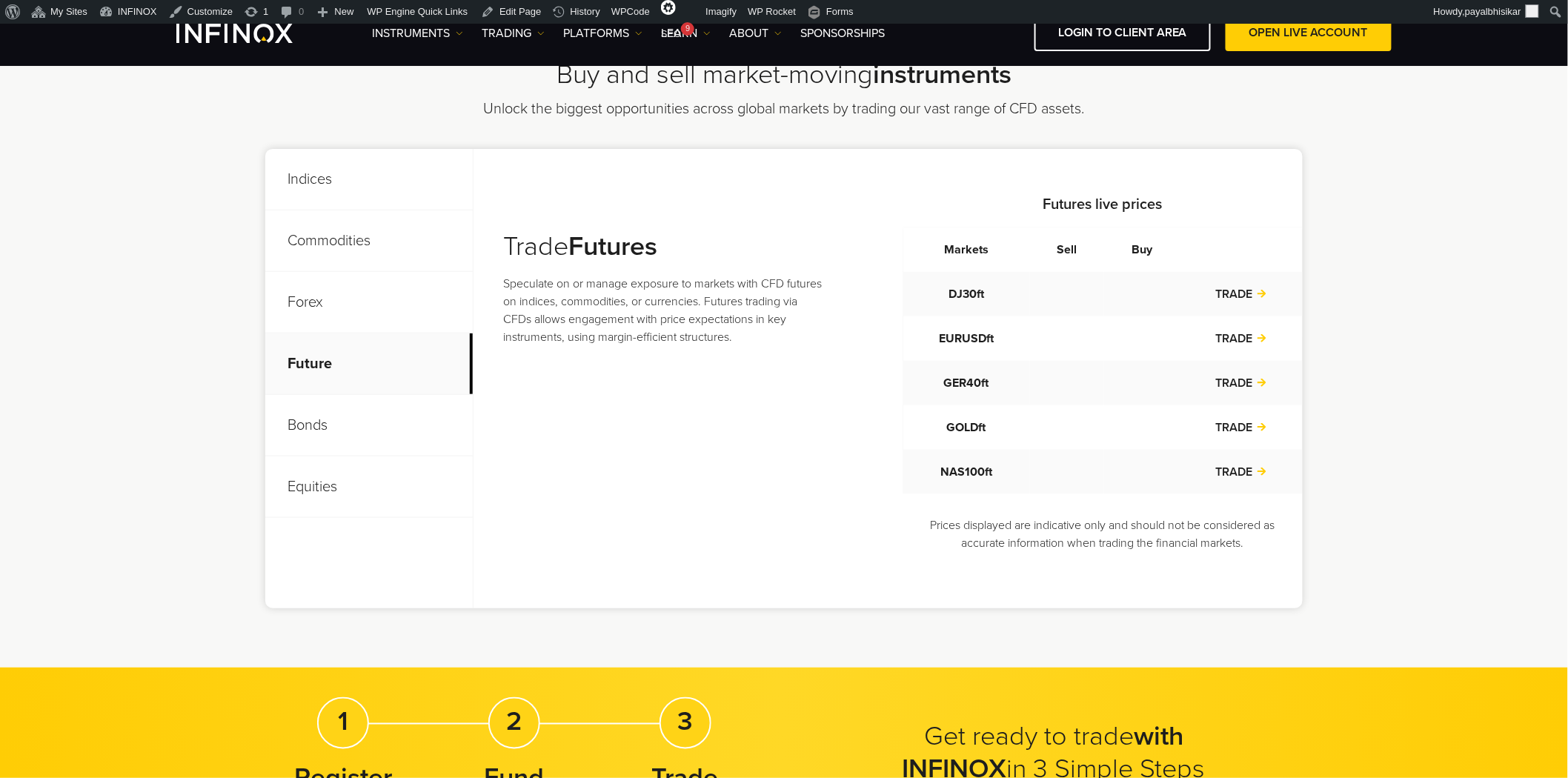
click at [379, 427] on p "Bonds" at bounding box center [368, 426] width 207 height 62
click at [382, 491] on p "Equities" at bounding box center [368, 487] width 207 height 62
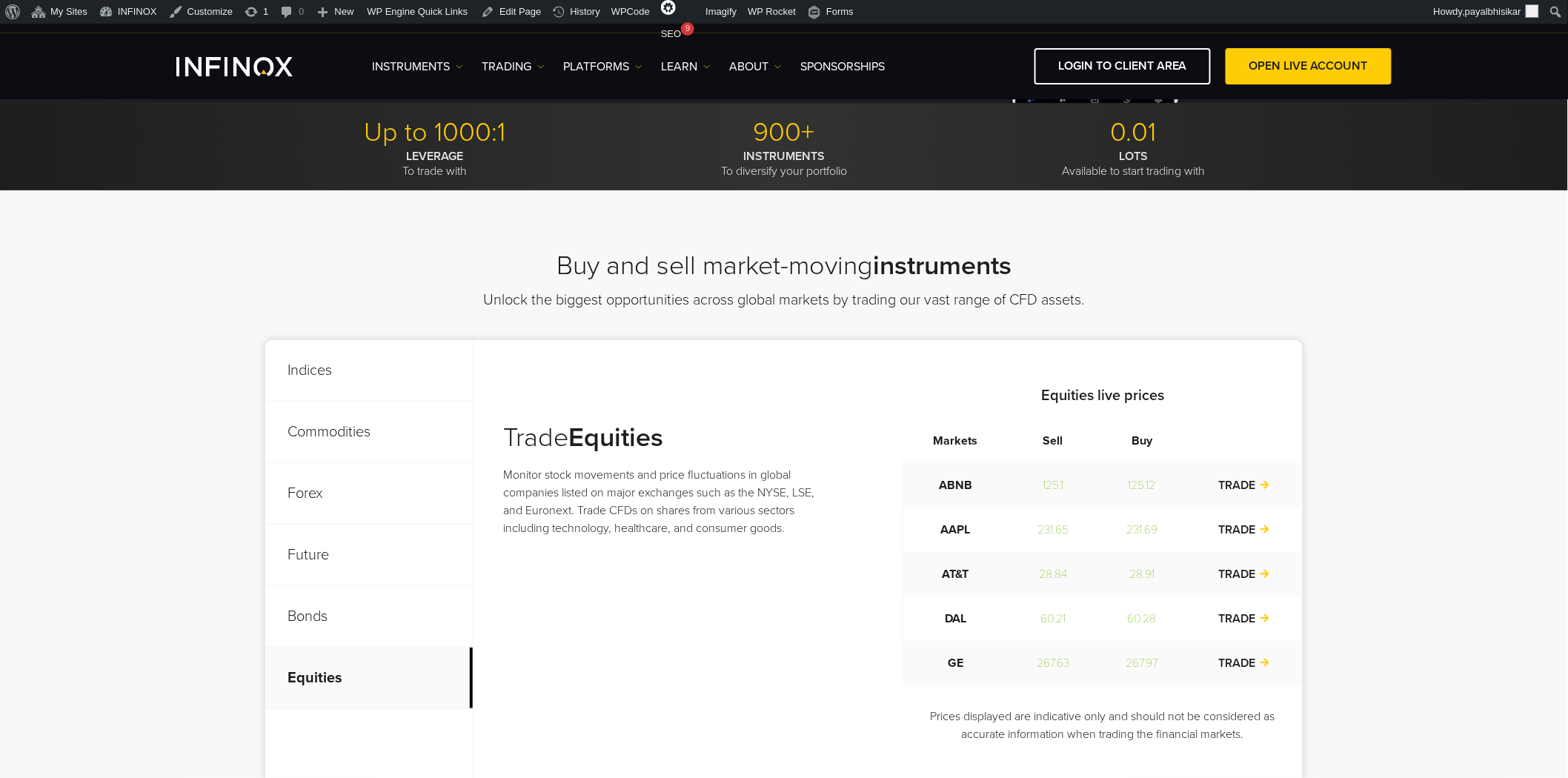
scroll to position [0, 0]
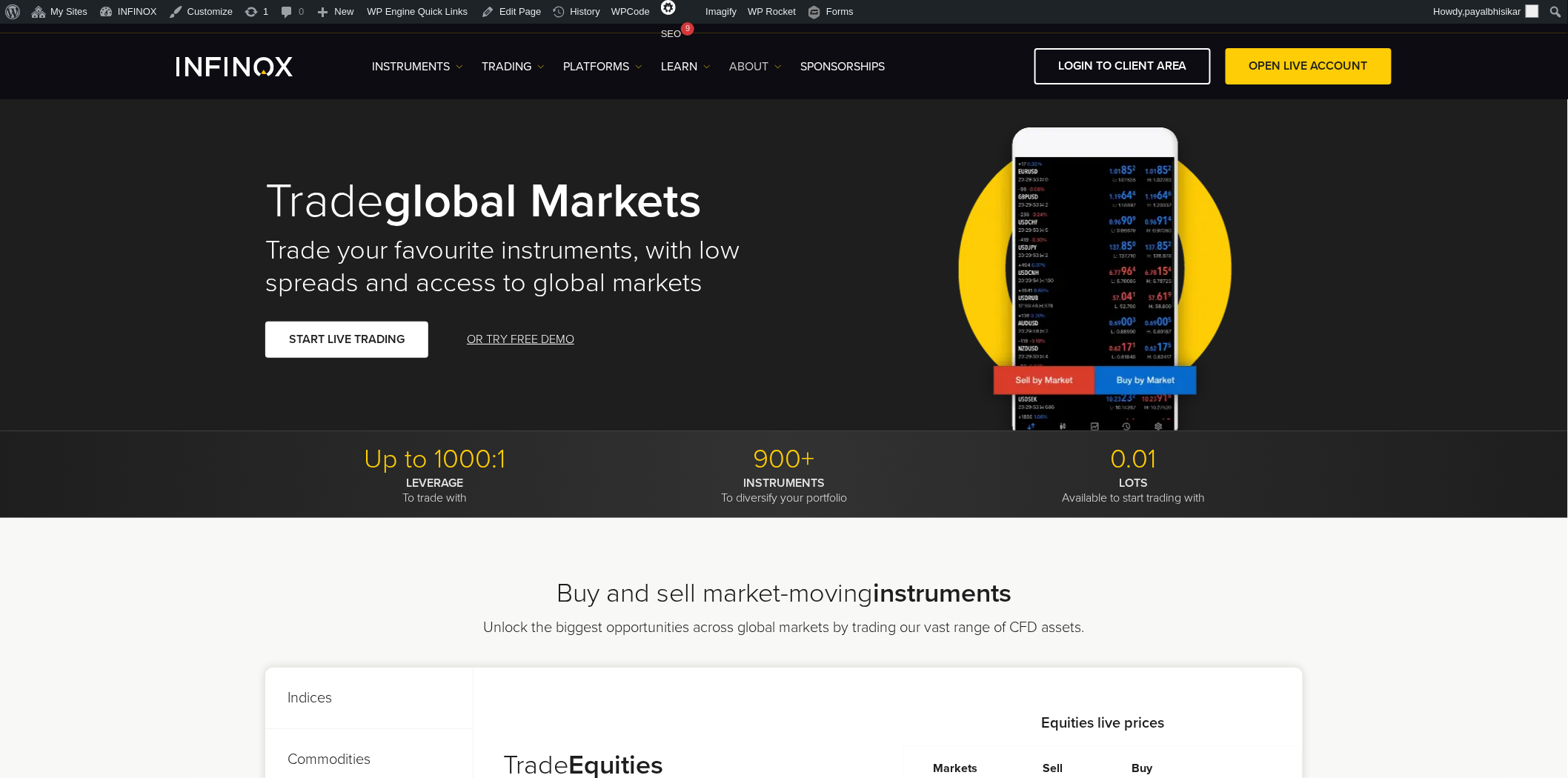
click at [773, 67] on link "ABOUT" at bounding box center [755, 67] width 53 height 18
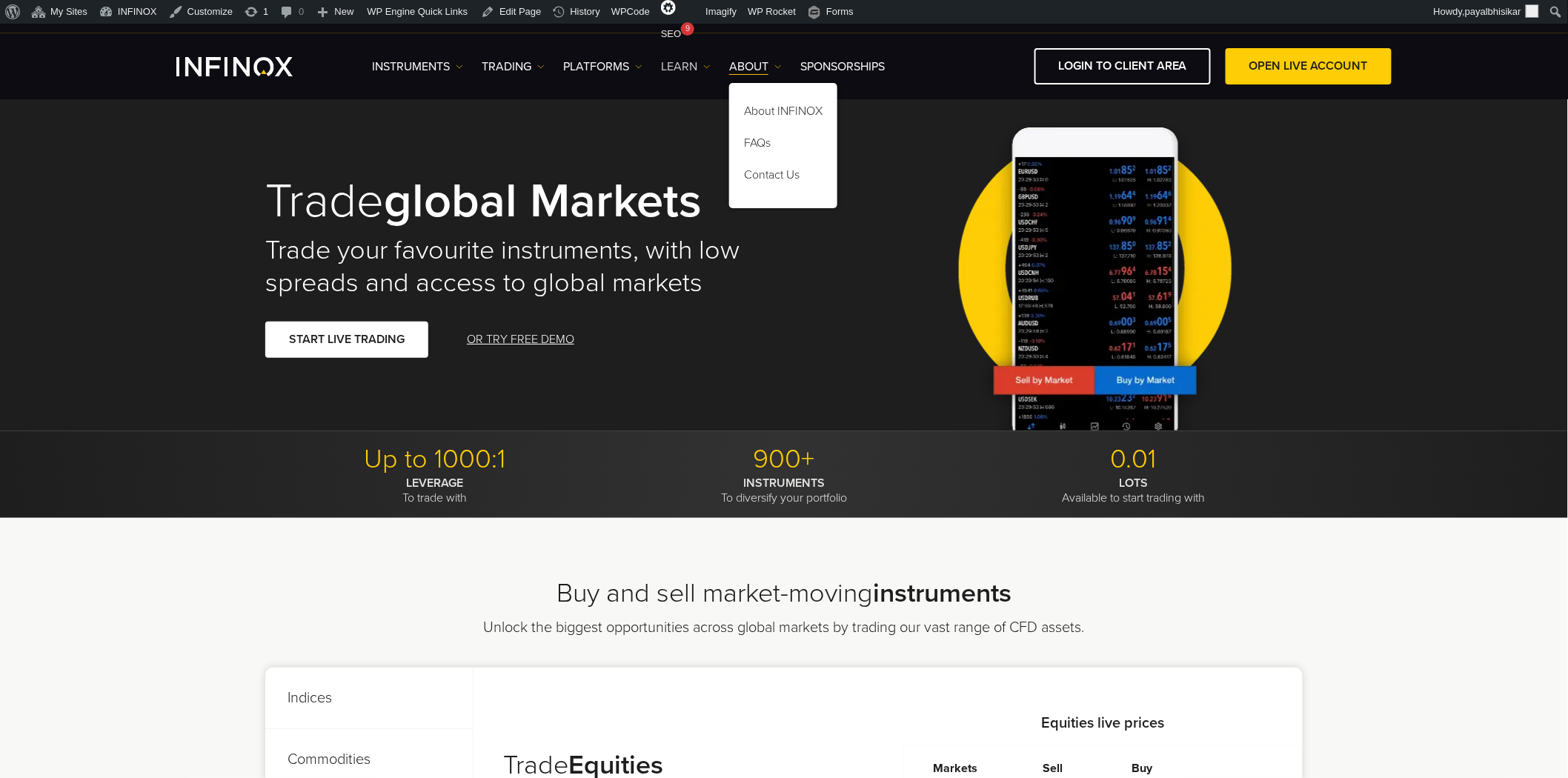
click at [710, 63] on img at bounding box center [707, 66] width 7 height 7
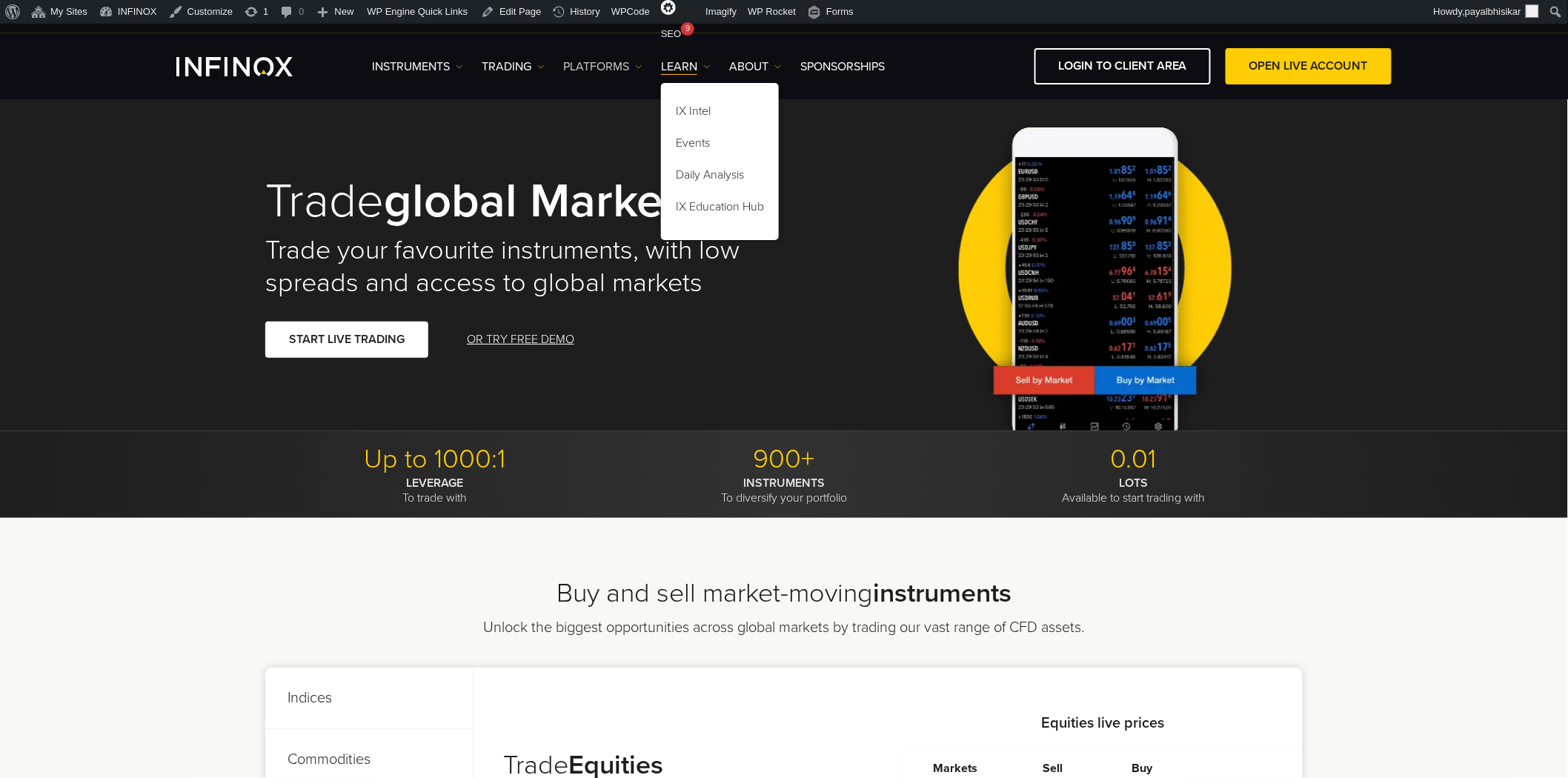
click at [640, 63] on img at bounding box center [639, 66] width 7 height 7
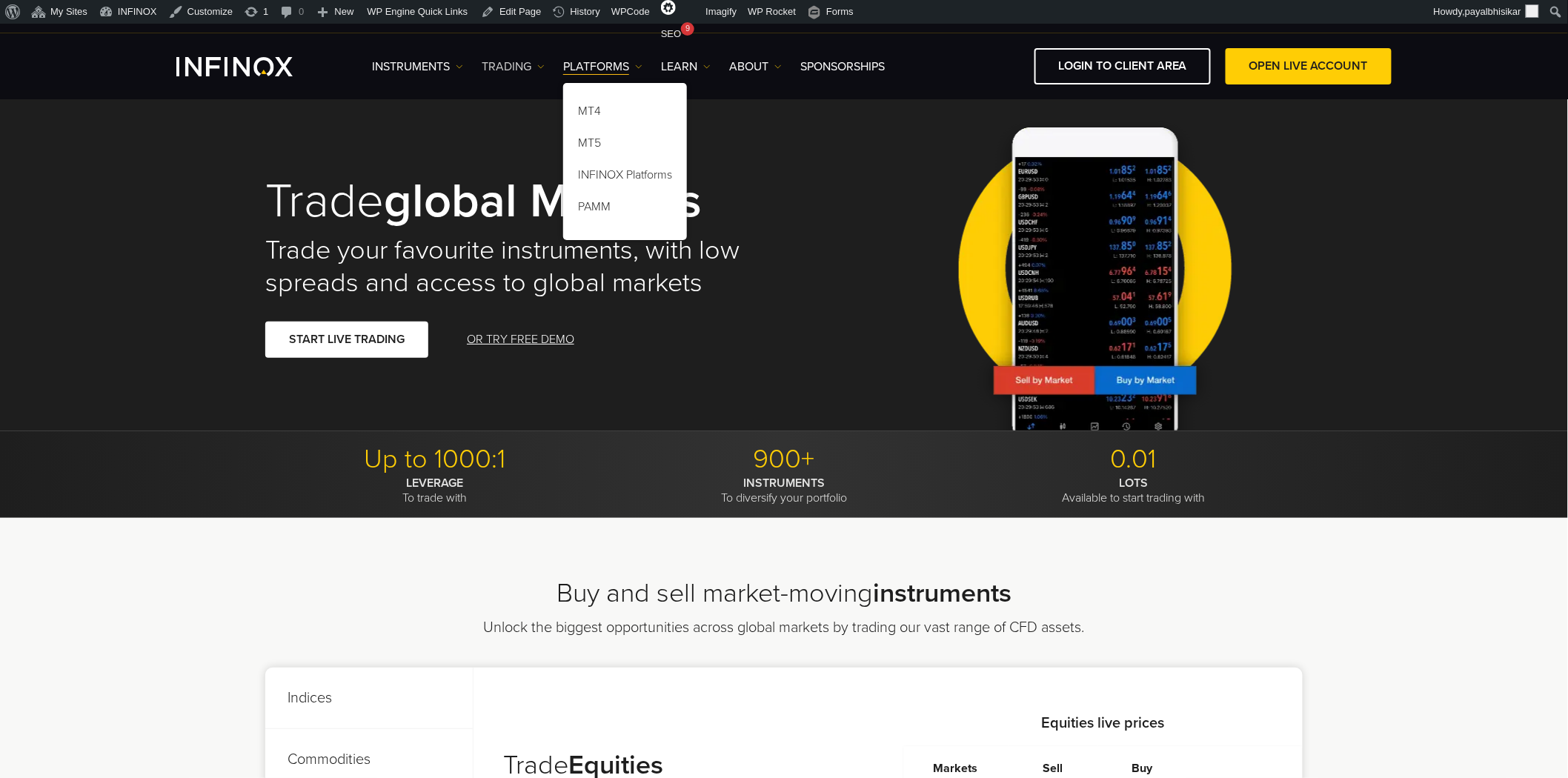
click at [539, 67] on img at bounding box center [541, 66] width 7 height 7
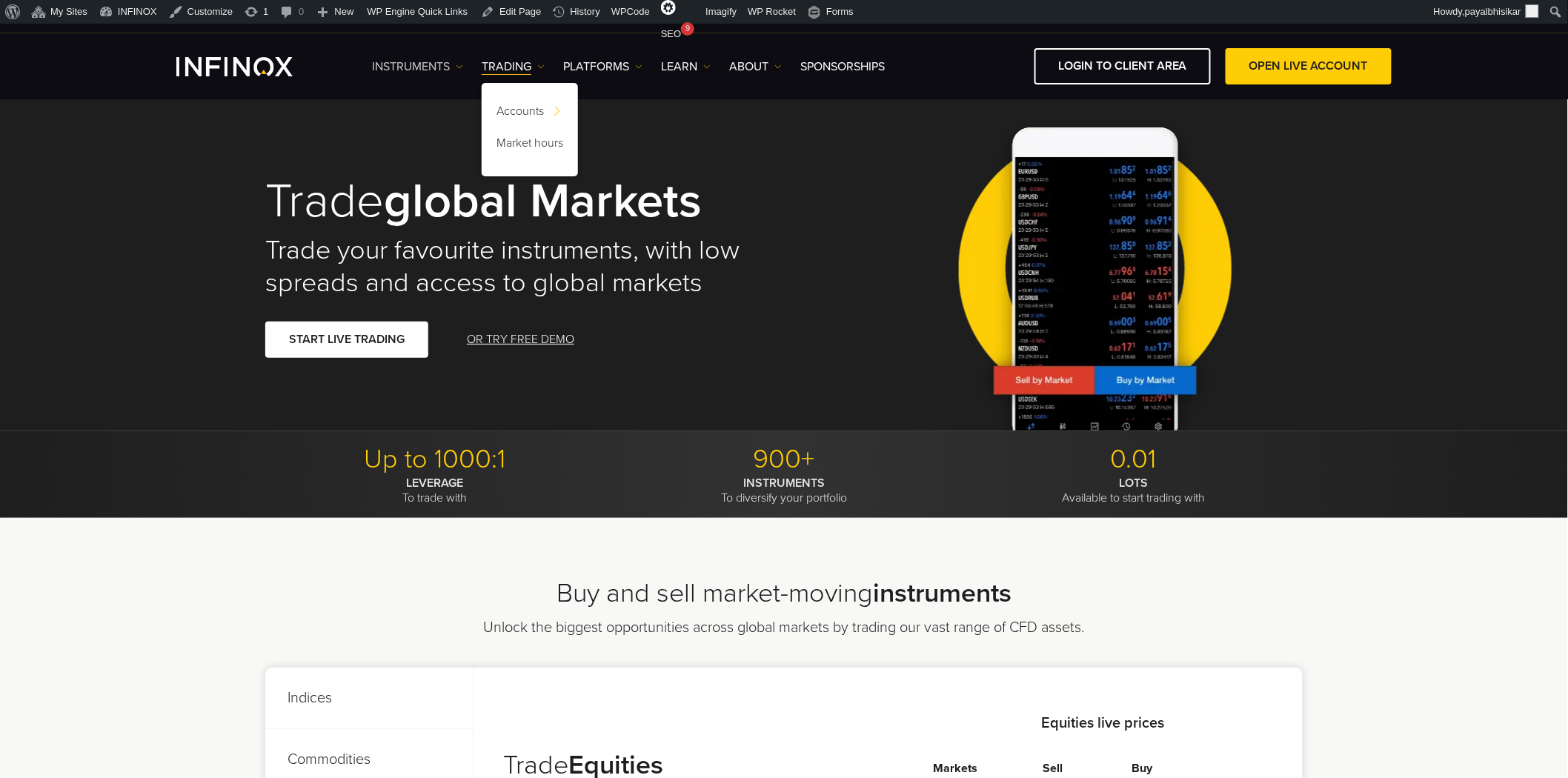
click at [457, 67] on img at bounding box center [459, 66] width 7 height 7
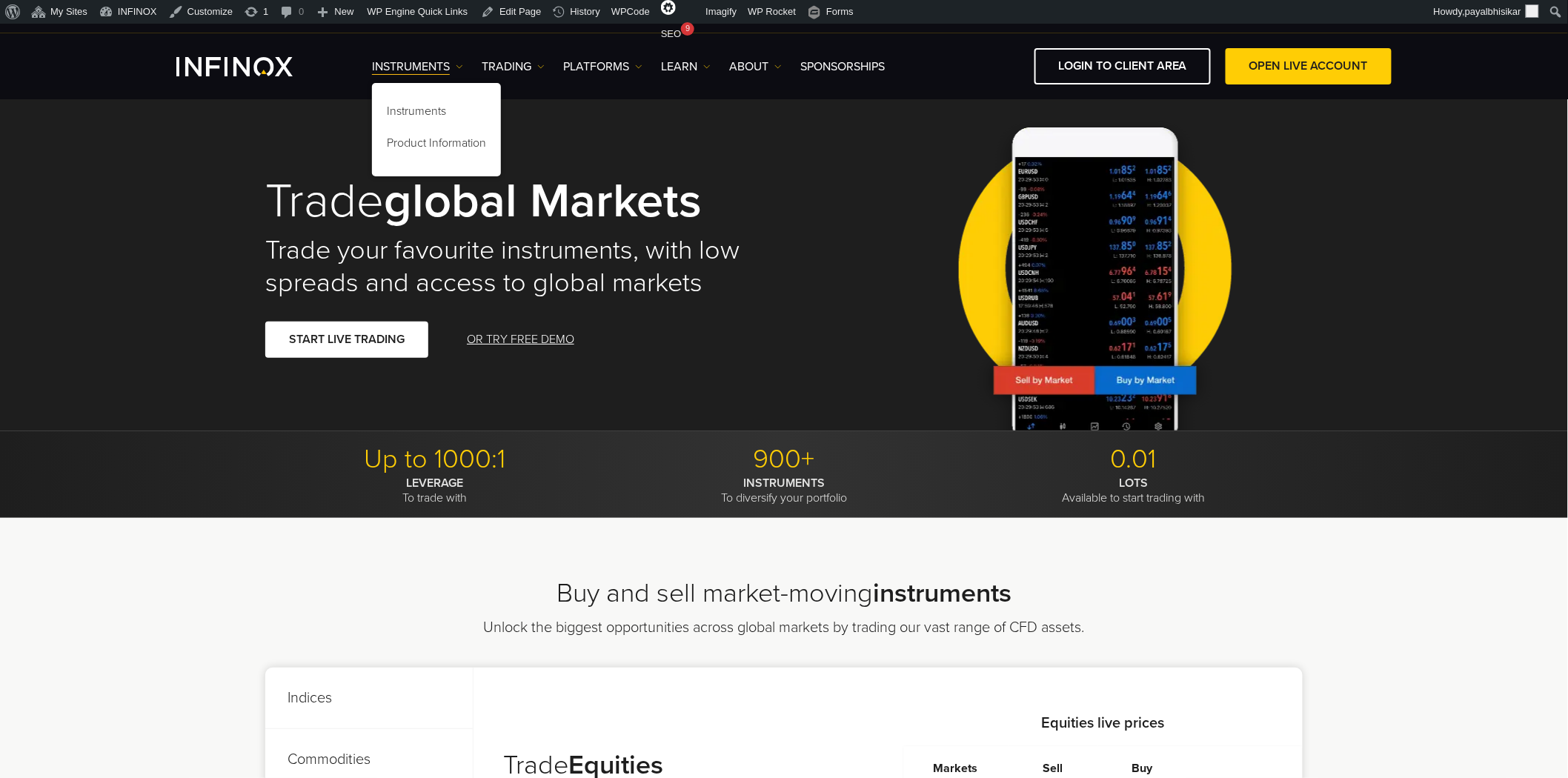
click at [867, 233] on div "Trade global markets Trade your favourite instruments, with low spreads and acc…" at bounding box center [784, 267] width 1067 height 328
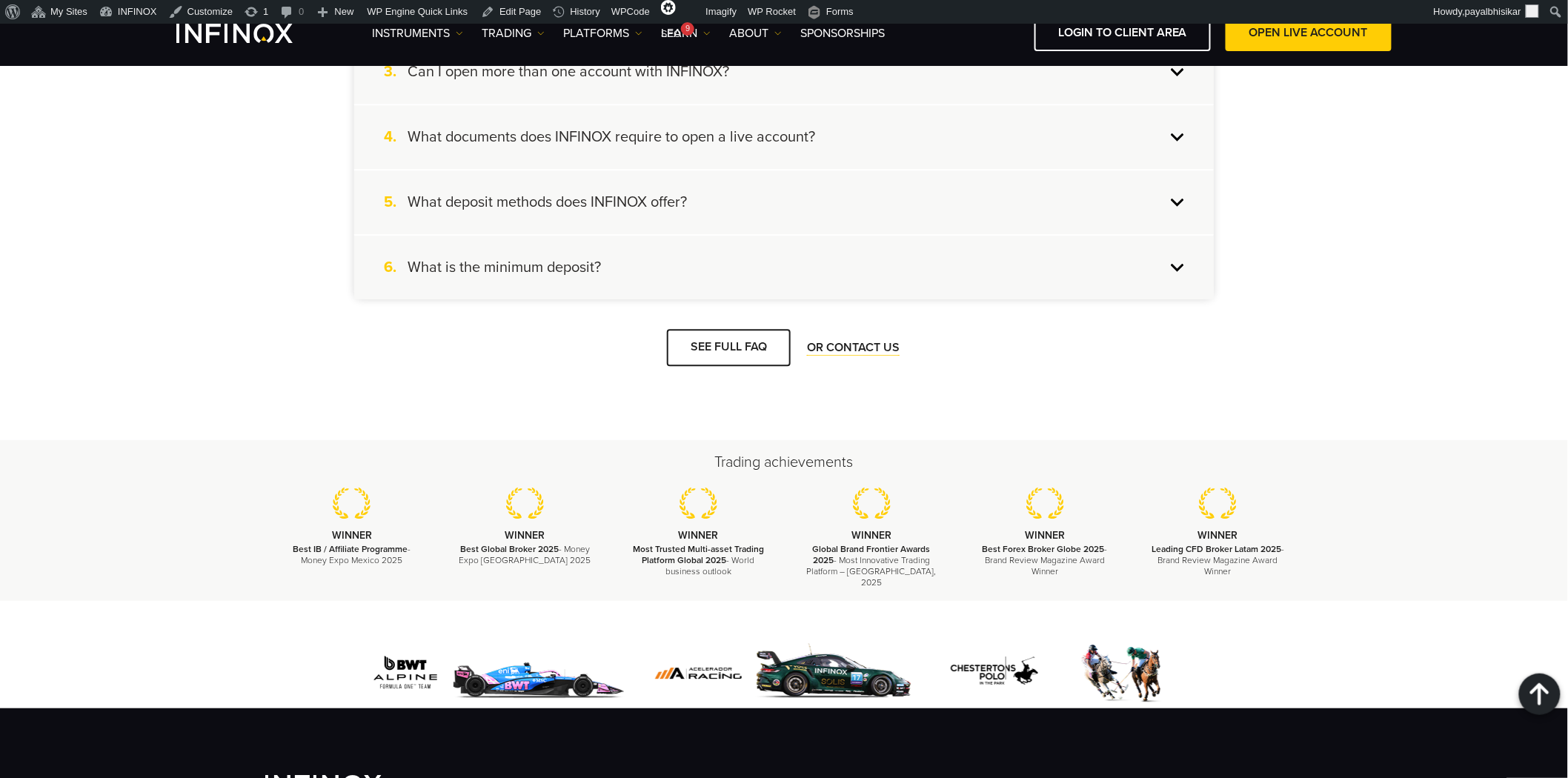
scroll to position [1911, 0]
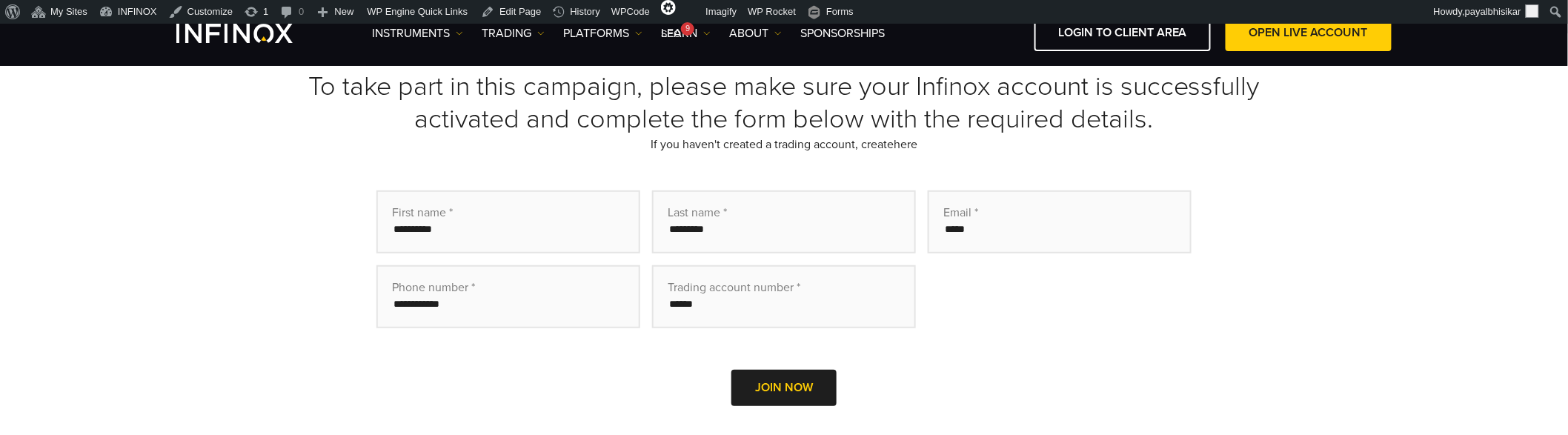
scroll to position [328, 0]
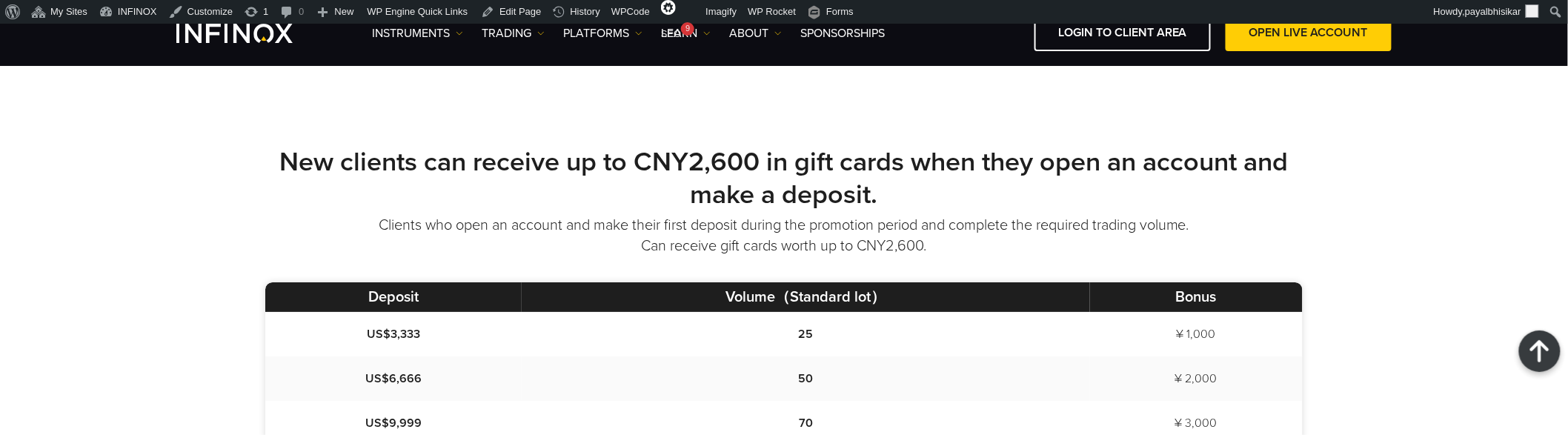
scroll to position [658, 0]
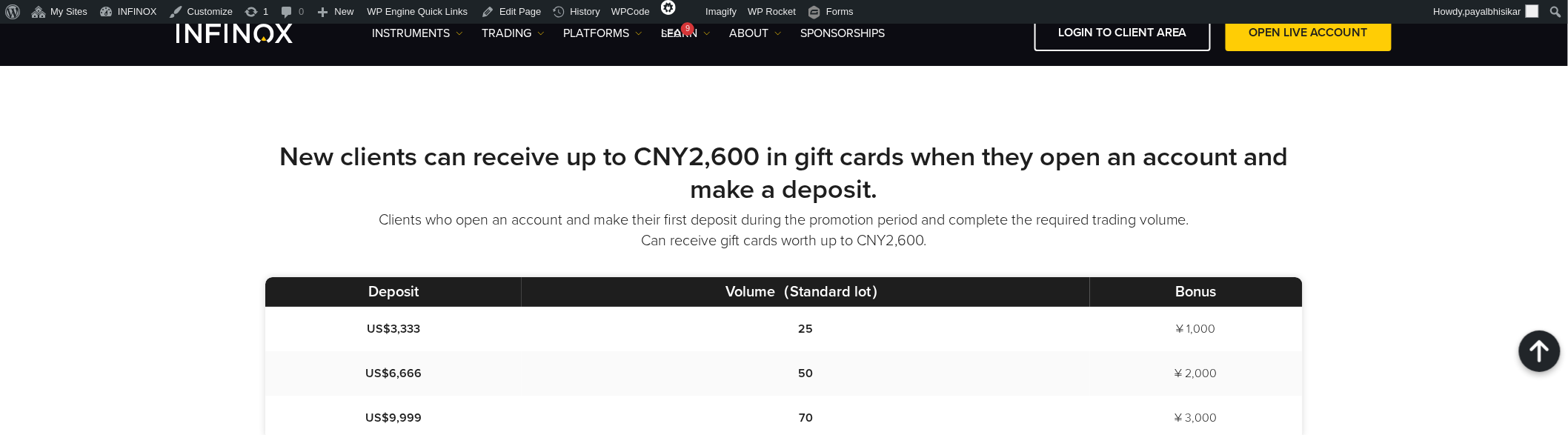
click at [203, 299] on div "New clients can receive up to CNY2,600 in gift cards when they open an account …" at bounding box center [784, 363] width 1568 height 475
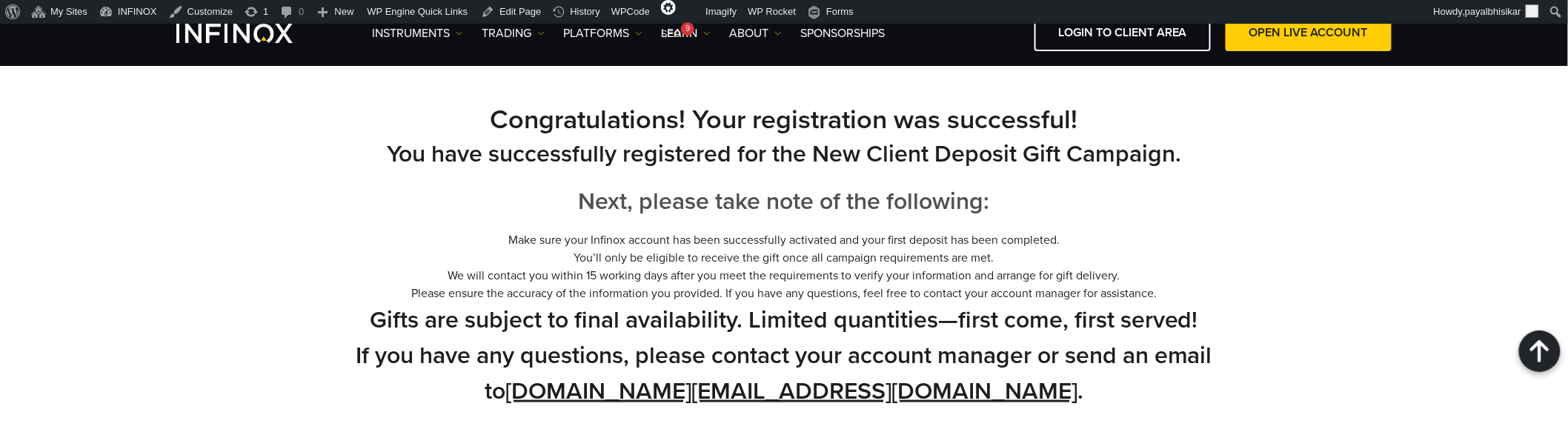
scroll to position [575, 0]
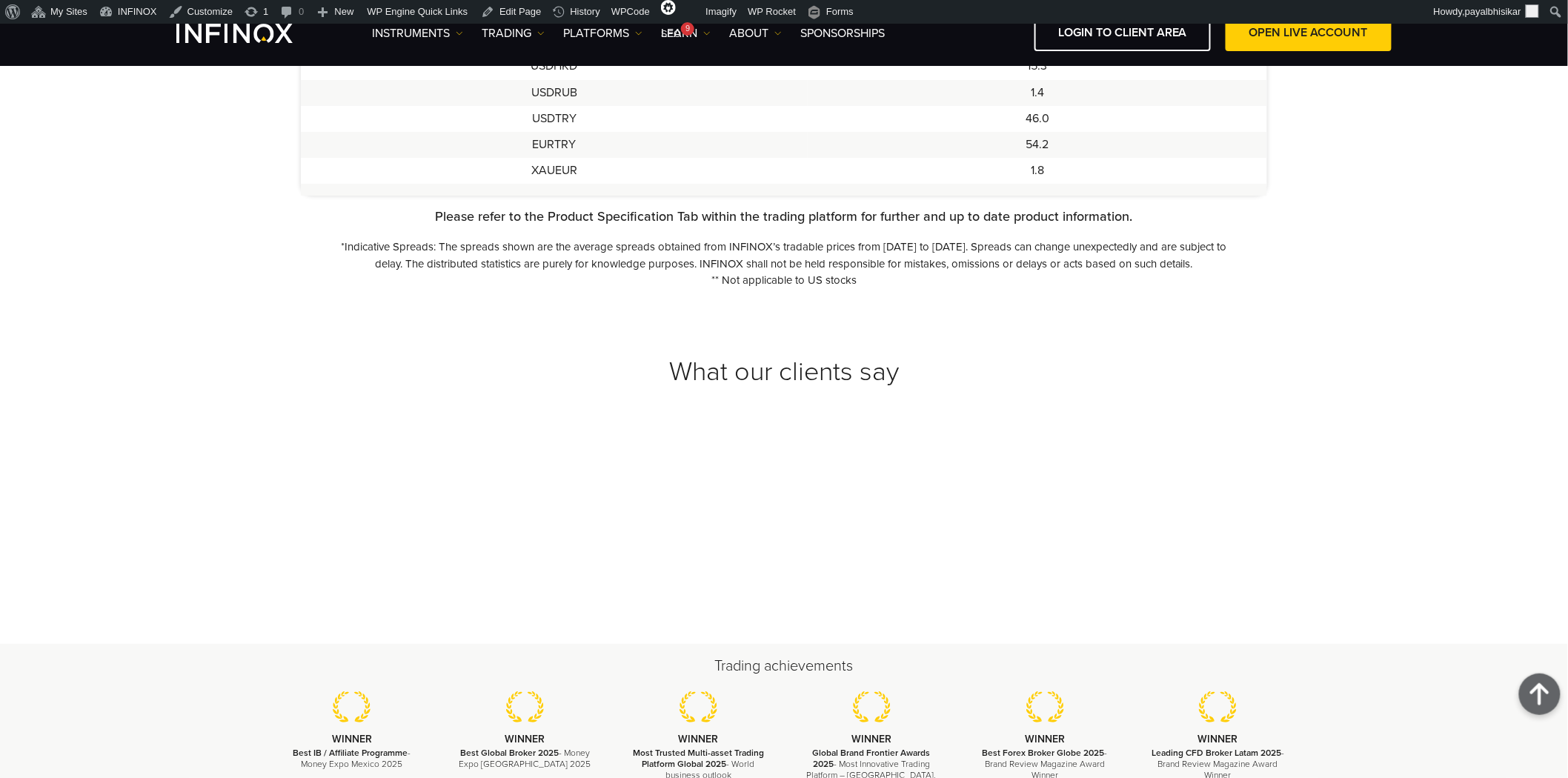
scroll to position [2093, 0]
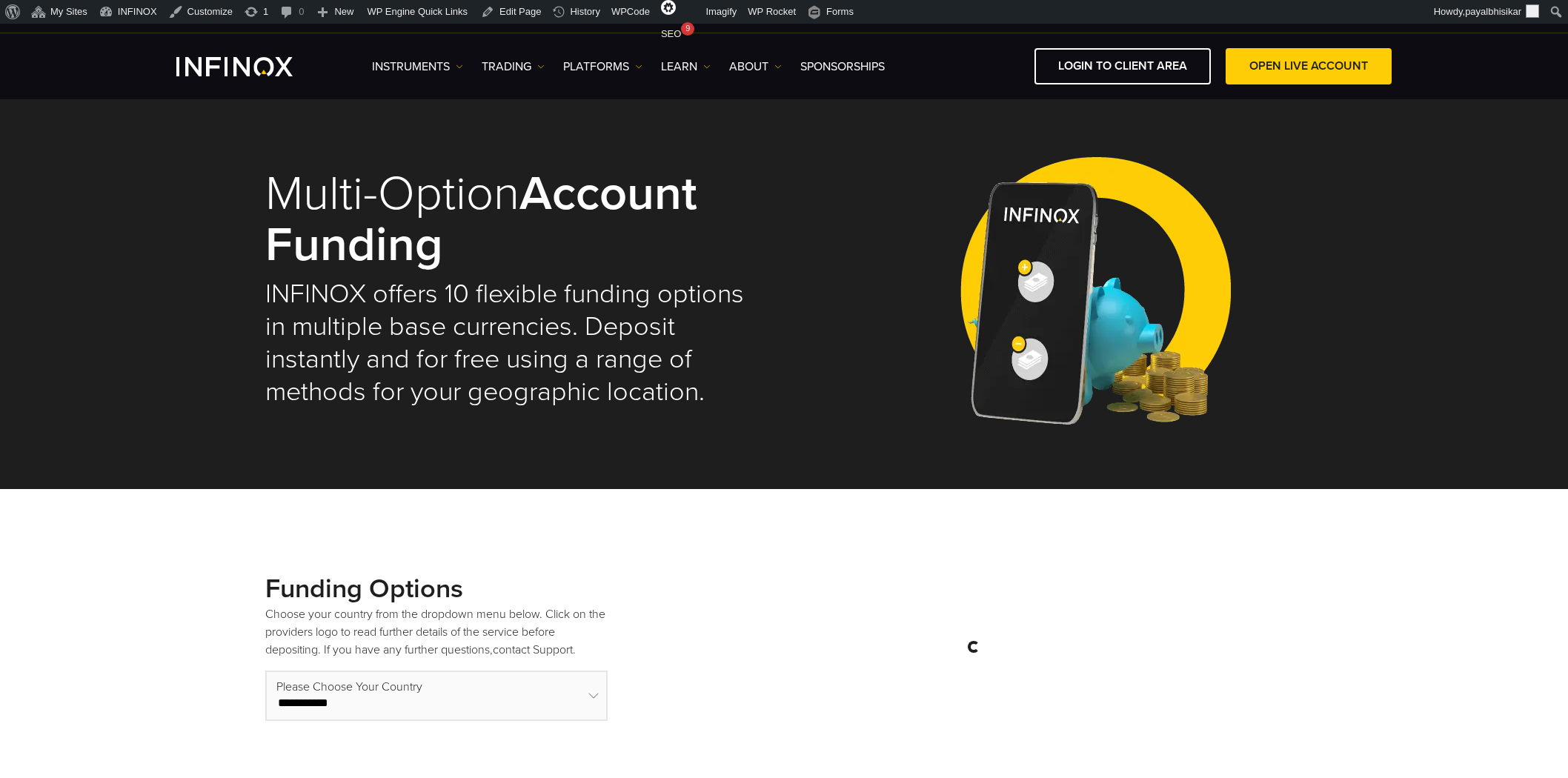
select select "***"
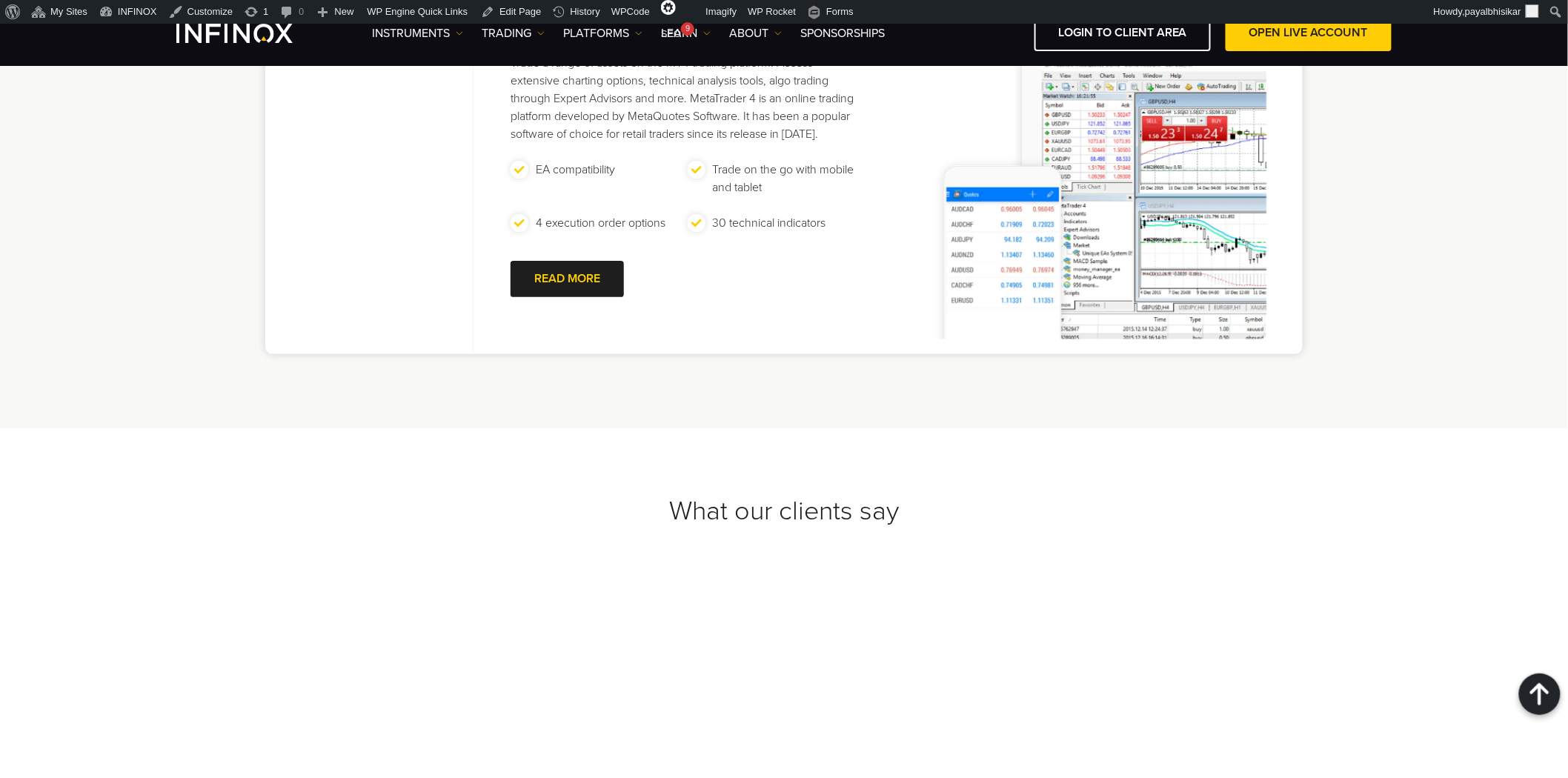
scroll to position [1482, 0]
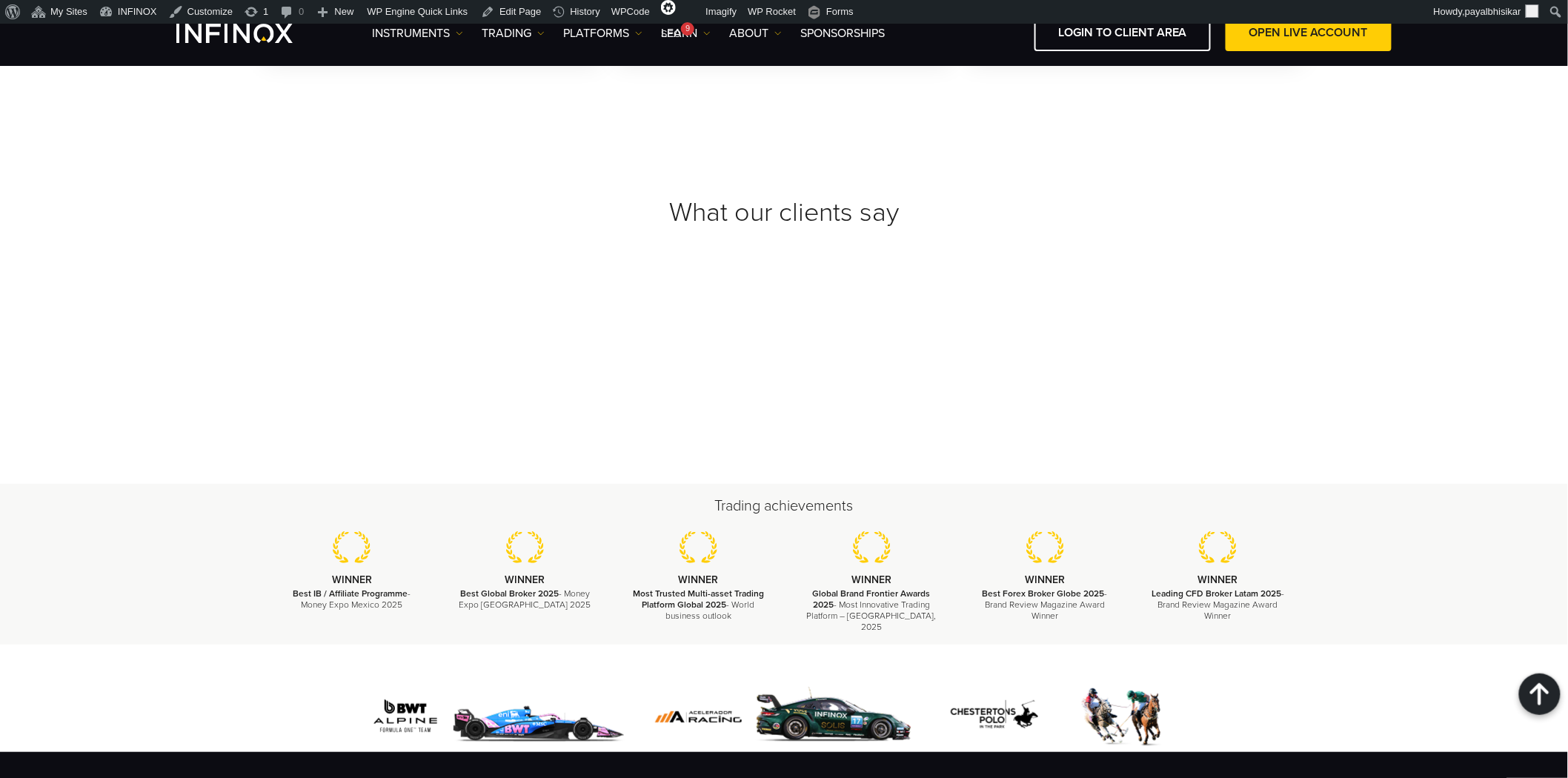
scroll to position [6502, 0]
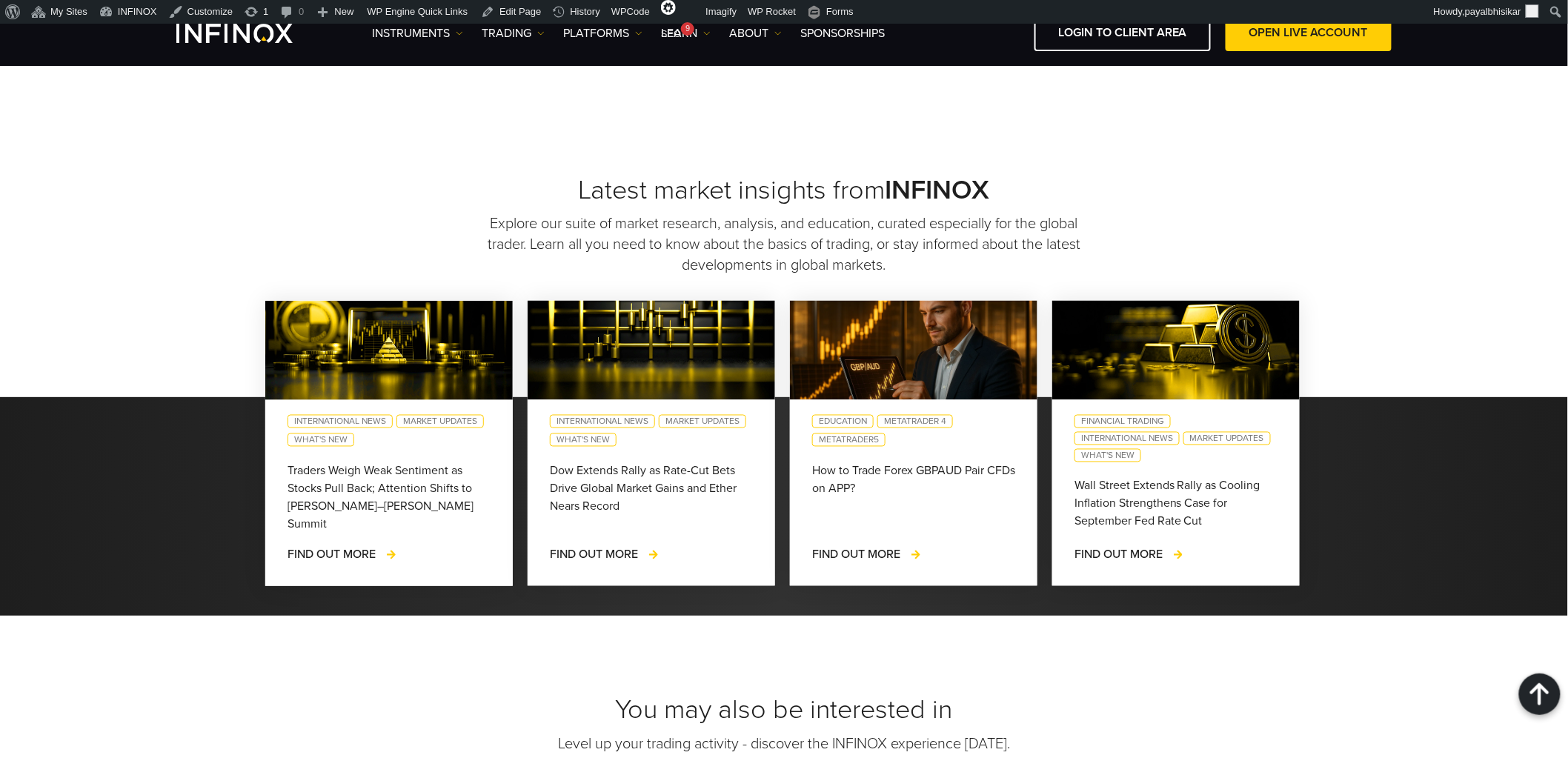
scroll to position [3786, 0]
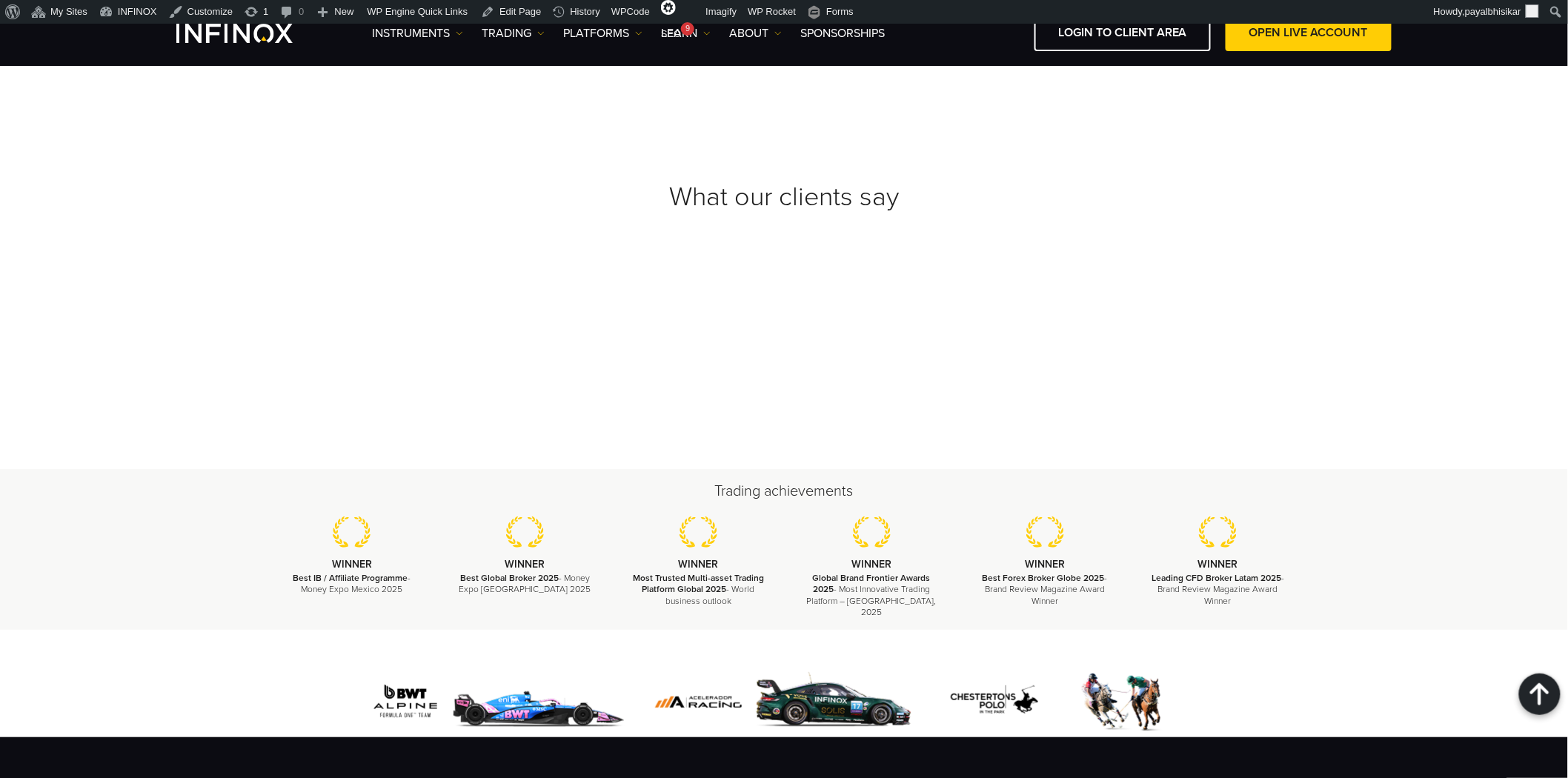
scroll to position [3206, 0]
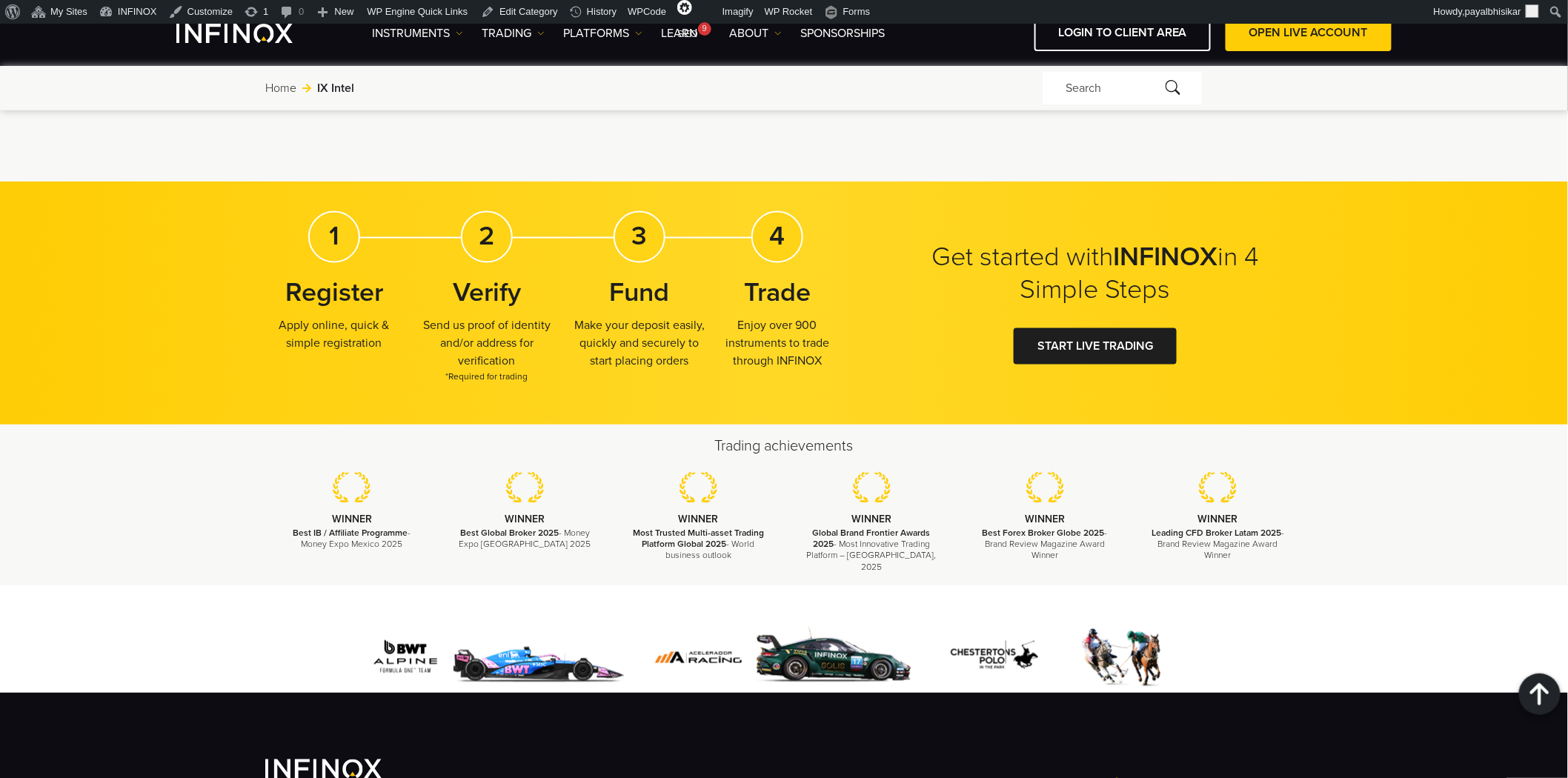
scroll to position [3427, 0]
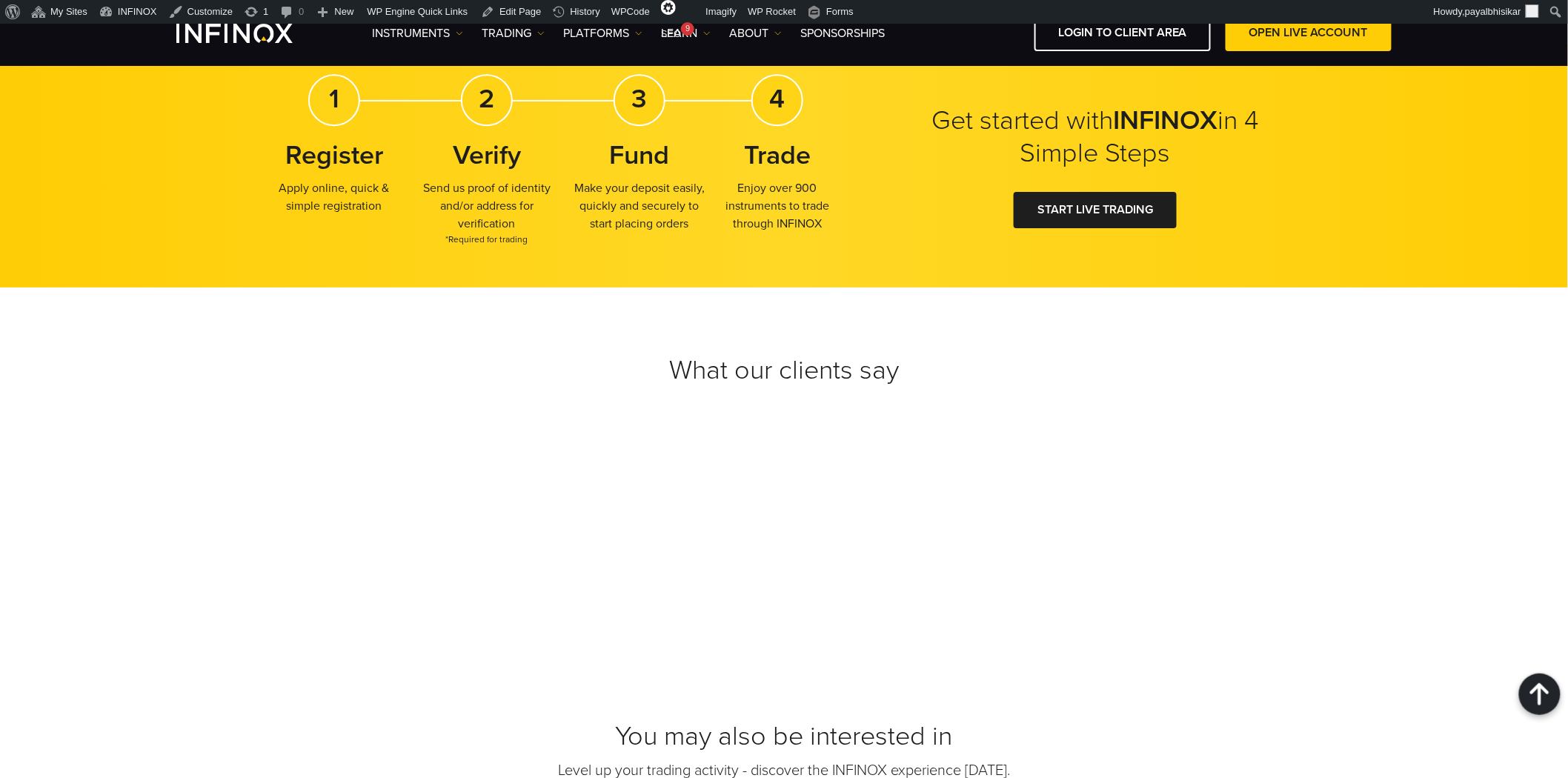
scroll to position [1893, 0]
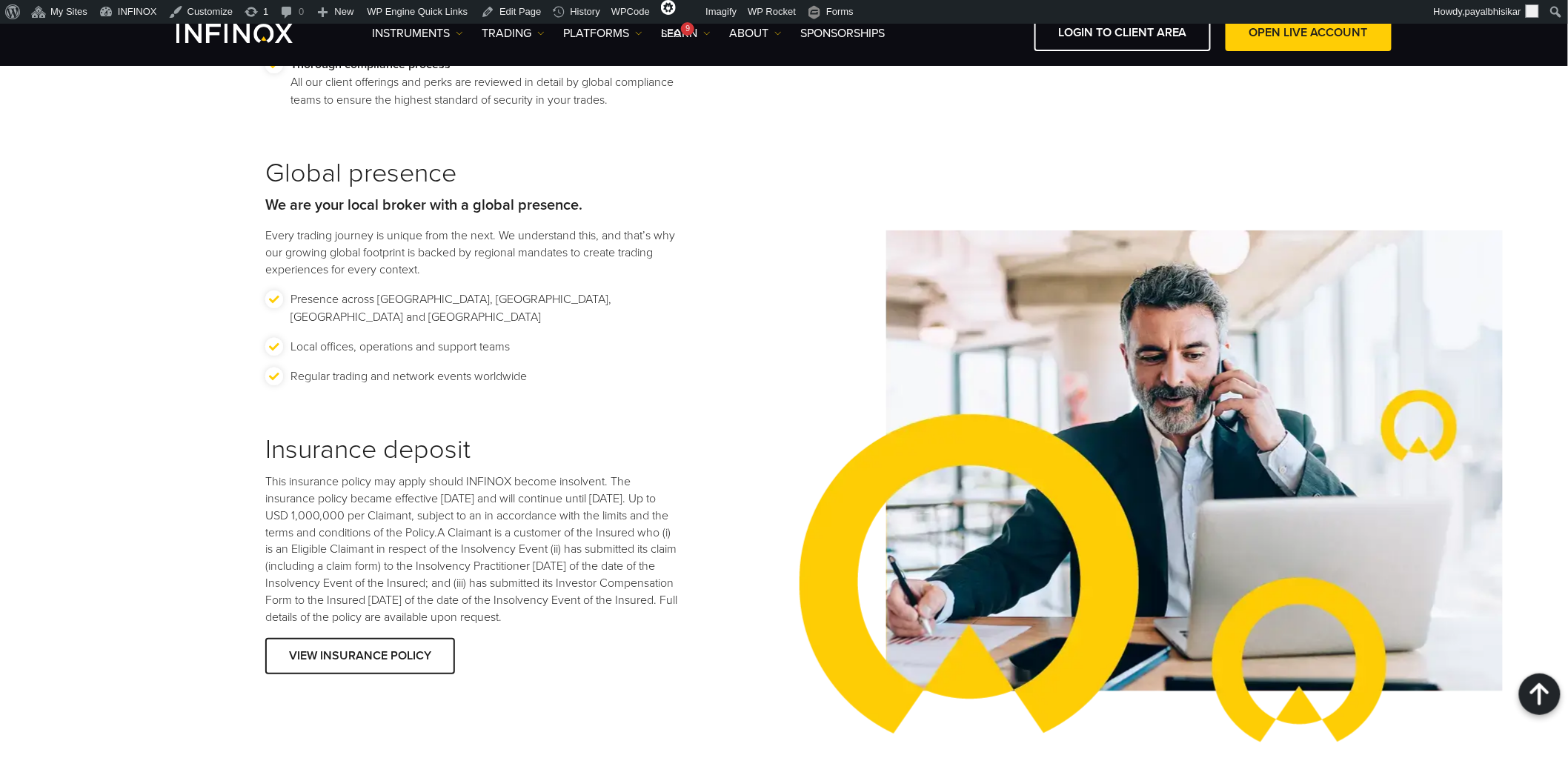
scroll to position [1893, 0]
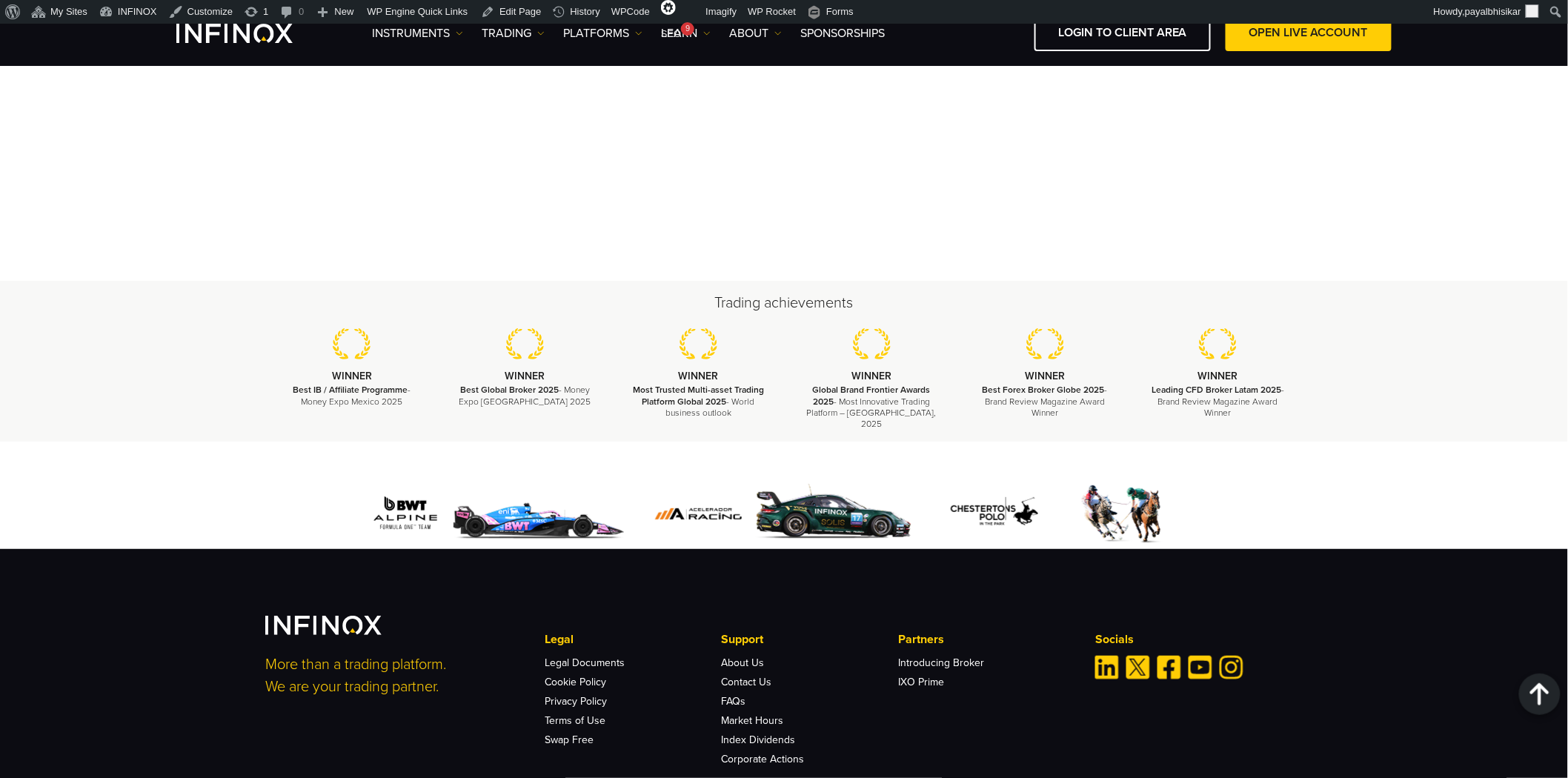
scroll to position [3185, 0]
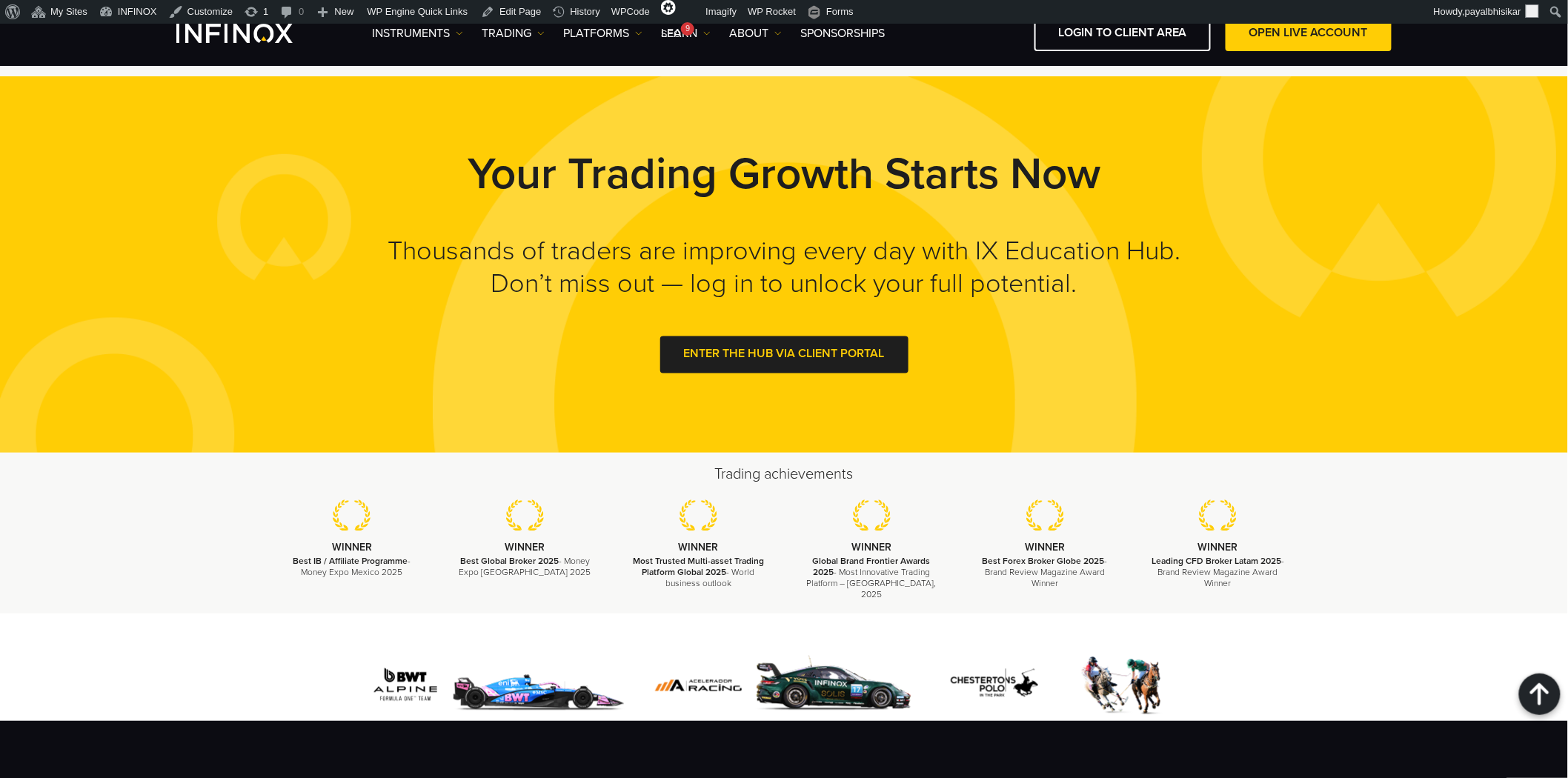
scroll to position [1298, 0]
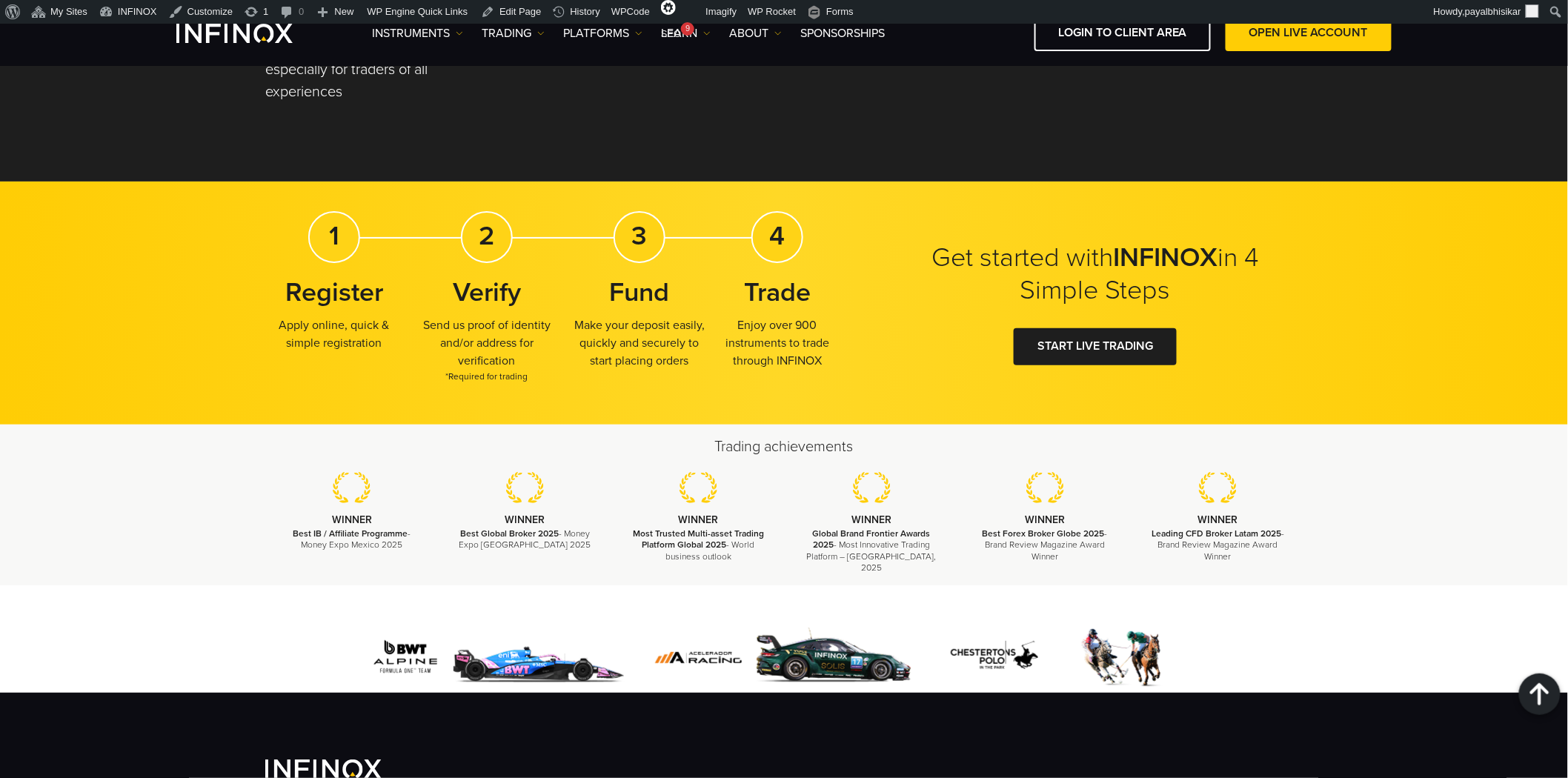
scroll to position [2438, 0]
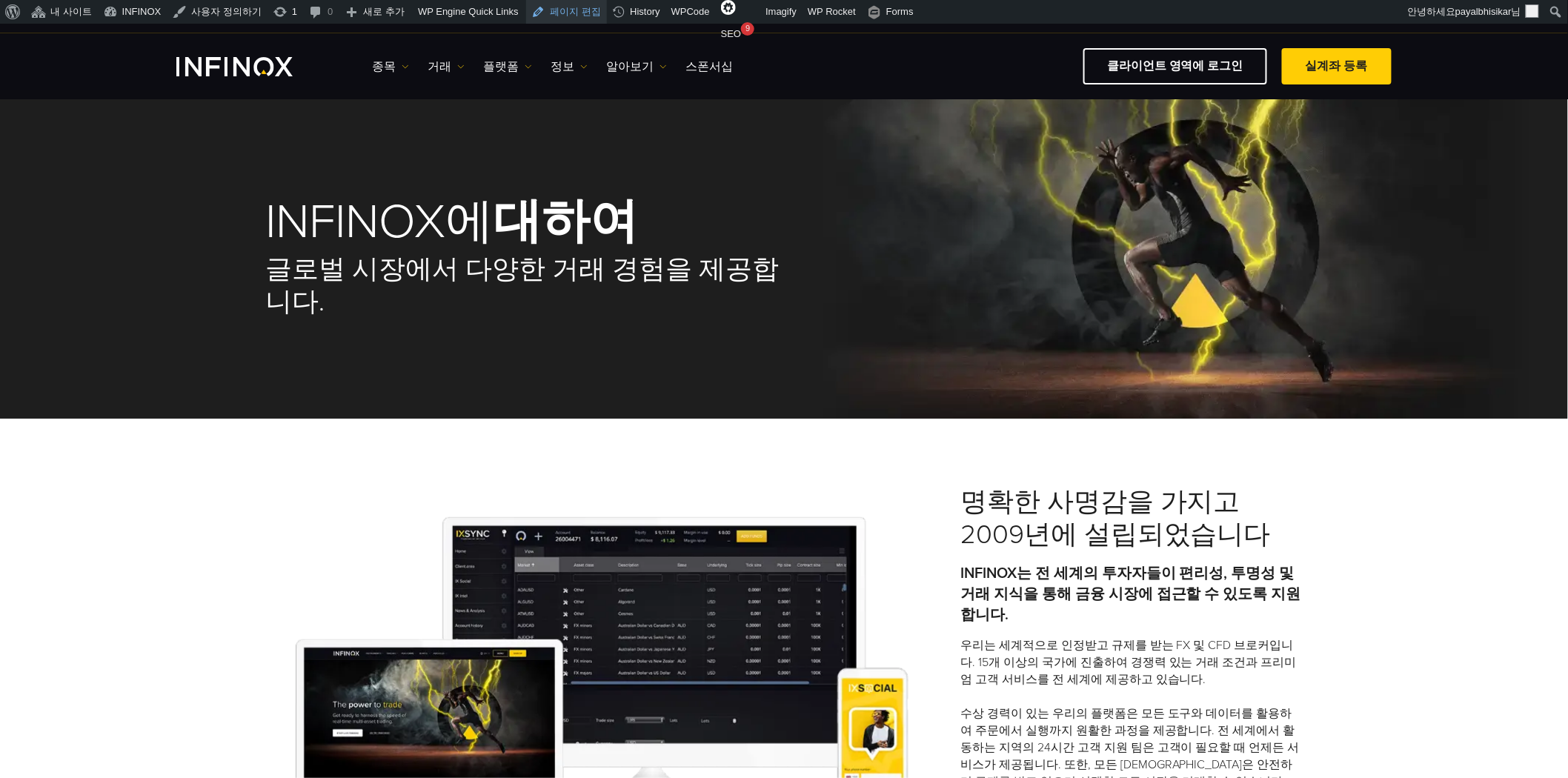
click at [567, 12] on link "페이지 편집" at bounding box center [567, 11] width 81 height 24
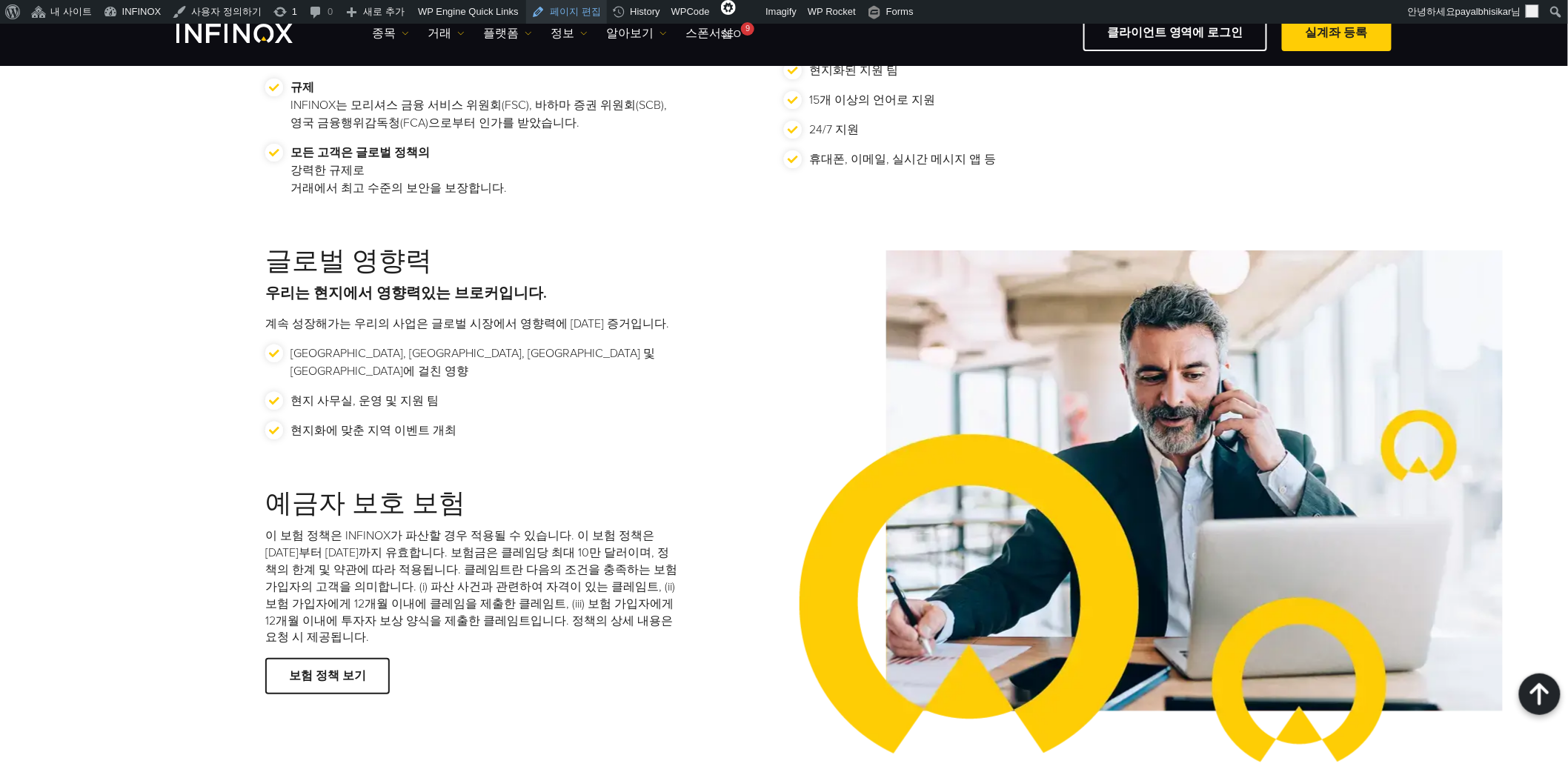
scroll to position [1811, 0]
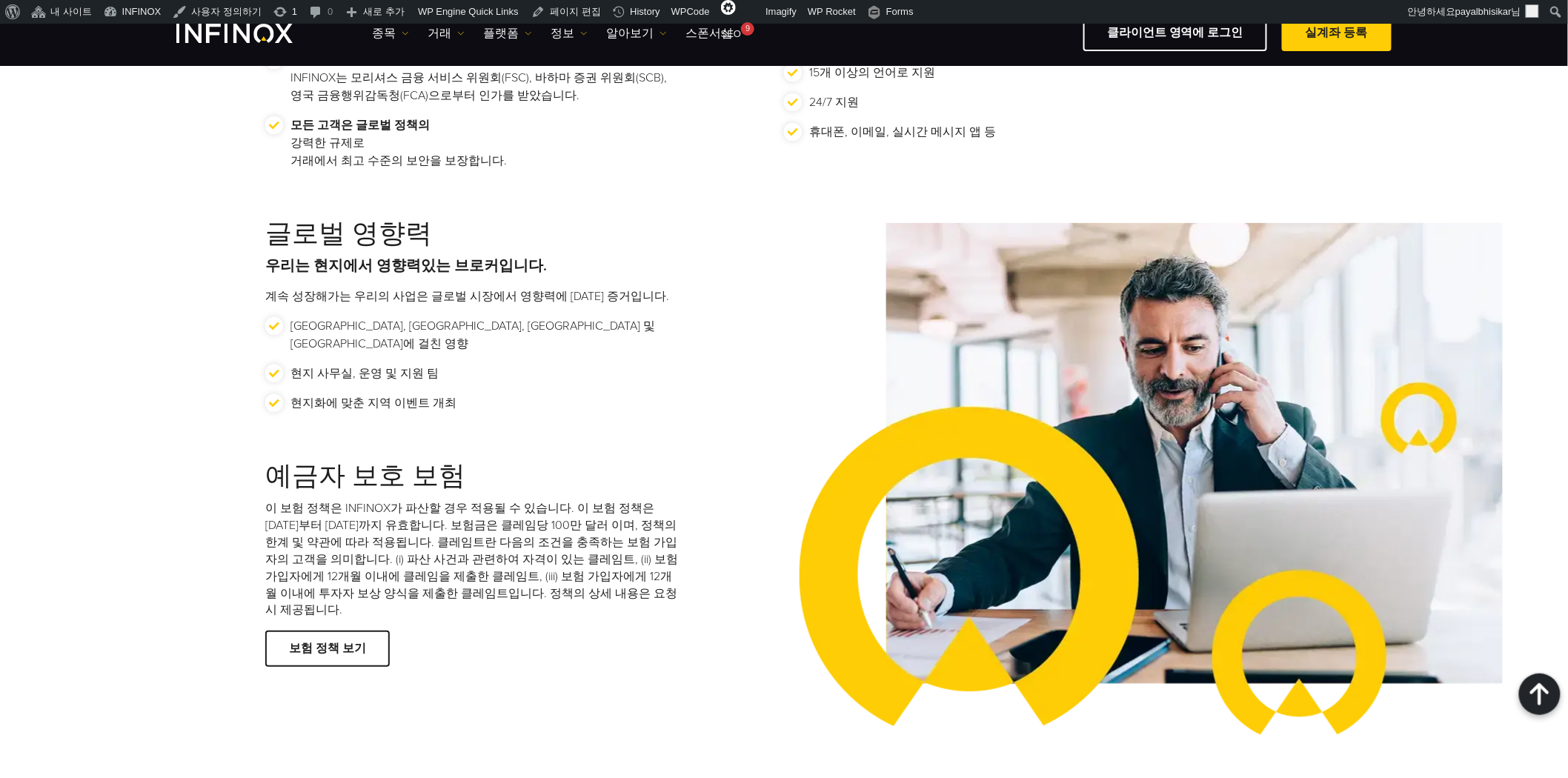
click at [605, 405] on div "글로벌 영향력 우리는 현지에서 영향력있는 브로커입니다. 계속 성장해가는 우리의 사업은 글로벌 시장에서 영향력에 [DATE] 증거입니다. [GE…" at bounding box center [524, 340] width 519 height 243
click at [715, 475] on div "예금자 보호 보험 이 보험 정책은 INFINOX가 파산할 경우 적용될 수 있습니다. 이 보험 정책은 2024년 6월 1일부터 2026년 5월 …" at bounding box center [524, 567] width 519 height 211
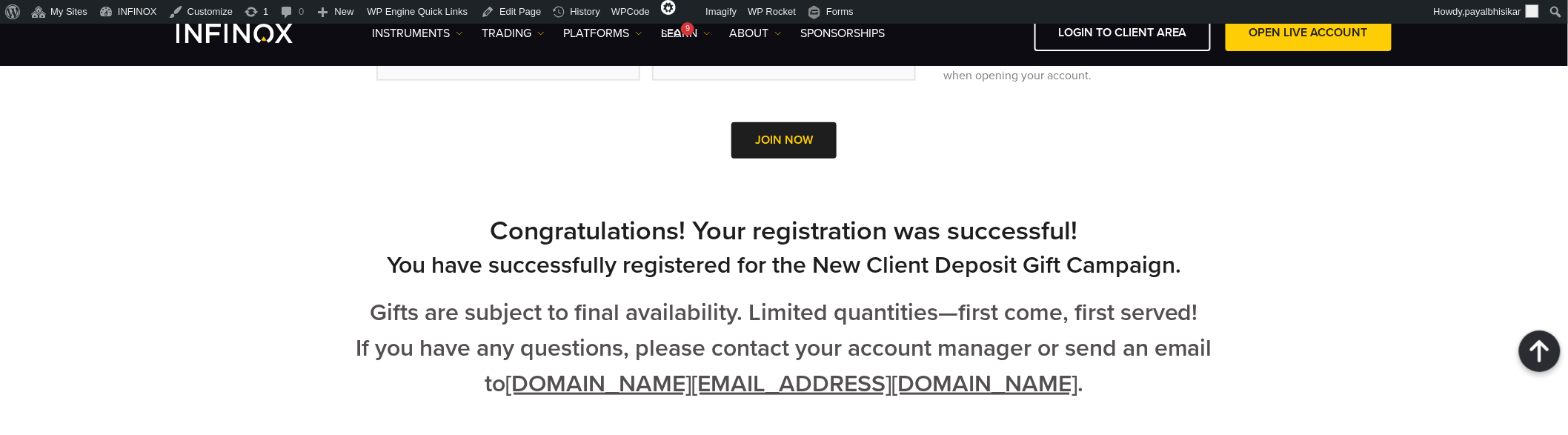
scroll to position [575, 0]
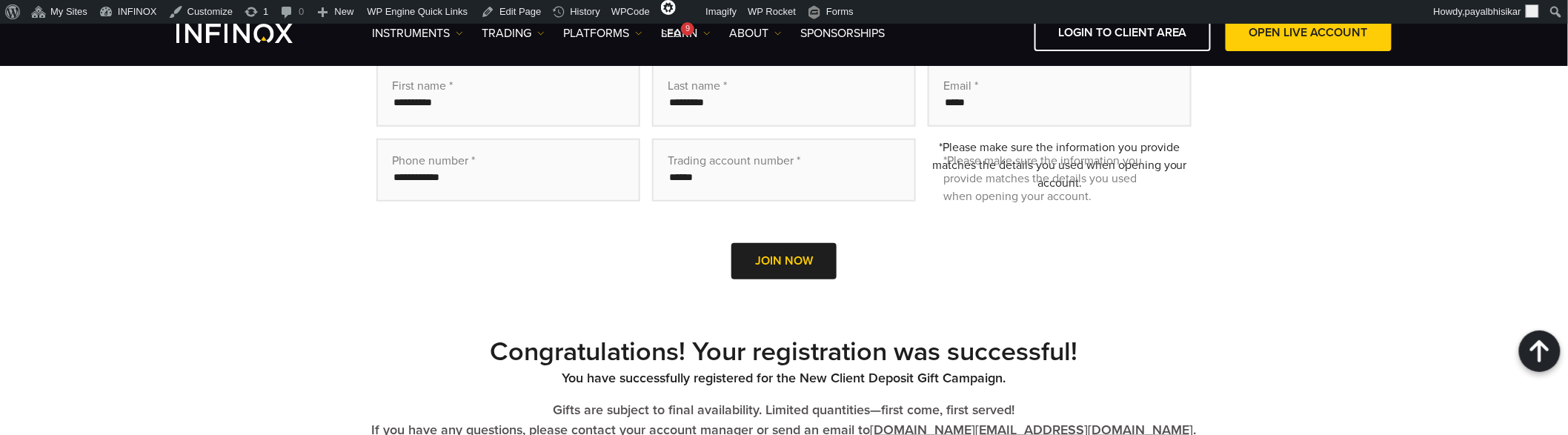
scroll to position [328, 0]
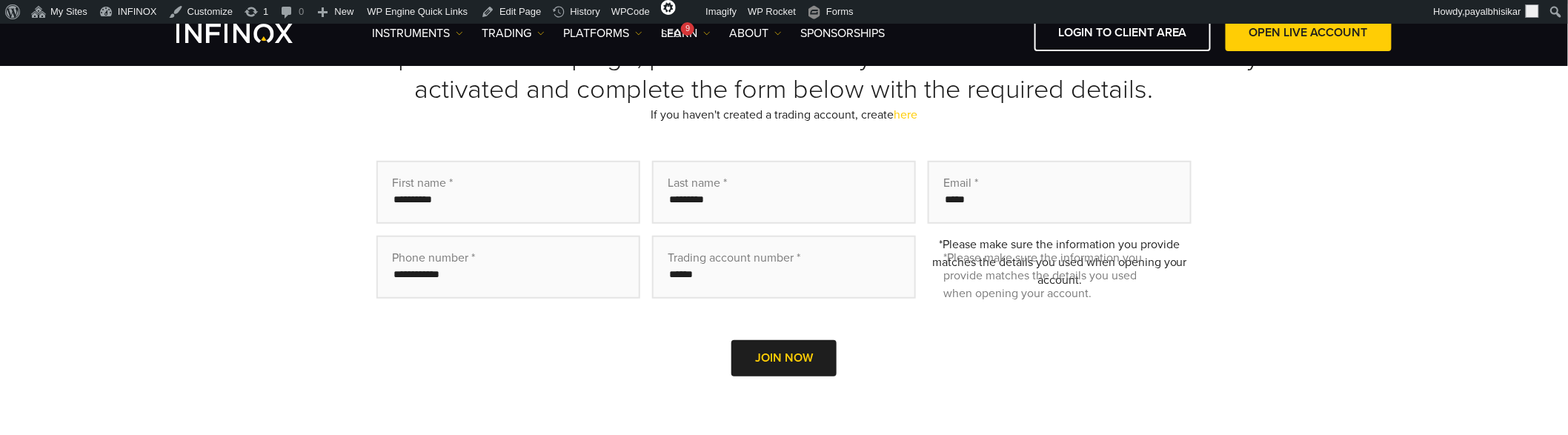
drag, startPoint x: 1023, startPoint y: 255, endPoint x: 1409, endPoint y: 351, distance: 397.8
click at [1413, 351] on div "To take part in this campaign, please make sure your Infinox account is success…" at bounding box center [784, 330] width 1568 height 653
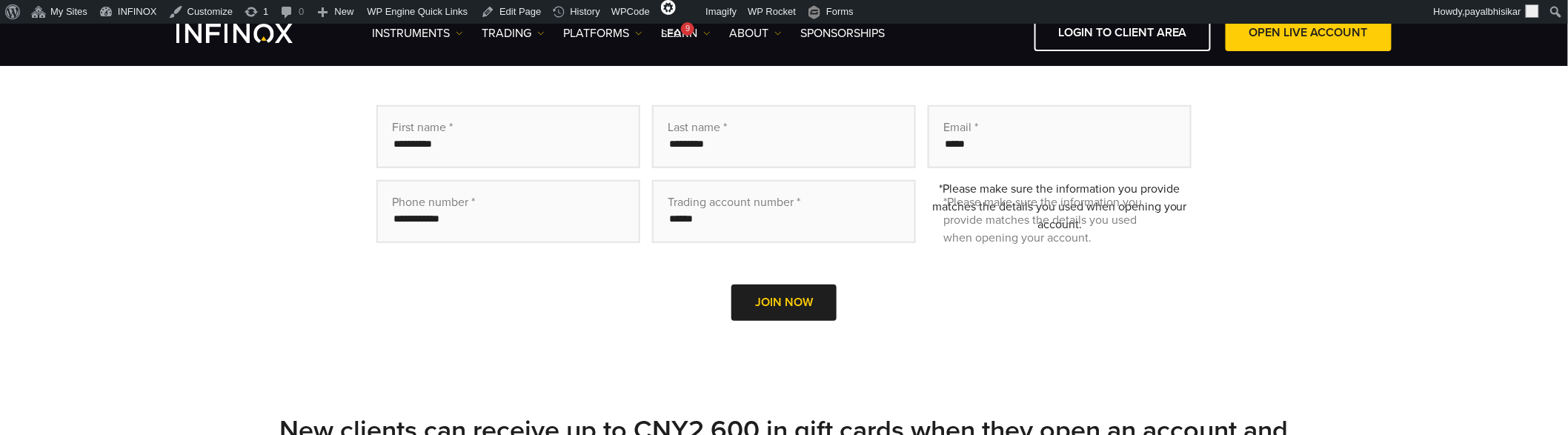
scroll to position [328, 0]
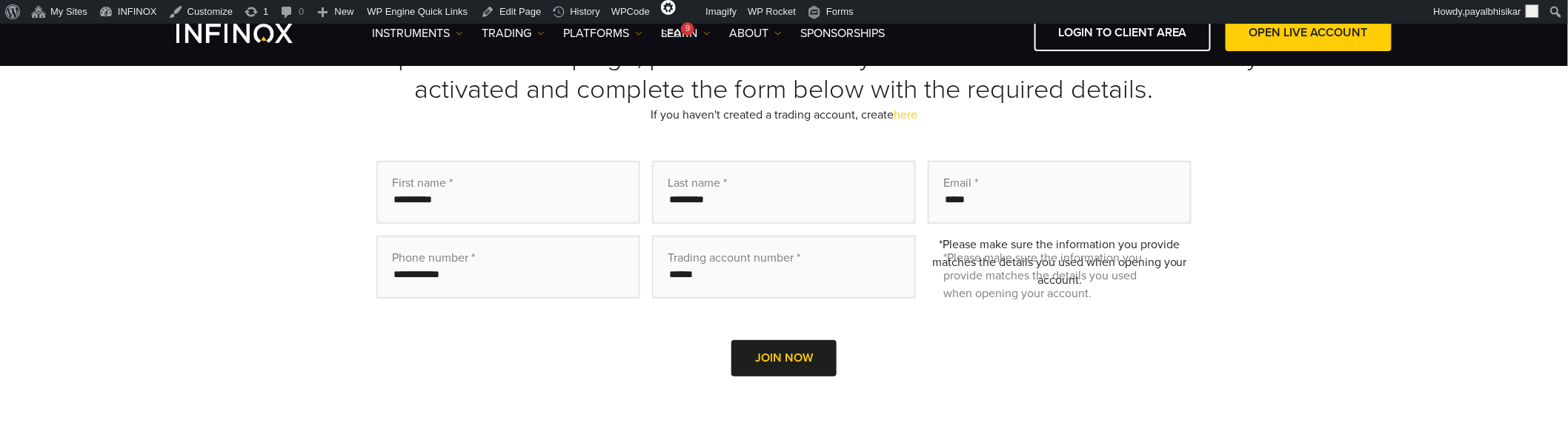
click at [219, 309] on div "To take part in this campaign, please make sure your Infinox account is success…" at bounding box center [784, 229] width 1568 height 451
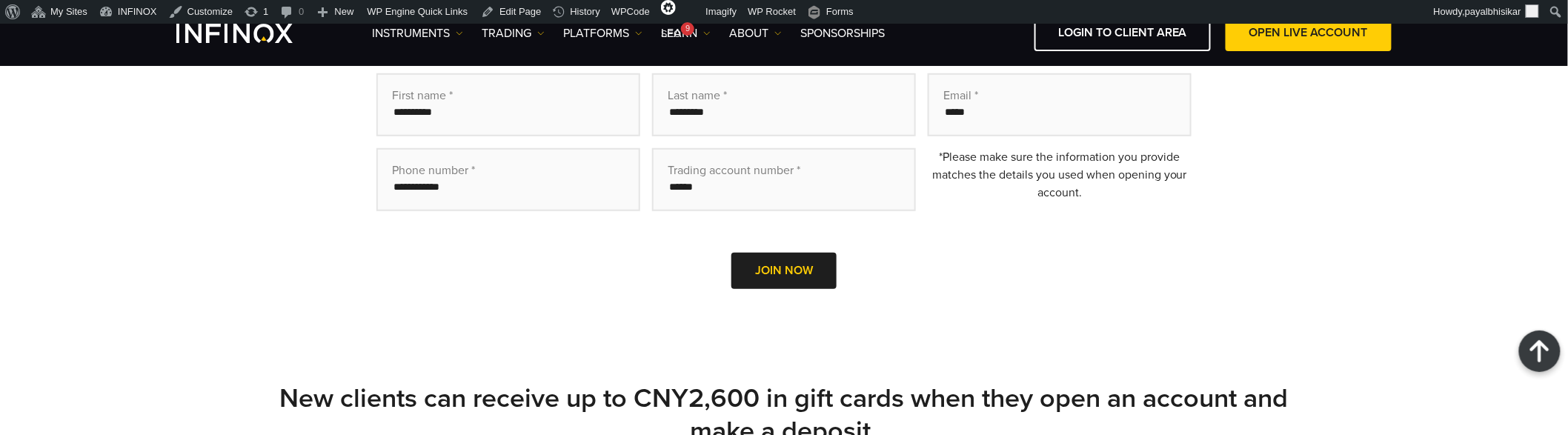
scroll to position [387, 0]
